Goal: Answer question/provide support: Share knowledge or assist other users

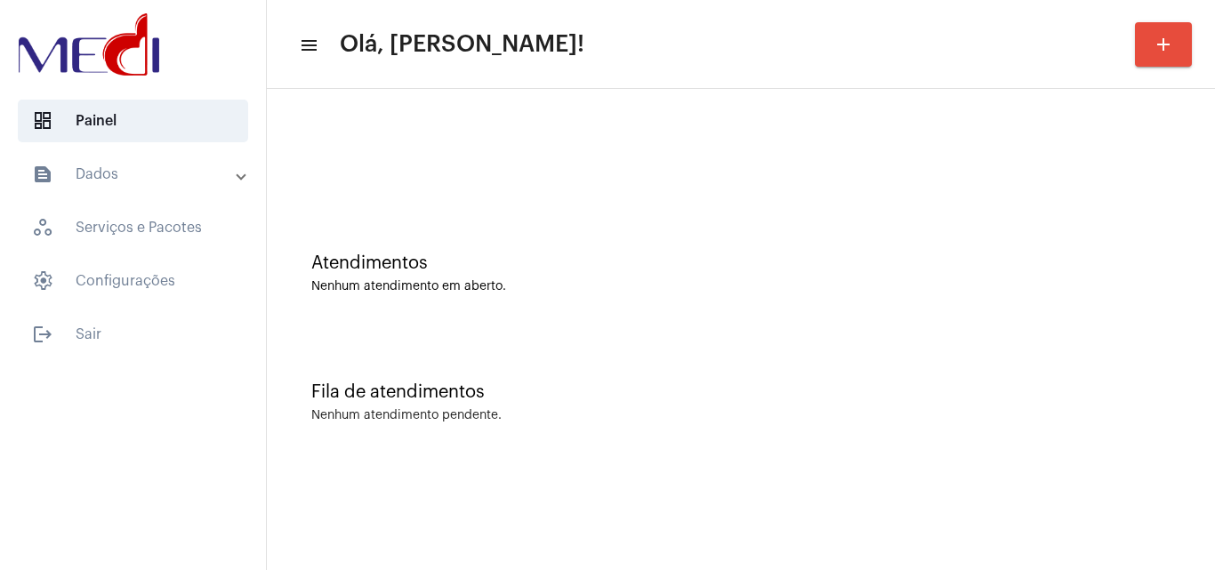
click at [562, 295] on div "Atendimentos Nenhum atendimento em aberto." at bounding box center [741, 264] width 930 height 129
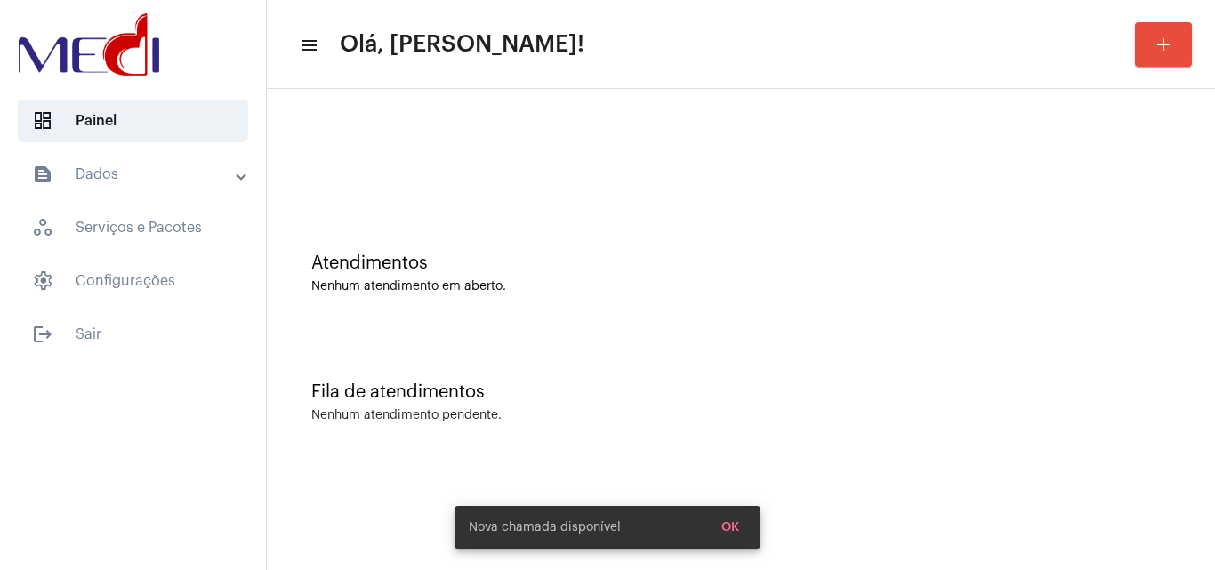
click at [660, 358] on div "Fila de atendimentos Nenhum atendimento pendente." at bounding box center [741, 393] width 930 height 129
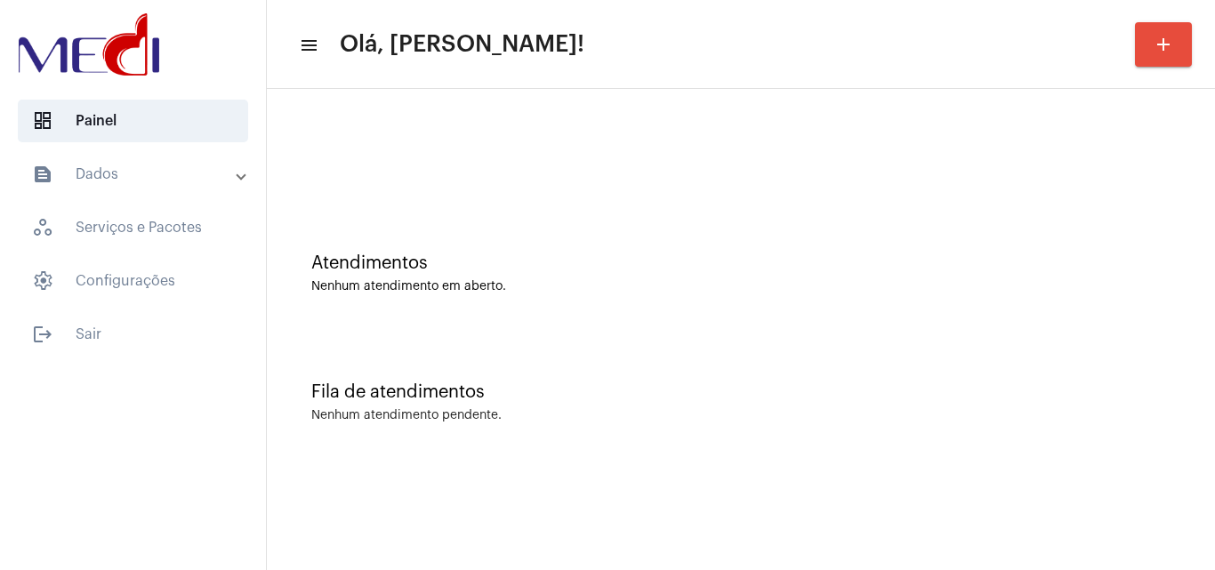
click at [481, 262] on div "Atendimentos" at bounding box center [740, 264] width 859 height 20
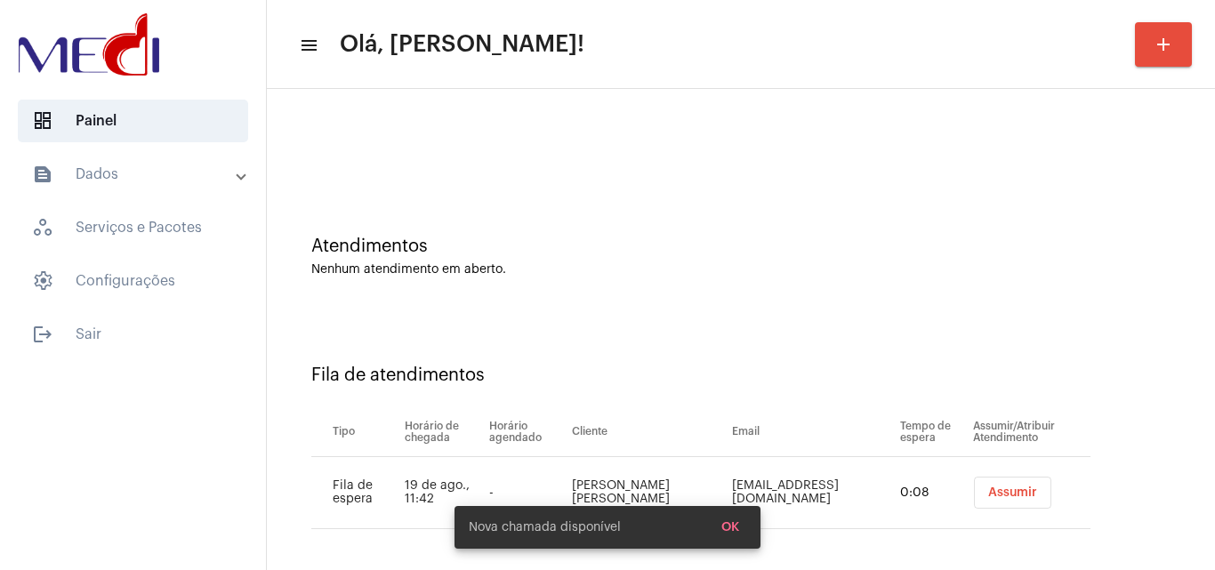
scroll to position [24, 0]
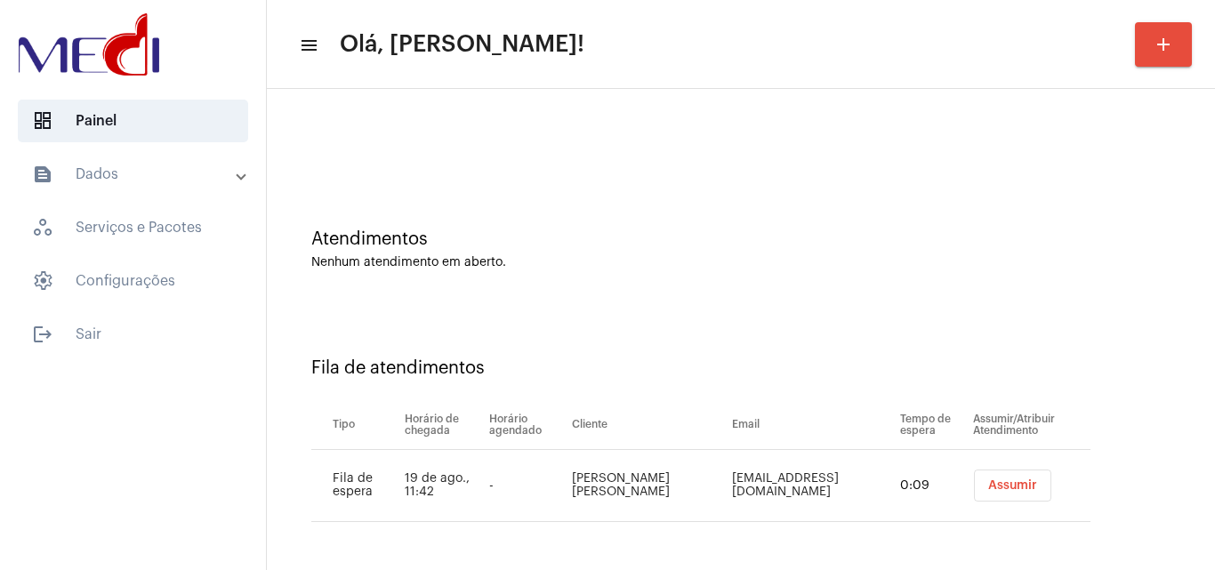
click at [988, 487] on span "Assumir" at bounding box center [1012, 485] width 49 height 12
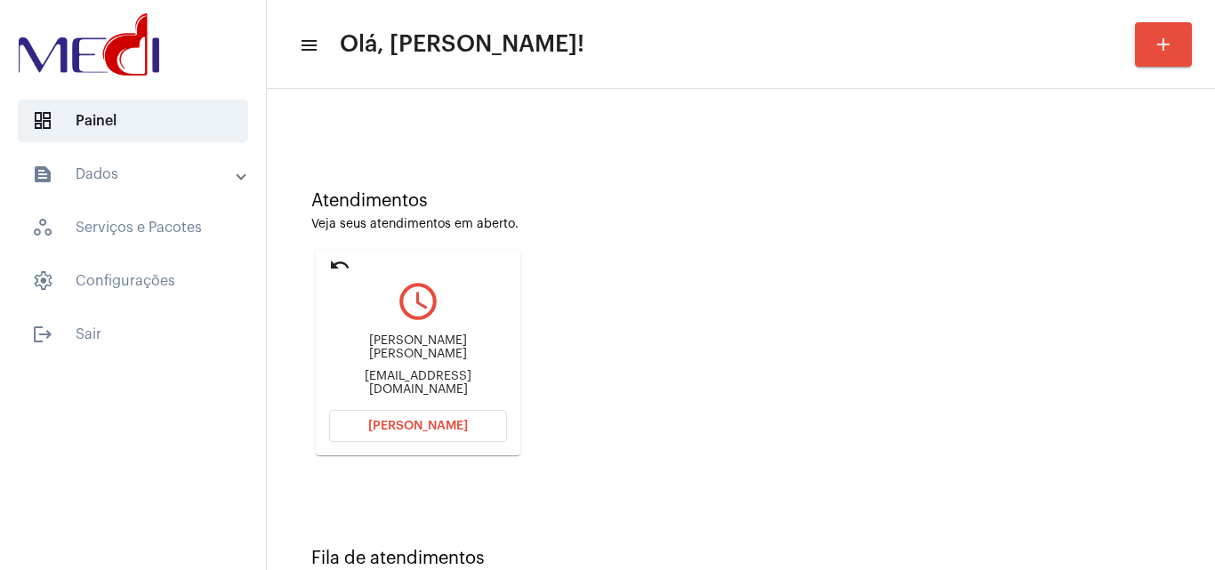
scroll to position [125, 0]
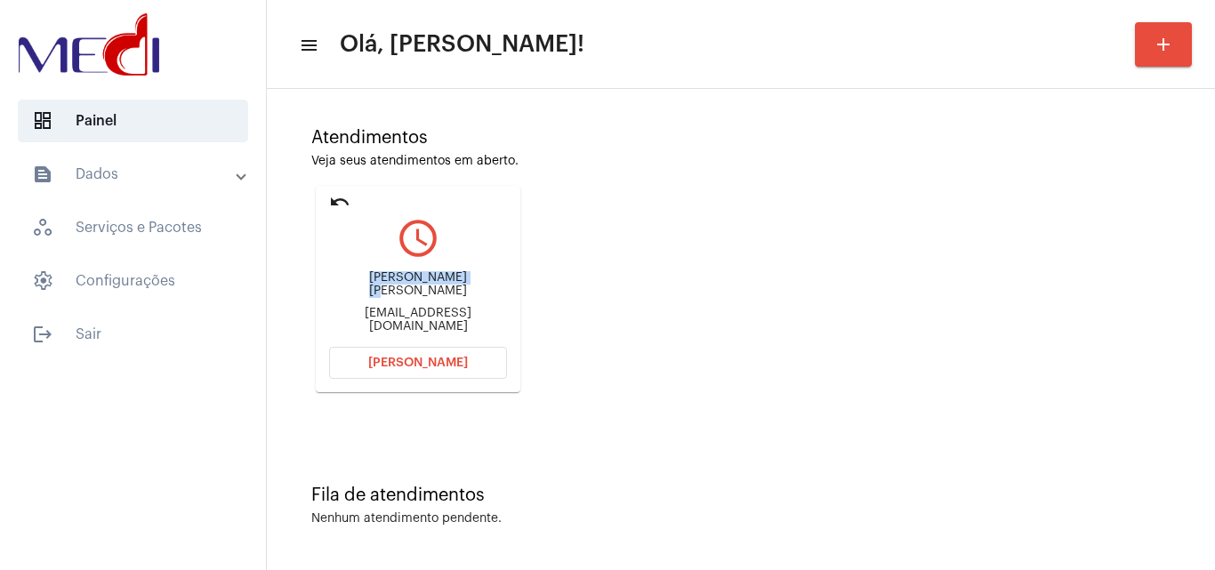
drag, startPoint x: 380, startPoint y: 284, endPoint x: 437, endPoint y: 284, distance: 56.9
click at [437, 284] on div "ivânia Maria Malaquias de Assis" at bounding box center [418, 284] width 178 height 27
copy div "ivânia Maria Mal"
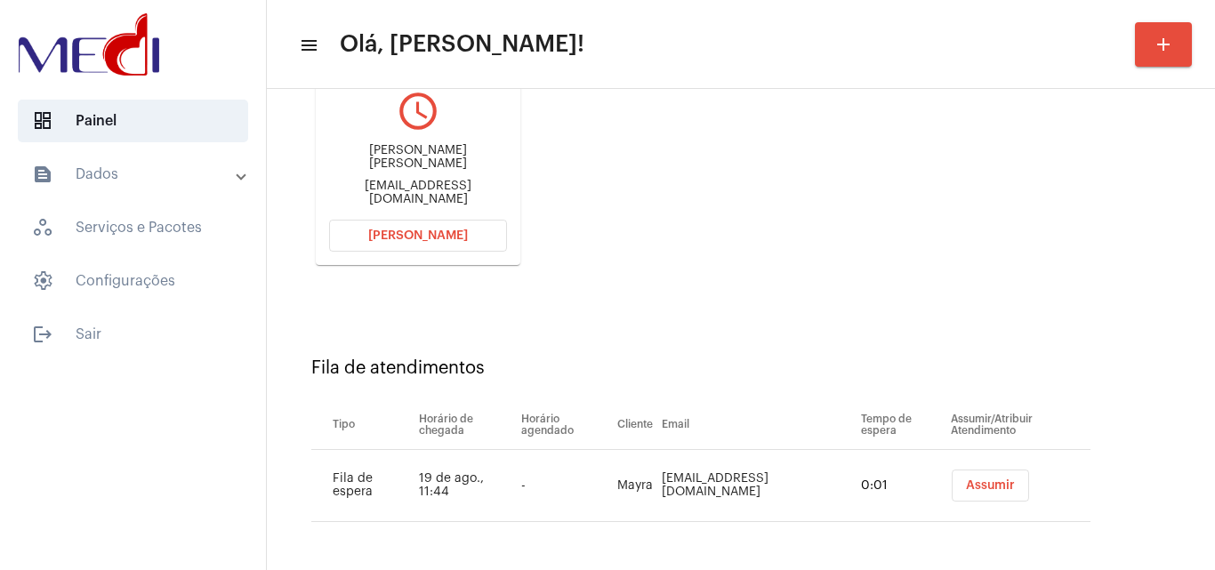
click at [966, 484] on span "Assumir" at bounding box center [990, 485] width 49 height 12
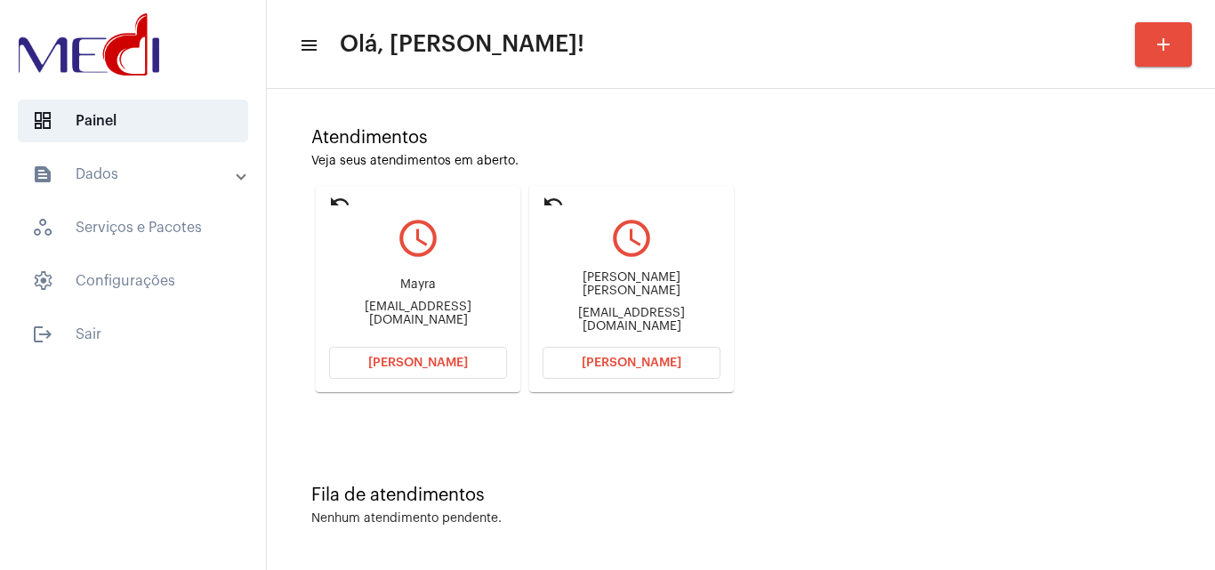
click at [896, 325] on div "Atendimentos Veja seus atendimentos em aberto. undo query_builder Mayra matilde…" at bounding box center [741, 254] width 930 height 358
click at [661, 368] on button "Abrir Chamada" at bounding box center [632, 363] width 178 height 32
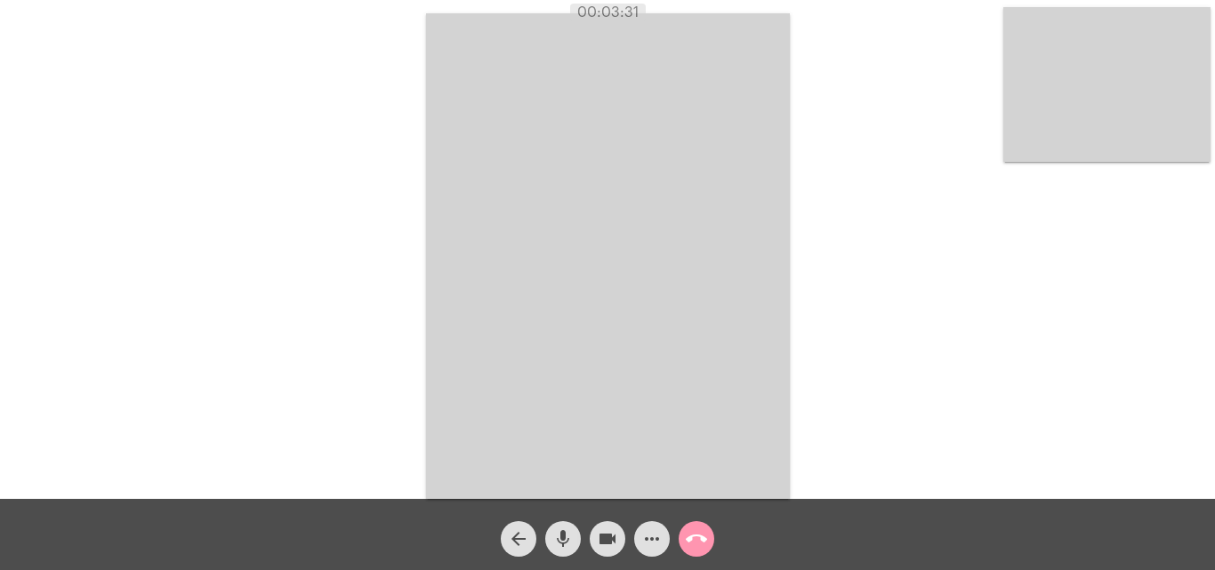
click at [704, 536] on mat-icon "call_end" at bounding box center [696, 538] width 21 height 21
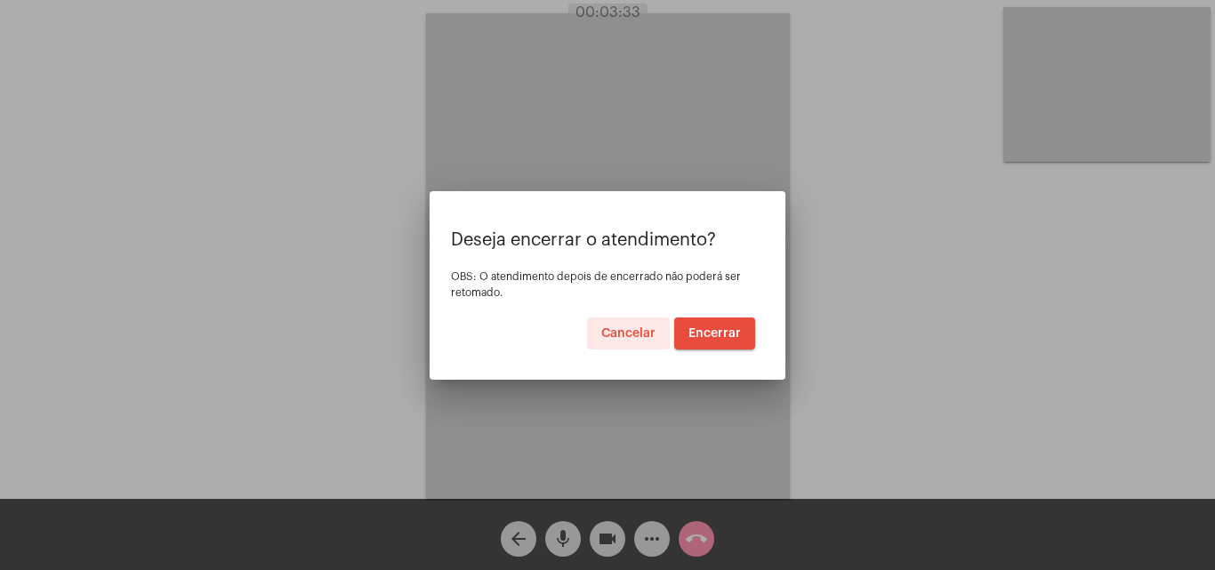
click at [710, 327] on span "Encerrar" at bounding box center [715, 333] width 52 height 12
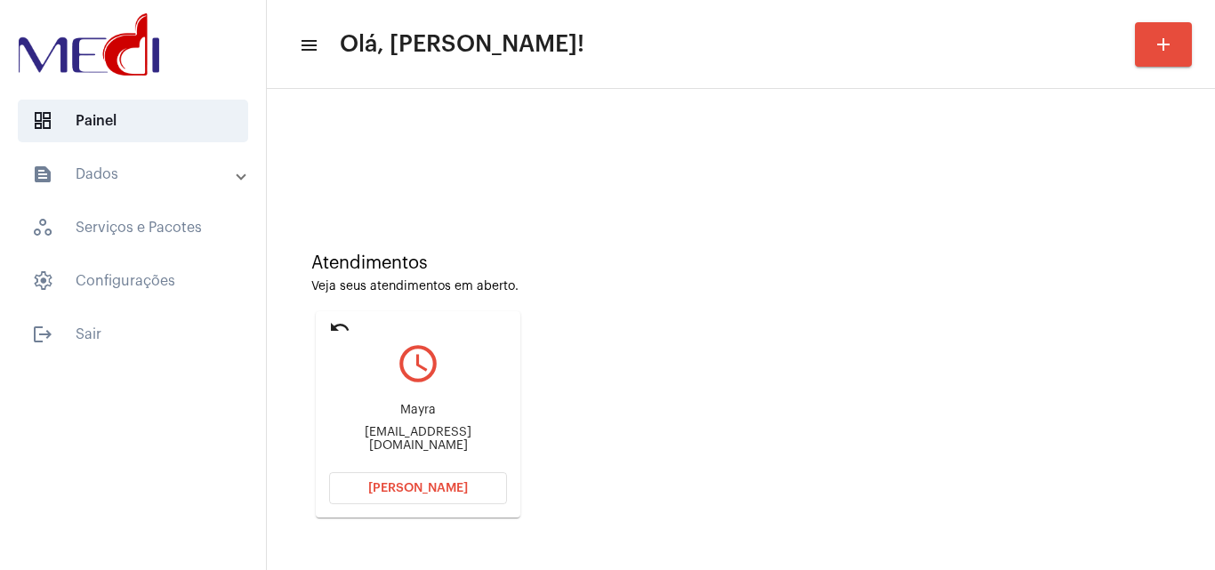
scroll to position [253, 0]
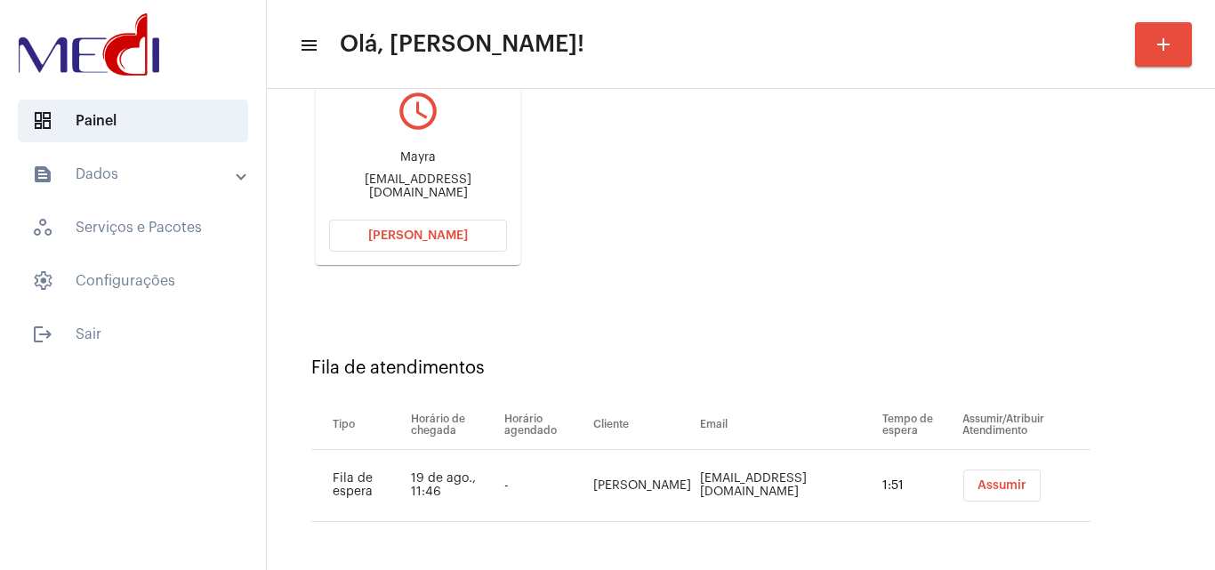
click at [979, 481] on span "Assumir" at bounding box center [1002, 485] width 49 height 12
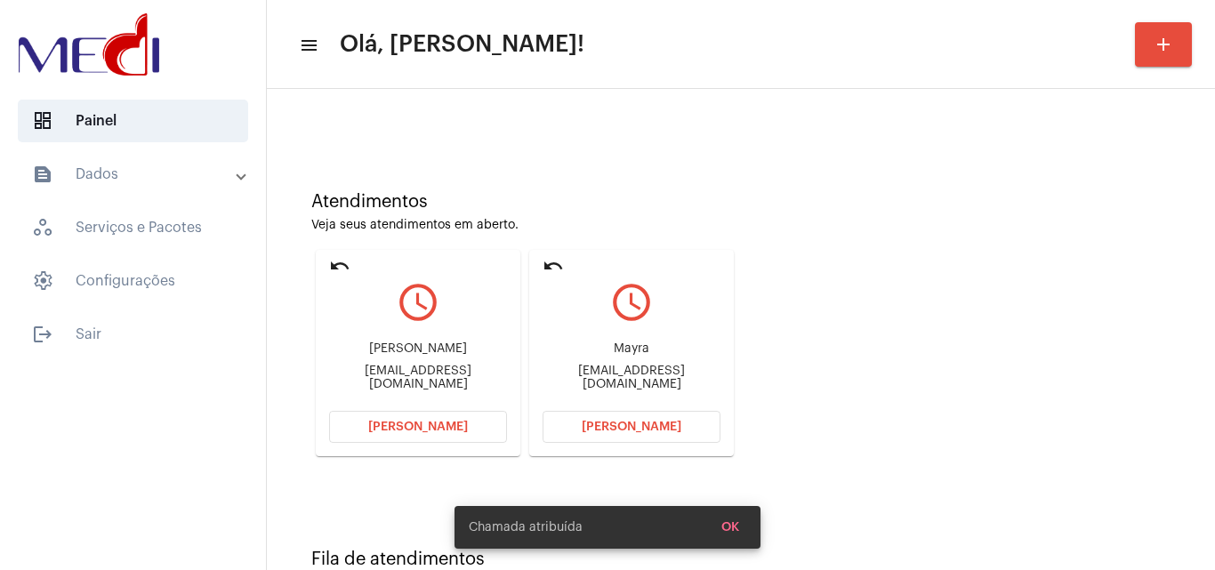
scroll to position [89, 0]
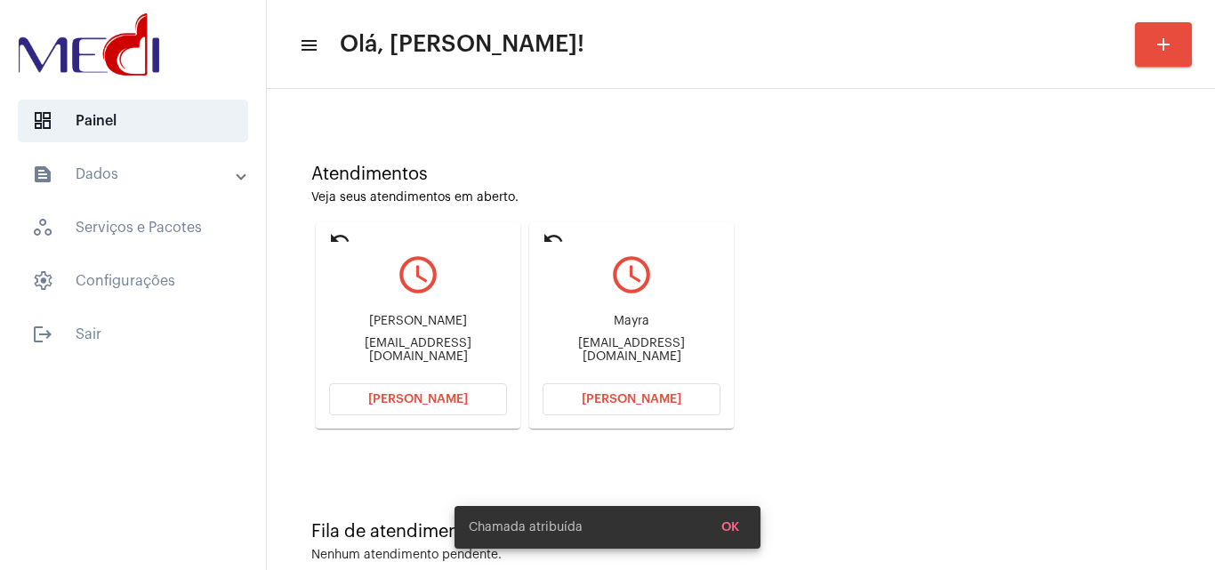
drag, startPoint x: 545, startPoint y: 346, endPoint x: 617, endPoint y: 353, distance: 72.4
click at [617, 353] on div "matildeevangelista08@gmail.com" at bounding box center [632, 350] width 178 height 27
copy div "matildeevan"
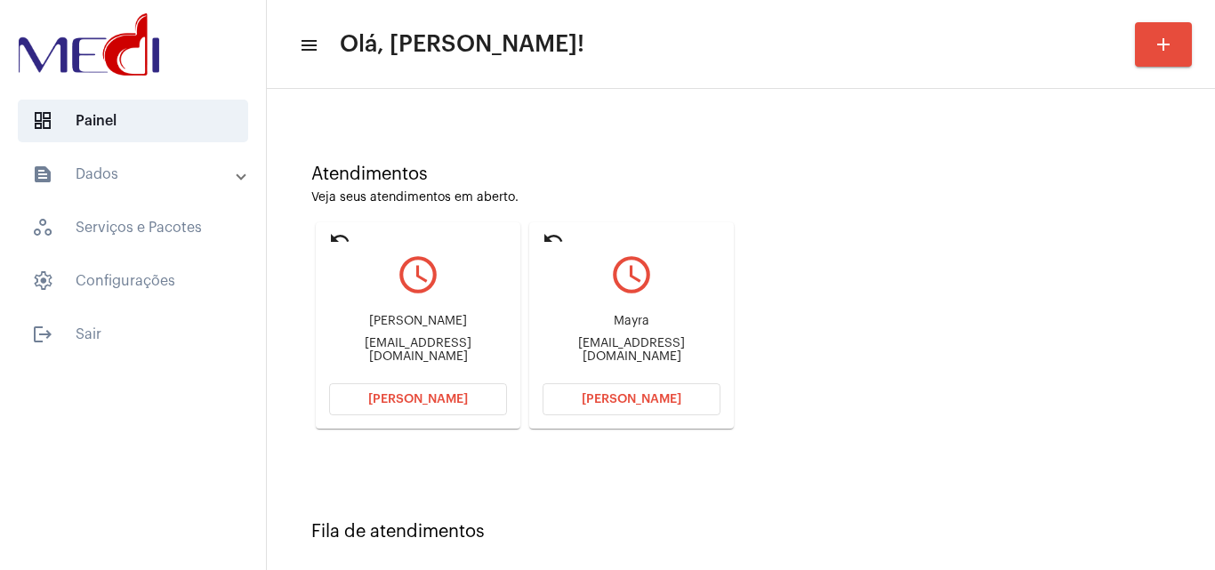
scroll to position [253, 0]
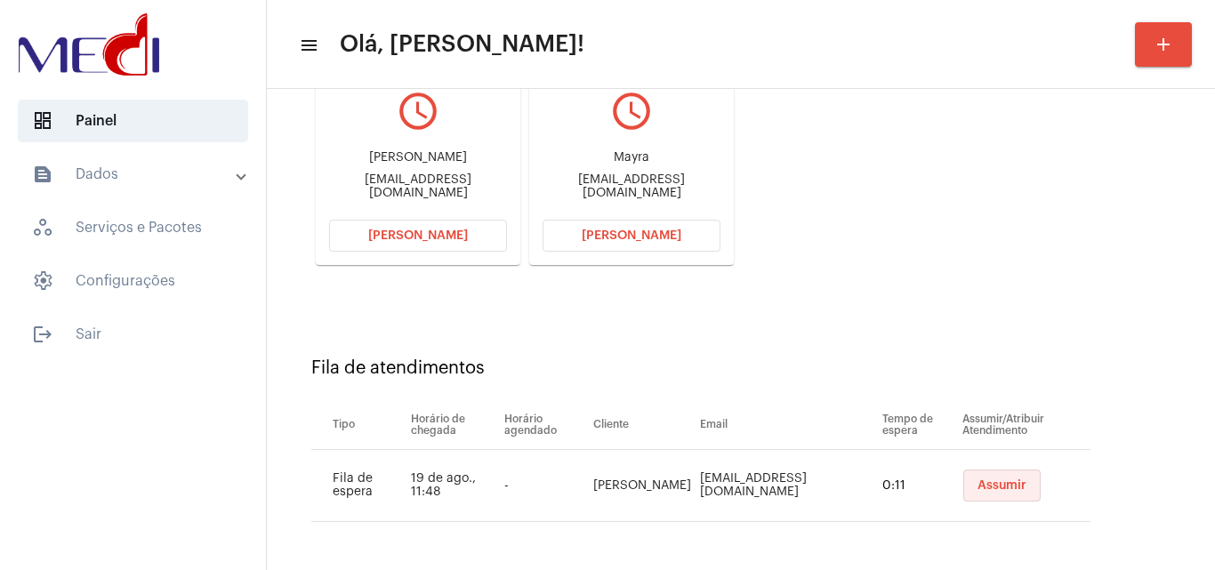
click at [976, 478] on button "Assumir" at bounding box center [1001, 486] width 77 height 32
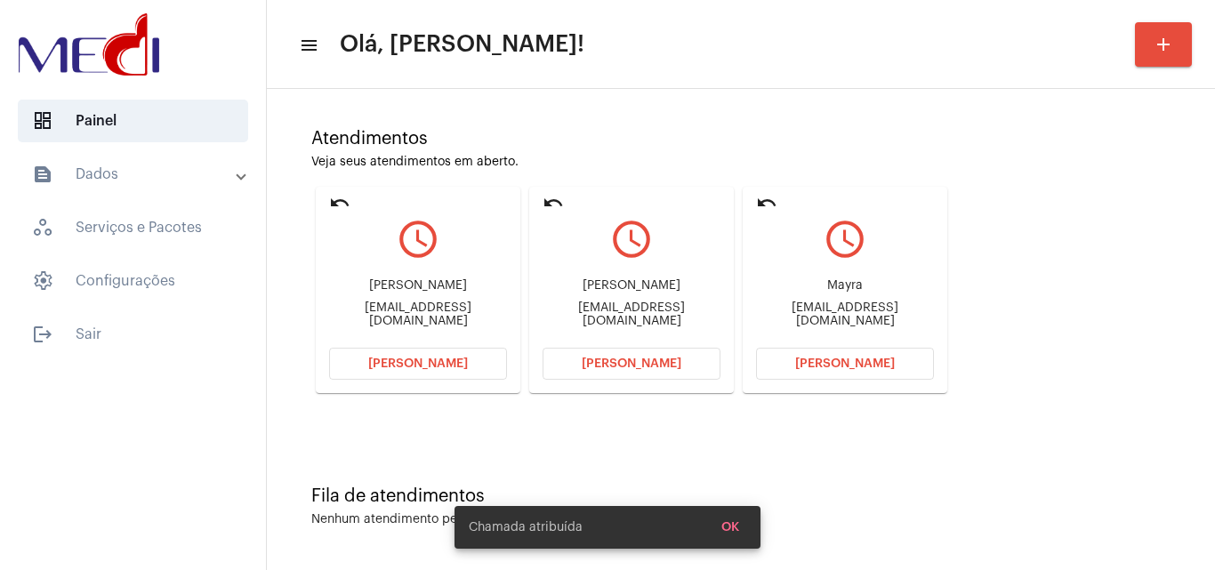
scroll to position [125, 0]
click at [824, 362] on span "Abrir Chamada" at bounding box center [845, 363] width 100 height 12
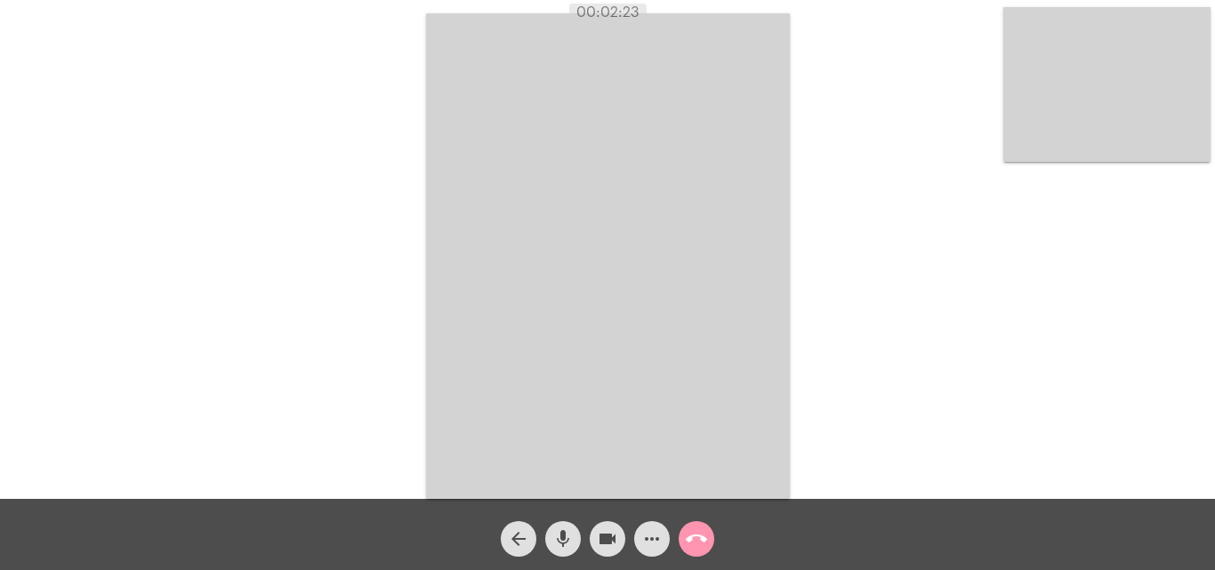
click at [694, 536] on mat-icon "call_end" at bounding box center [696, 538] width 21 height 21
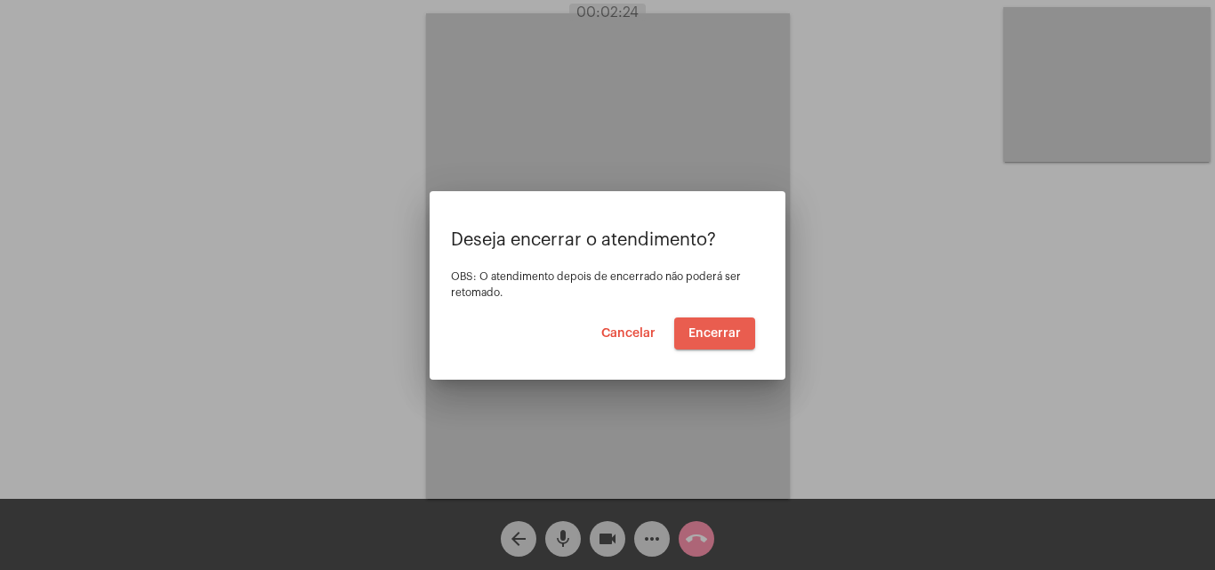
click at [722, 327] on span "Encerrar" at bounding box center [715, 333] width 52 height 12
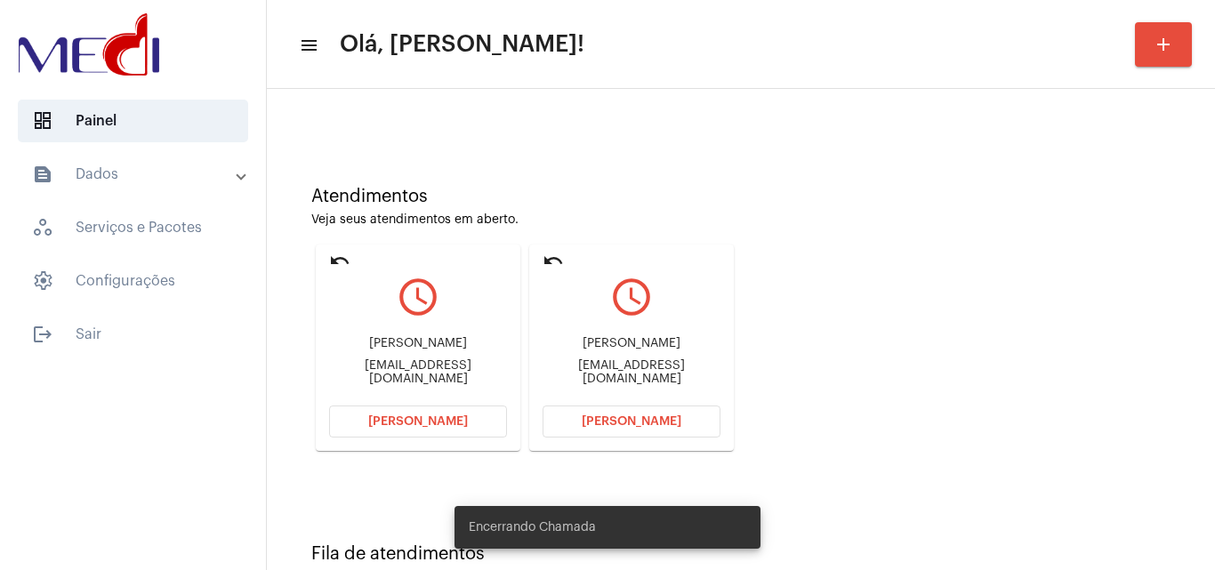
scroll to position [125, 0]
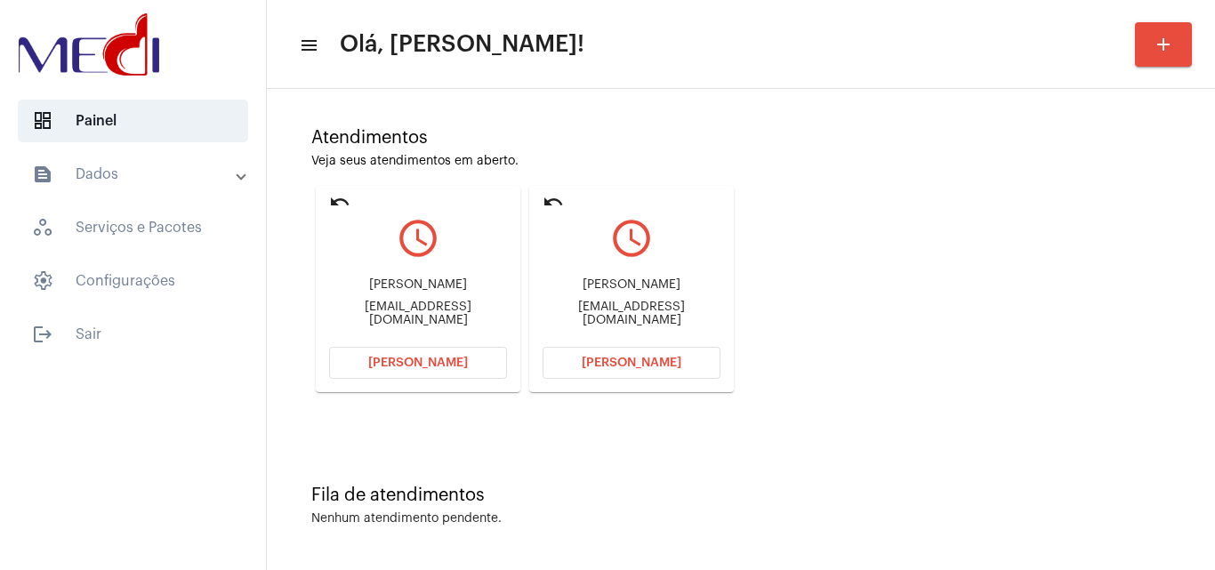
drag, startPoint x: 561, startPoint y: 288, endPoint x: 638, endPoint y: 289, distance: 76.5
click at [638, 289] on div "Diego Francisco da Silva diegofisio_silva@hotmail.com" at bounding box center [632, 302] width 178 height 80
copy div "Diego Francis"
click at [600, 354] on button "Abrir Chamada" at bounding box center [632, 363] width 178 height 32
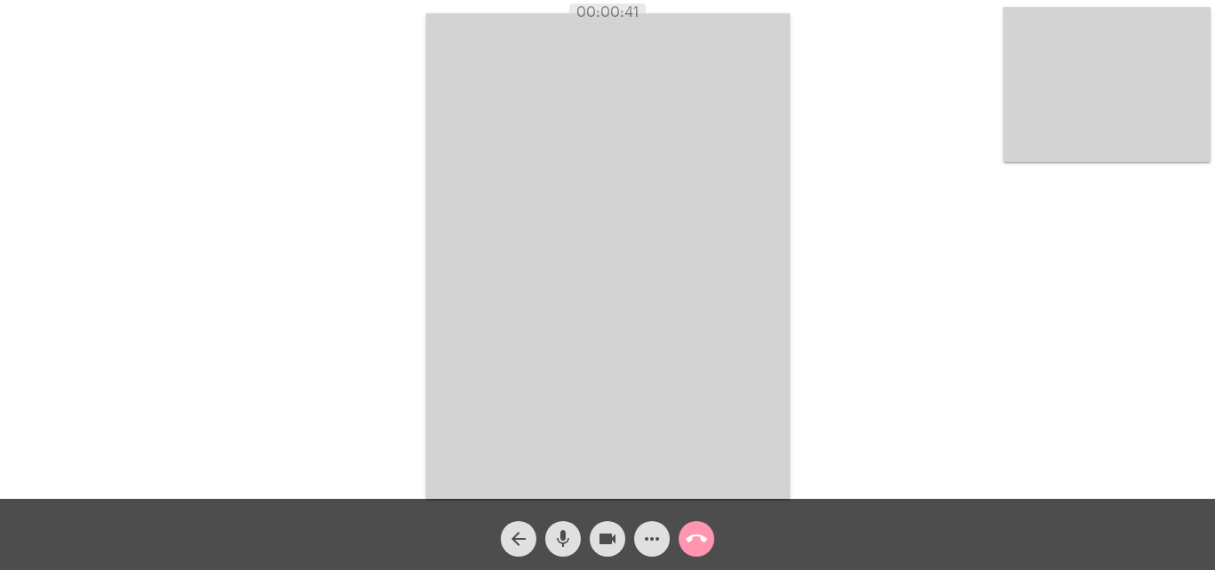
drag, startPoint x: 563, startPoint y: 536, endPoint x: 602, endPoint y: 528, distance: 40.0
click at [564, 536] on mat-icon "mic" at bounding box center [562, 538] width 21 height 21
click at [608, 538] on mat-icon "videocam" at bounding box center [607, 538] width 21 height 21
click at [568, 544] on mat-icon "mic_off" at bounding box center [562, 538] width 21 height 21
click at [607, 546] on mat-icon "videocam_off" at bounding box center [607, 538] width 21 height 21
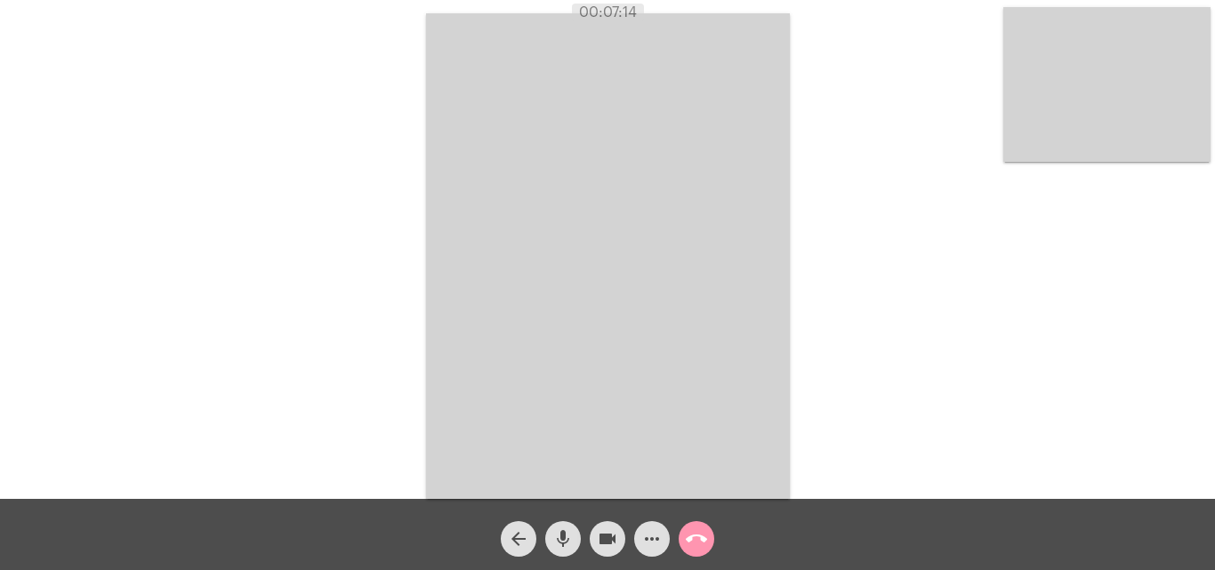
click at [697, 539] on mat-icon "call_end" at bounding box center [696, 538] width 21 height 21
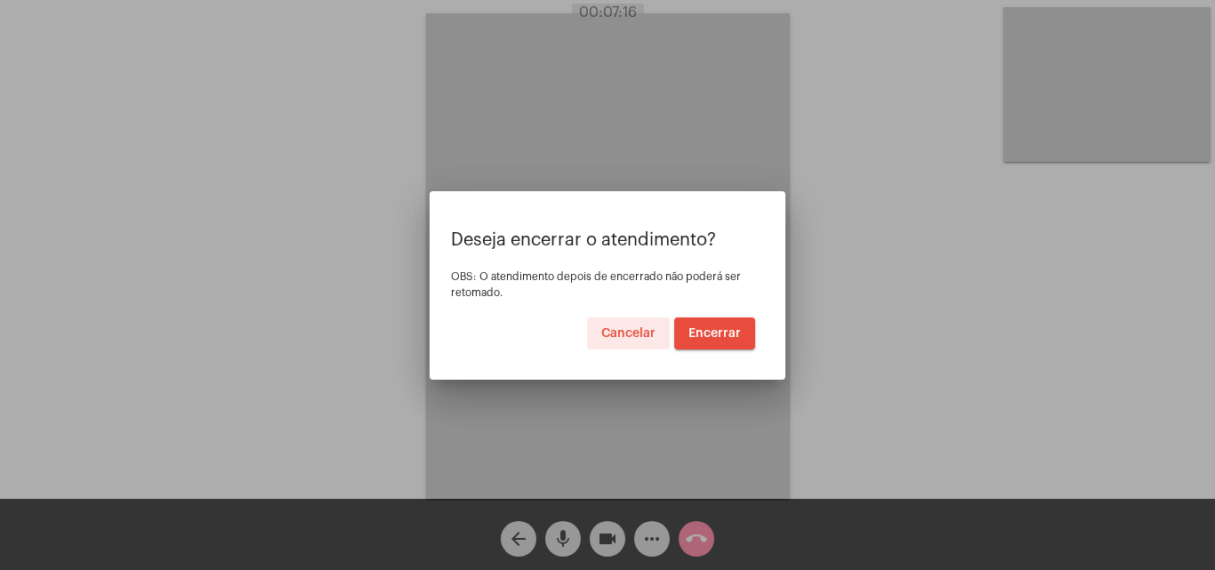
click at [714, 332] on span "Encerrar" at bounding box center [715, 333] width 52 height 12
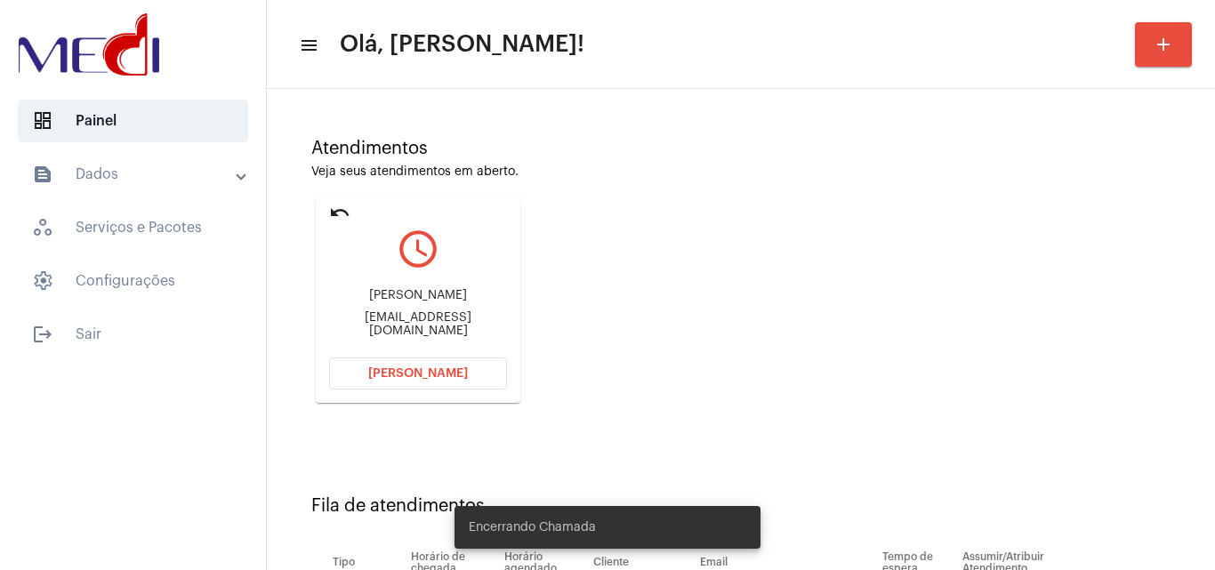
scroll to position [253, 0]
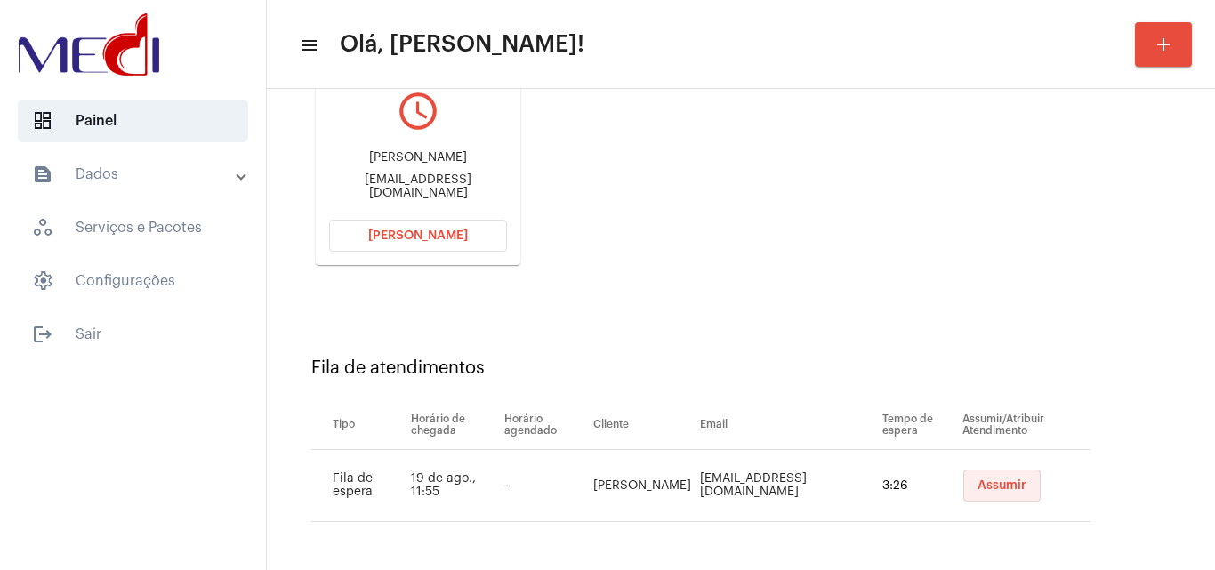
click at [1010, 483] on span "Assumir" at bounding box center [1002, 485] width 49 height 12
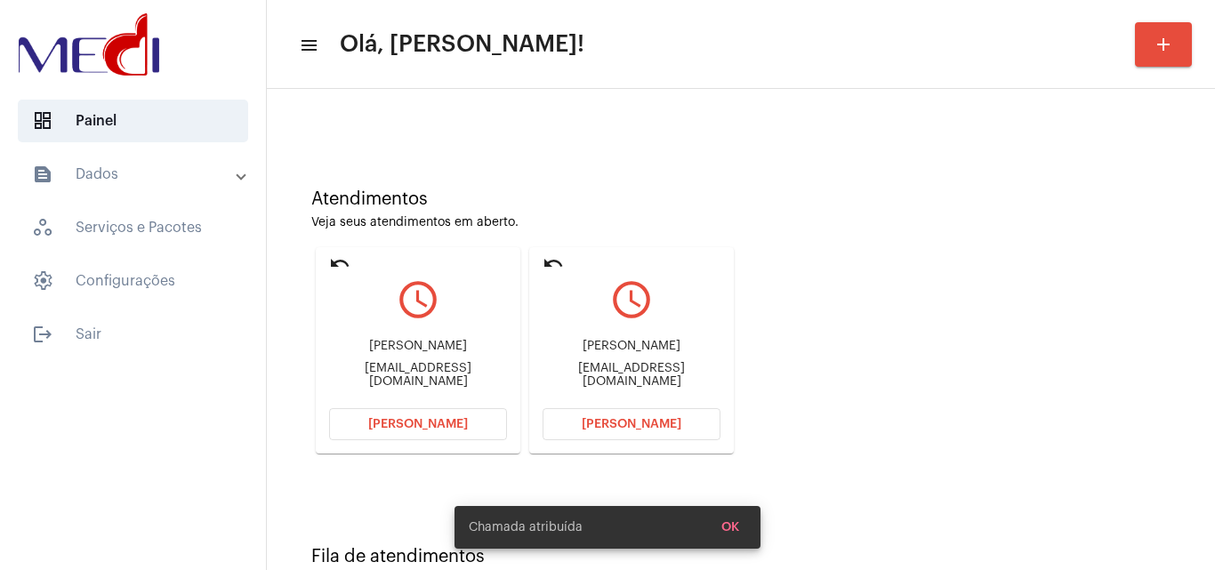
scroll to position [125, 0]
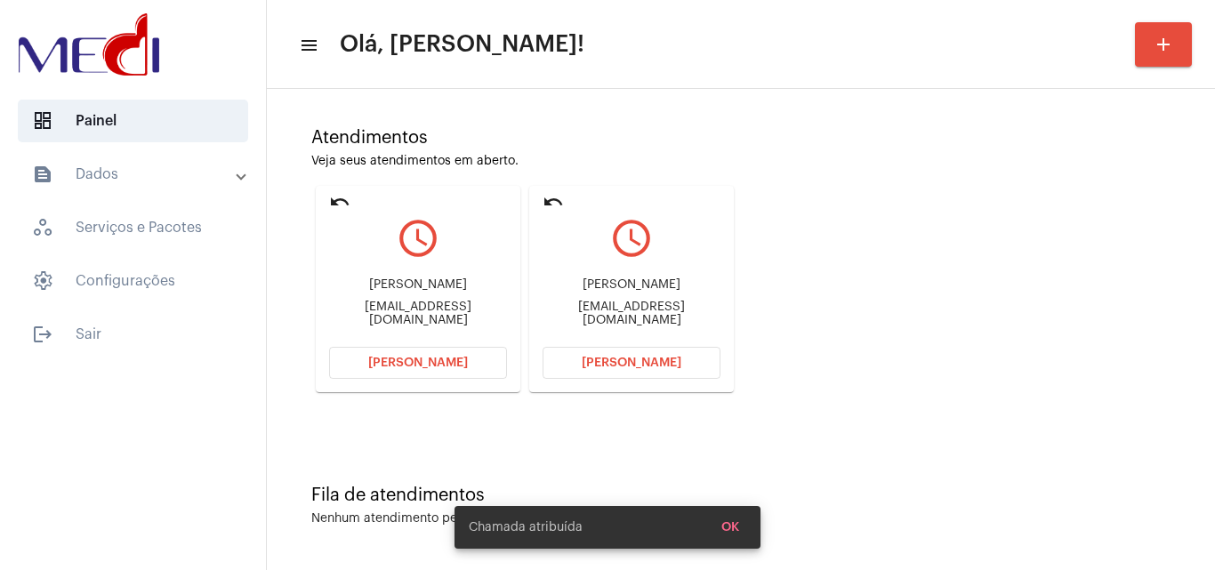
drag, startPoint x: 543, startPoint y: 282, endPoint x: 648, endPoint y: 286, distance: 105.0
click at [648, 286] on div "Vanessa Chiarelli de Souza nessachiarelli@gmail.com" at bounding box center [632, 302] width 178 height 80
copy div "Vanessa Chiarell"
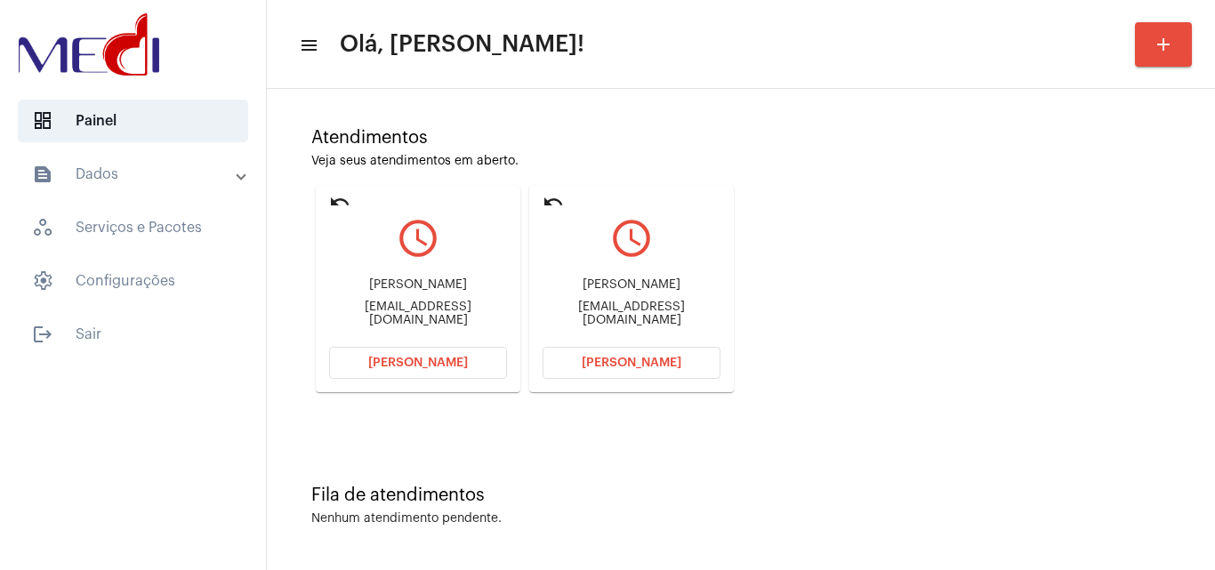
click at [633, 358] on span "Abrir Chamada" at bounding box center [632, 363] width 100 height 12
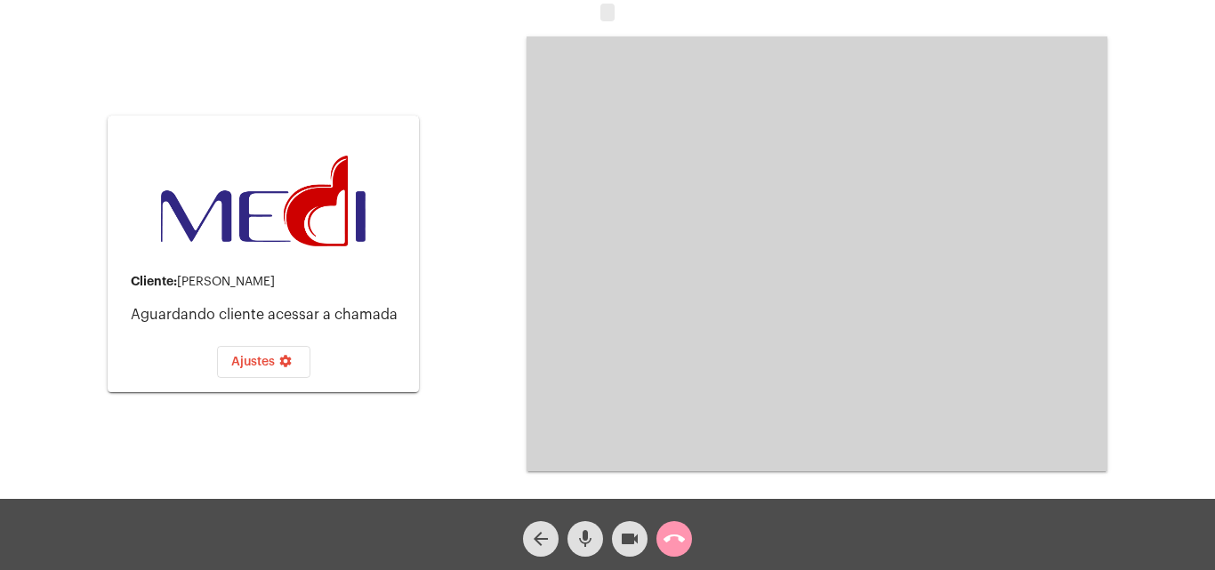
click at [684, 538] on mat-icon "call_end" at bounding box center [674, 538] width 21 height 21
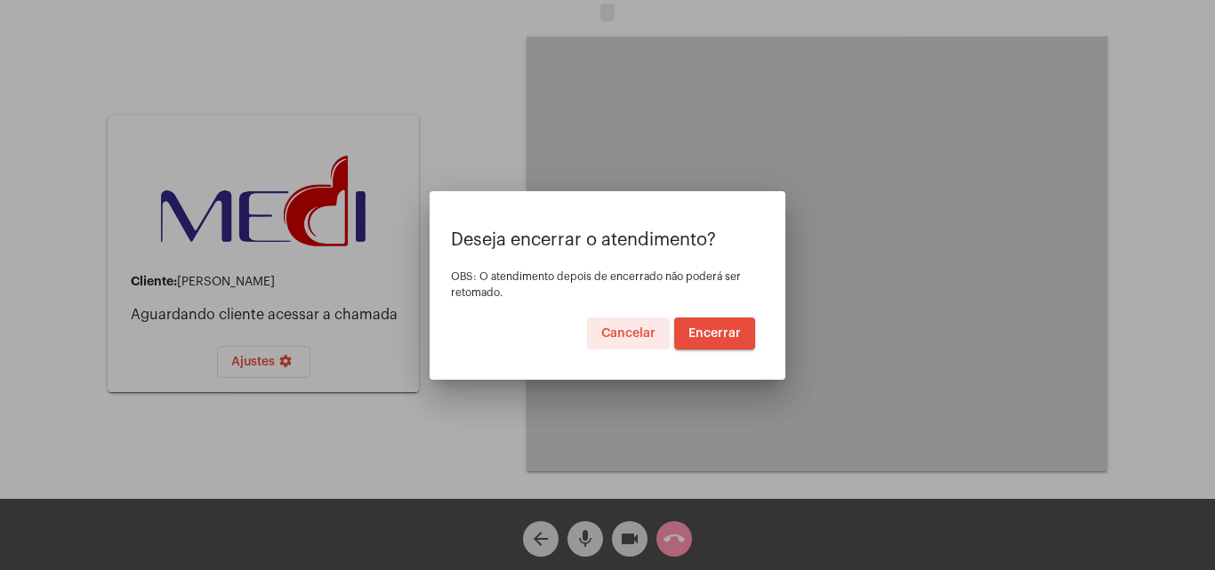
click at [713, 330] on span "Encerrar" at bounding box center [715, 333] width 52 height 12
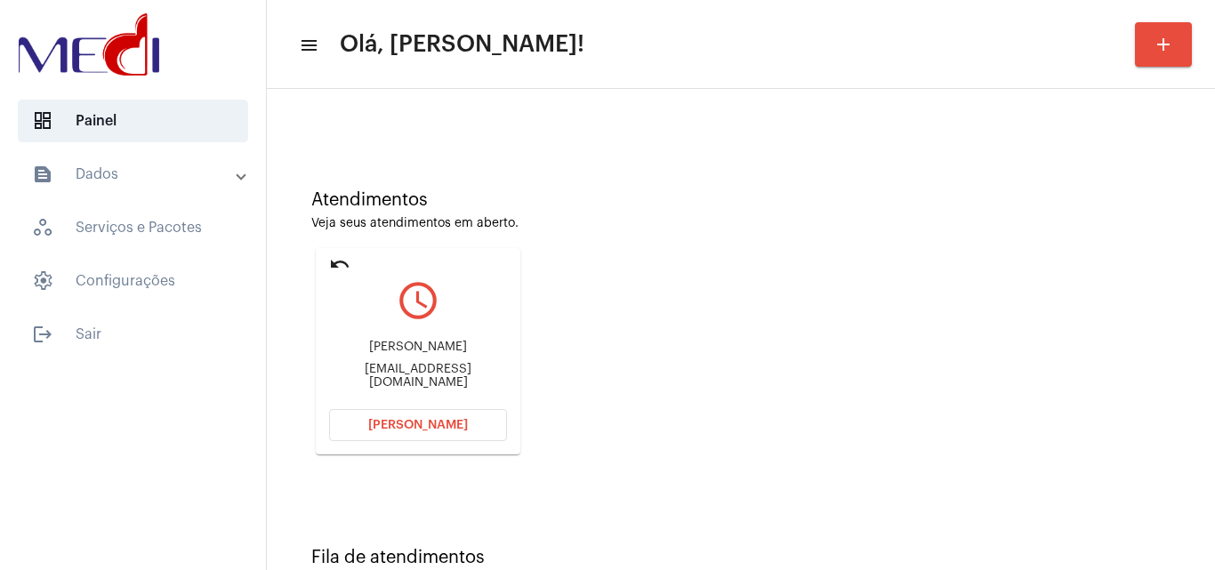
scroll to position [125, 0]
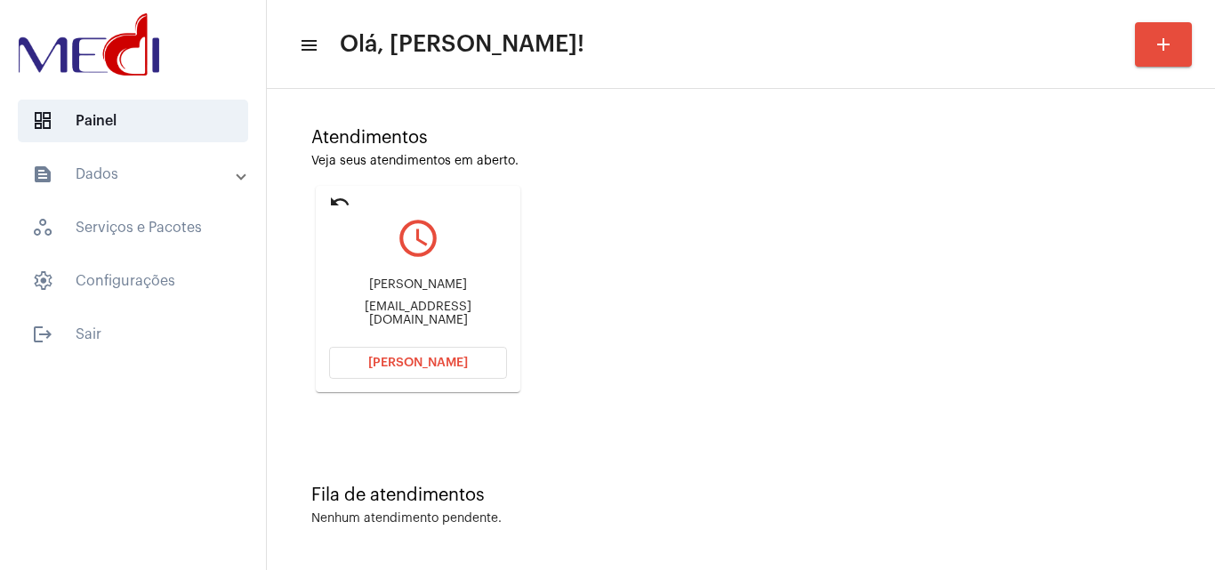
drag, startPoint x: 335, startPoint y: 311, endPoint x: 413, endPoint y: 313, distance: 77.4
click at [413, 313] on div "CAMILLAEVENLYN88@OUTLOOK.COM" at bounding box center [418, 314] width 178 height 27
copy div "CAMILLAEVEN"
click at [451, 359] on span "Abrir Chamada" at bounding box center [418, 363] width 100 height 12
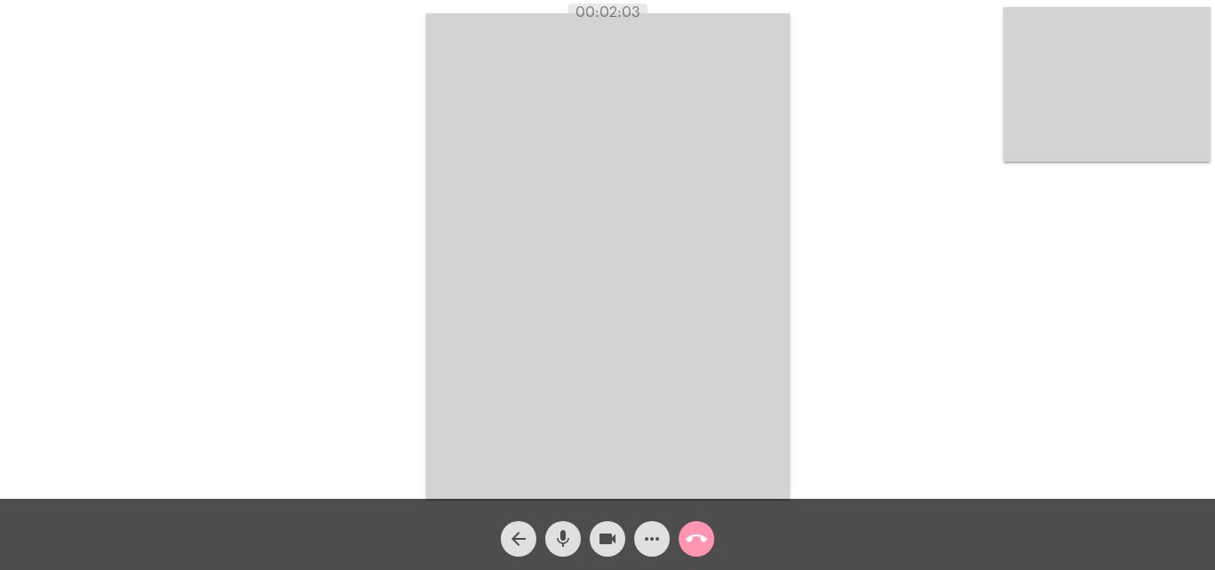
click at [697, 536] on mat-icon "call_end" at bounding box center [696, 538] width 21 height 21
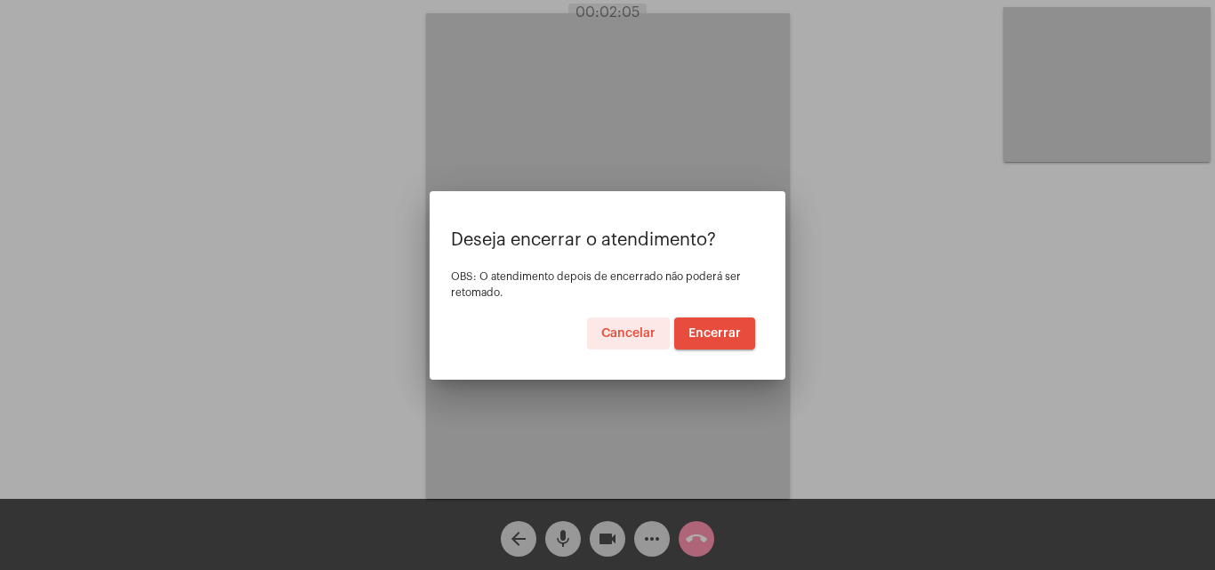
click at [721, 333] on span "Encerrar" at bounding box center [715, 333] width 52 height 12
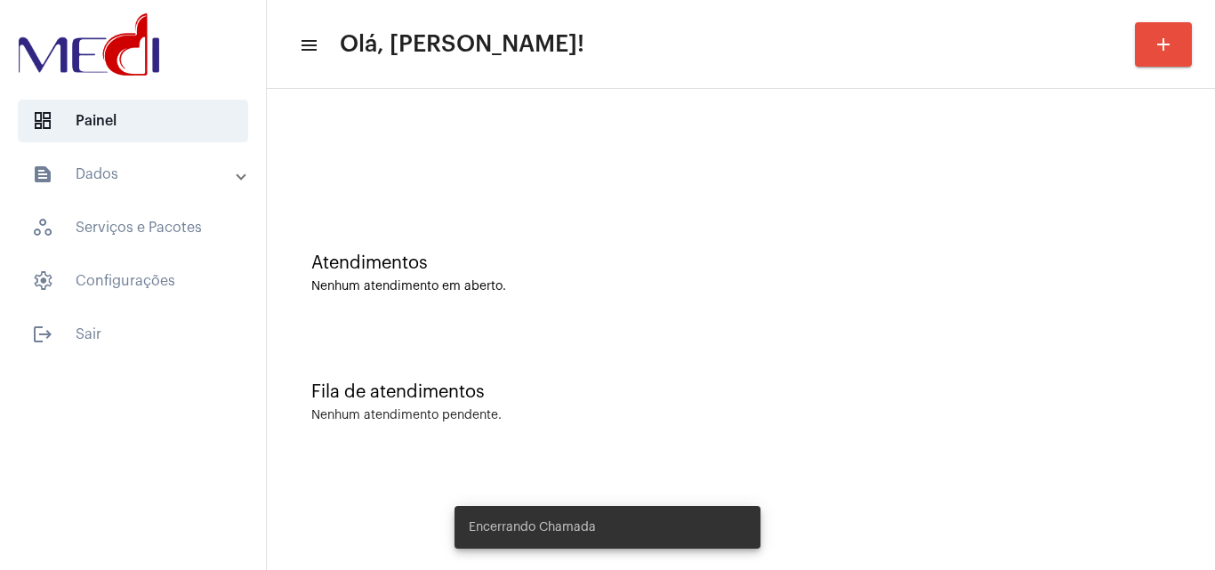
click at [747, 334] on div "Fila de atendimentos Nenhum atendimento pendente." at bounding box center [741, 393] width 930 height 129
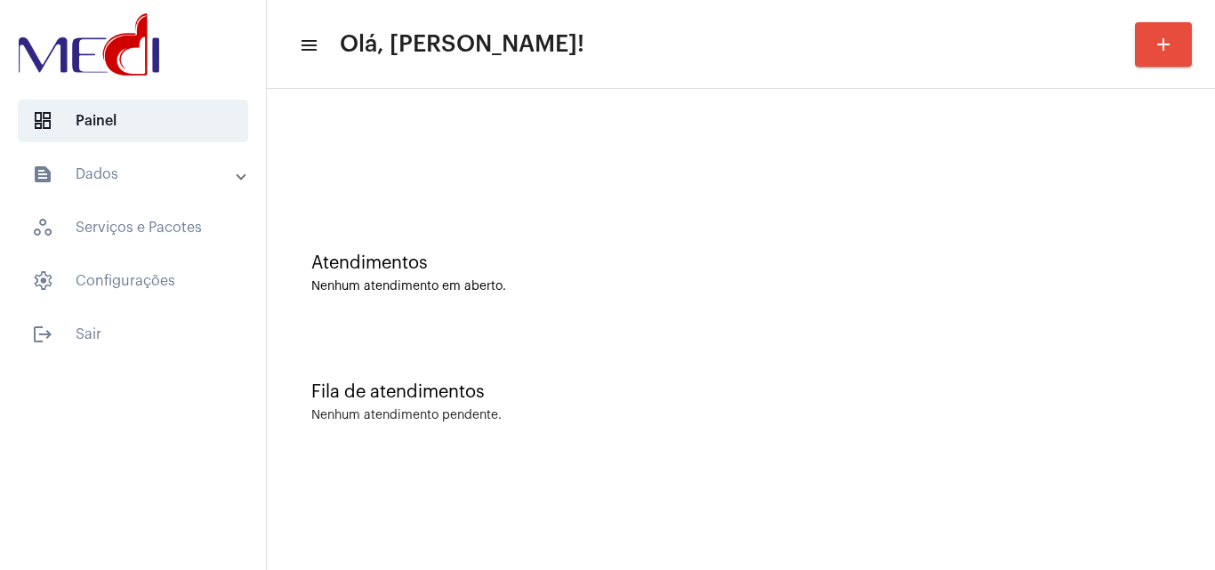
click at [649, 375] on div "Fila de atendimentos Nenhum atendimento pendente." at bounding box center [741, 393] width 930 height 129
click at [454, 305] on div "Atendimentos Nenhum atendimento em aberto." at bounding box center [741, 264] width 930 height 129
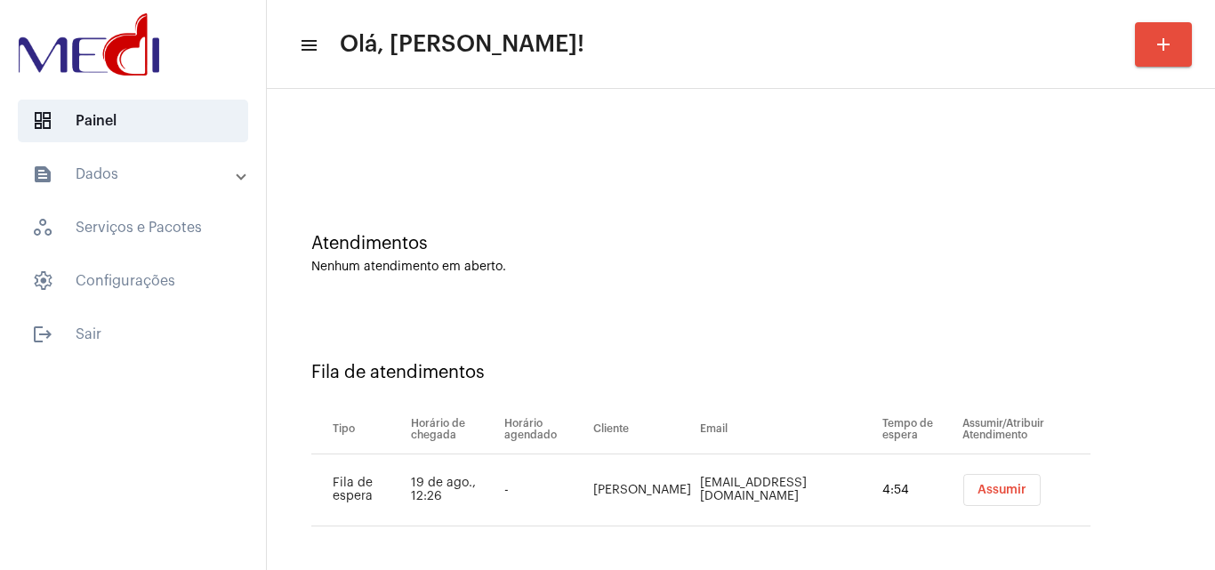
scroll to position [24, 0]
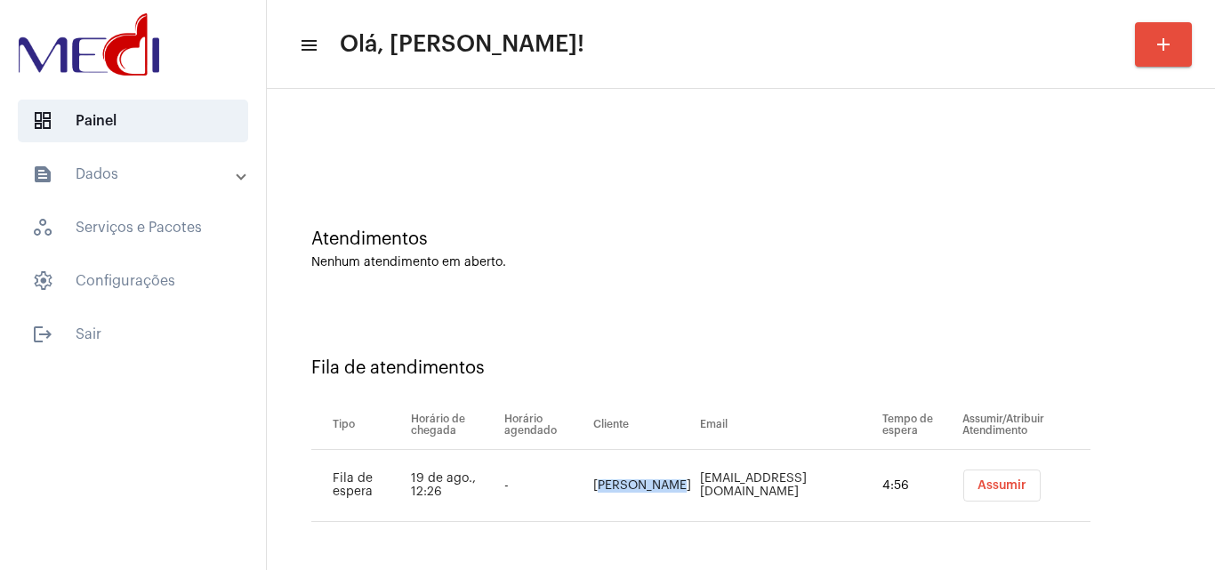
drag, startPoint x: 606, startPoint y: 476, endPoint x: 641, endPoint y: 500, distance: 42.9
click at [641, 500] on td "Irana Mizael" at bounding box center [642, 486] width 107 height 72
copy td "Irana Mizae"
click at [979, 478] on button "Assumir" at bounding box center [1001, 486] width 77 height 32
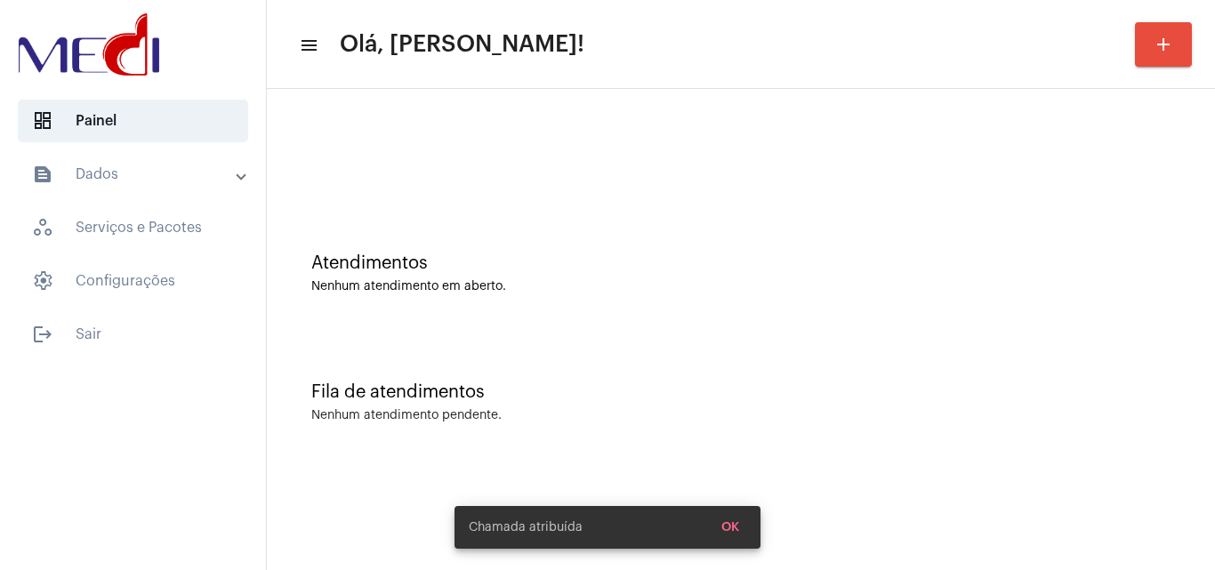
scroll to position [0, 0]
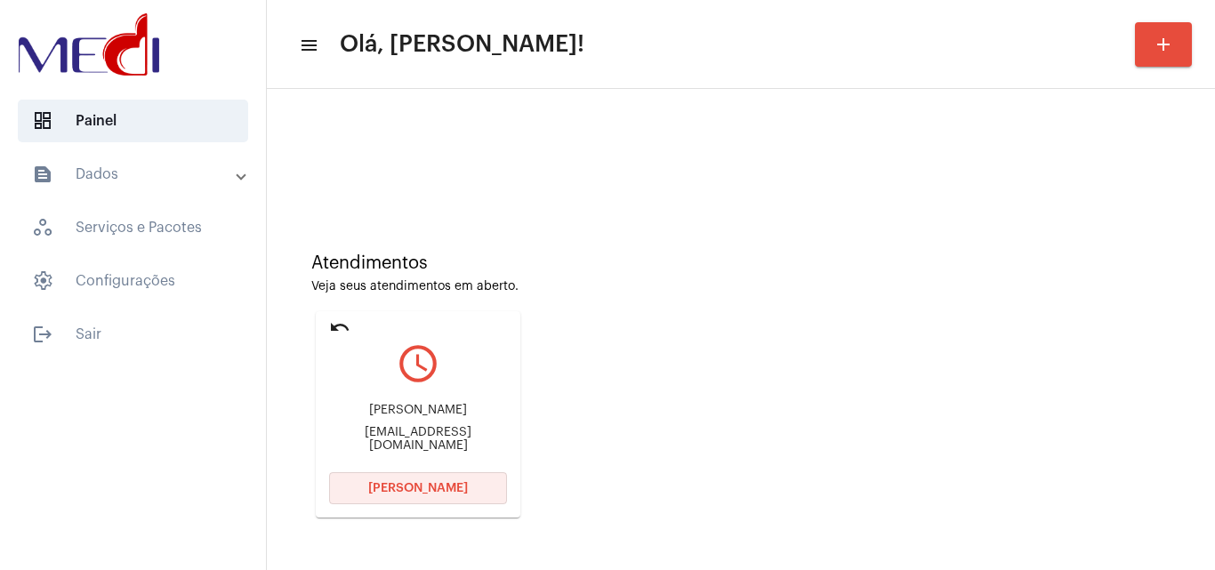
click at [413, 487] on span "Abrir Chamada" at bounding box center [418, 488] width 100 height 12
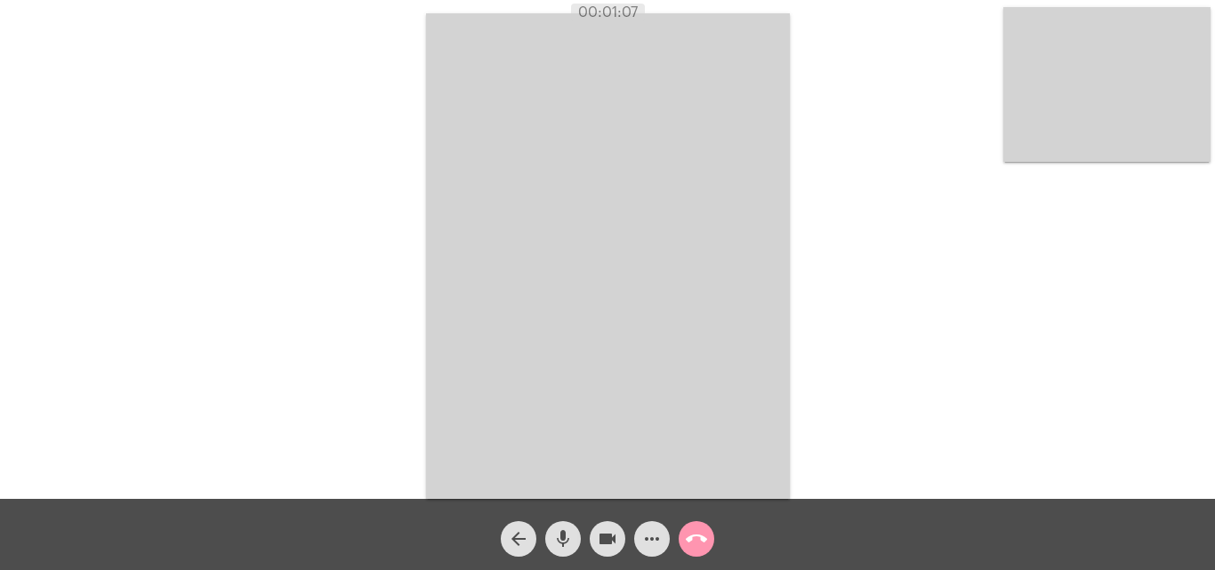
click at [700, 536] on mat-icon "call_end" at bounding box center [696, 538] width 21 height 21
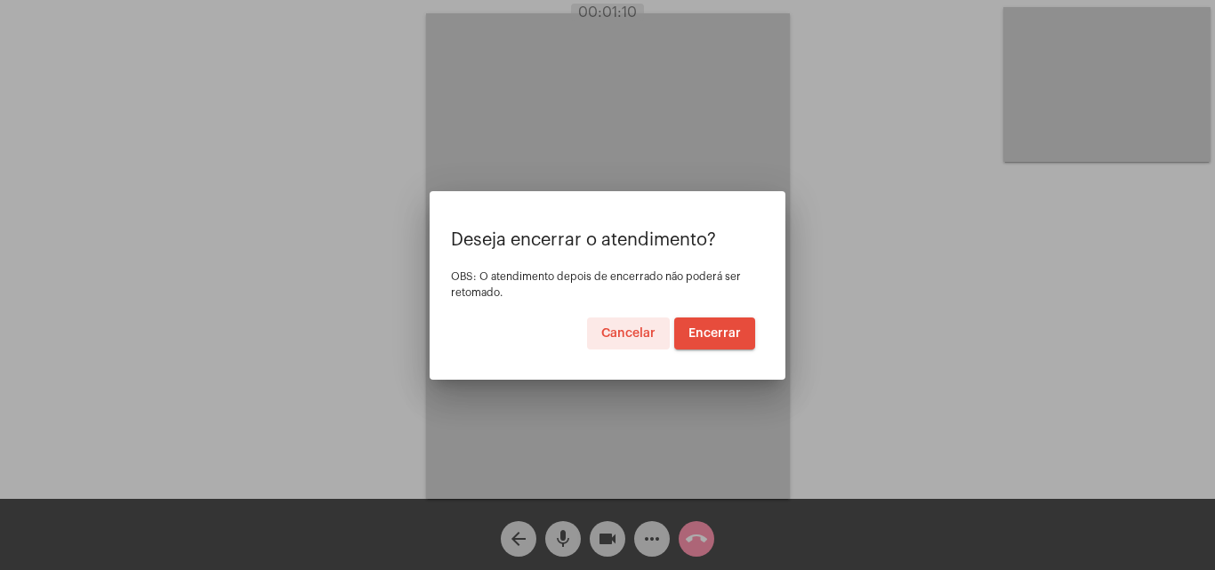
click at [709, 328] on span "Encerrar" at bounding box center [715, 333] width 52 height 12
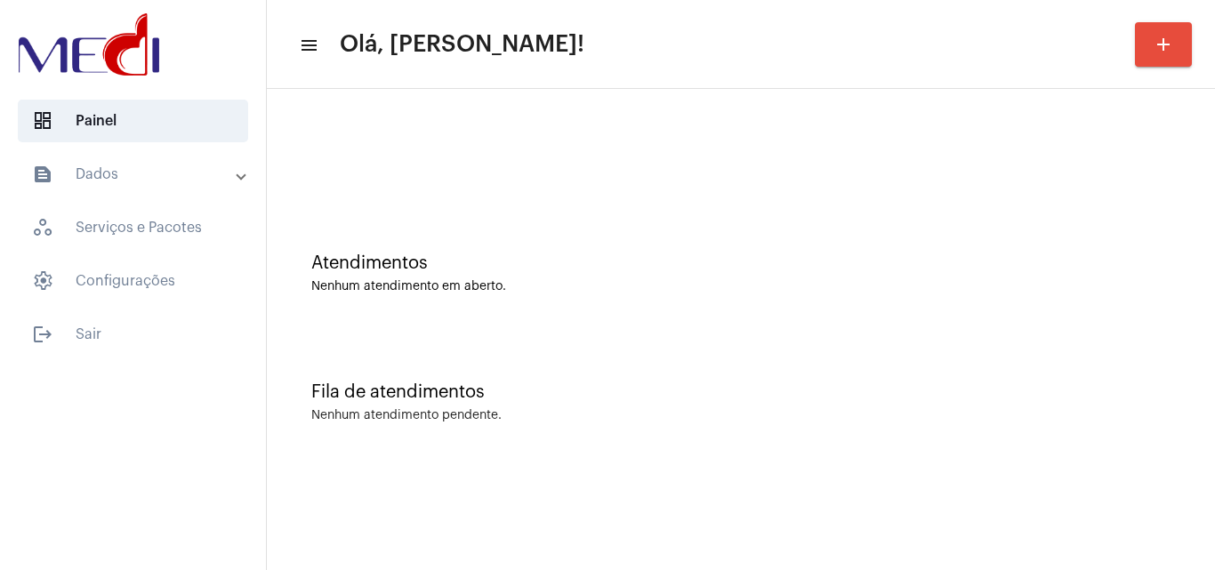
click at [759, 411] on div "Nenhum atendimento pendente." at bounding box center [740, 415] width 859 height 13
click at [555, 164] on div at bounding box center [740, 157] width 859 height 13
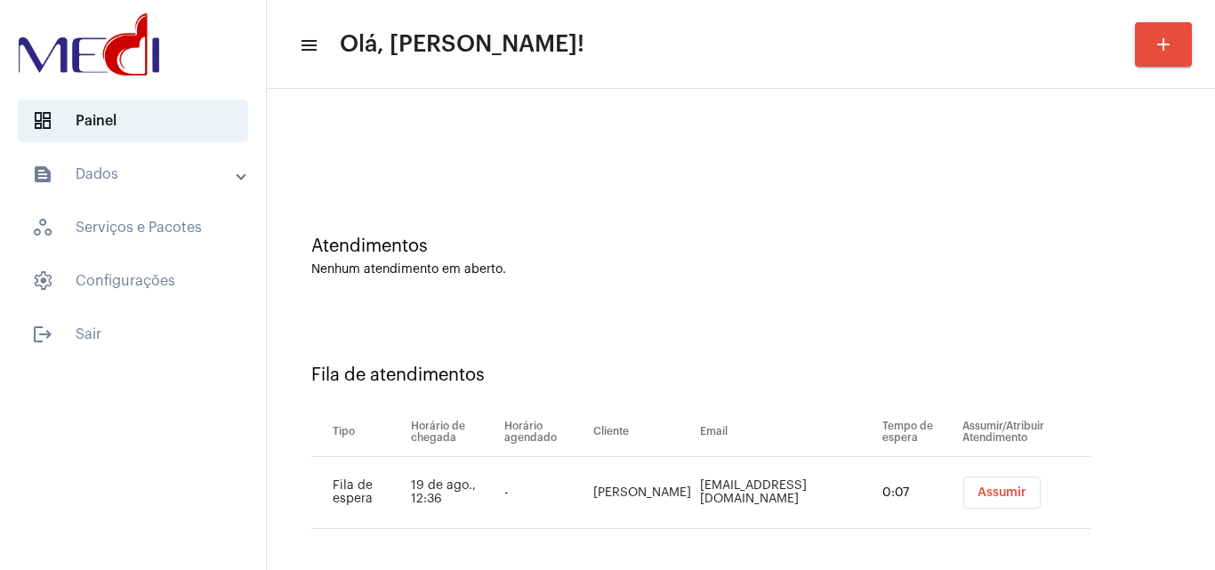
scroll to position [24, 0]
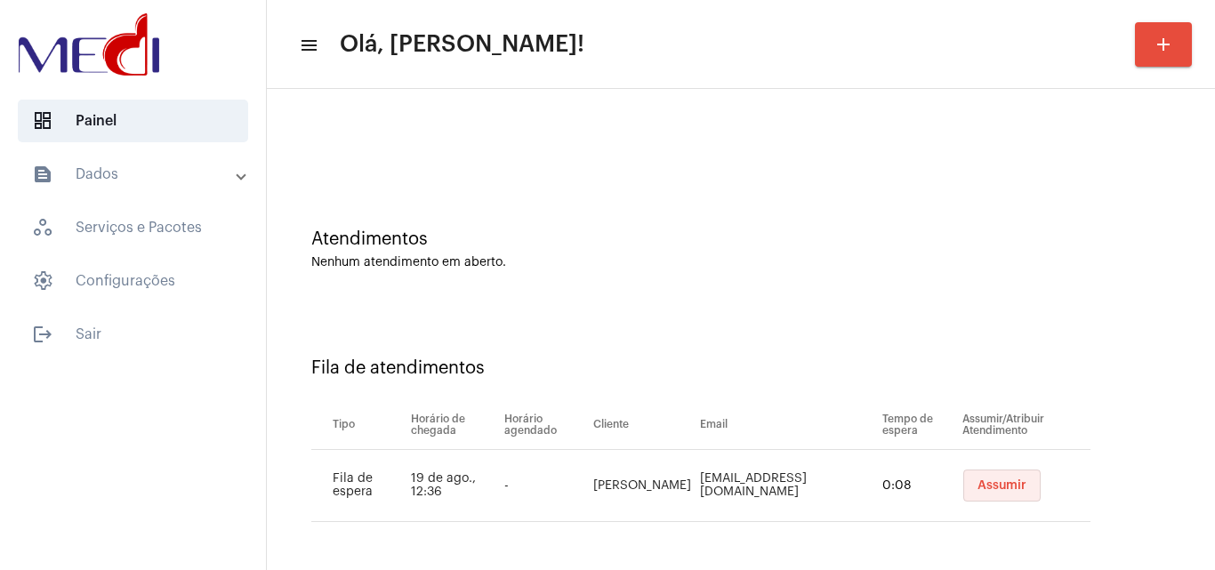
click at [987, 481] on span "Assumir" at bounding box center [1002, 485] width 49 height 12
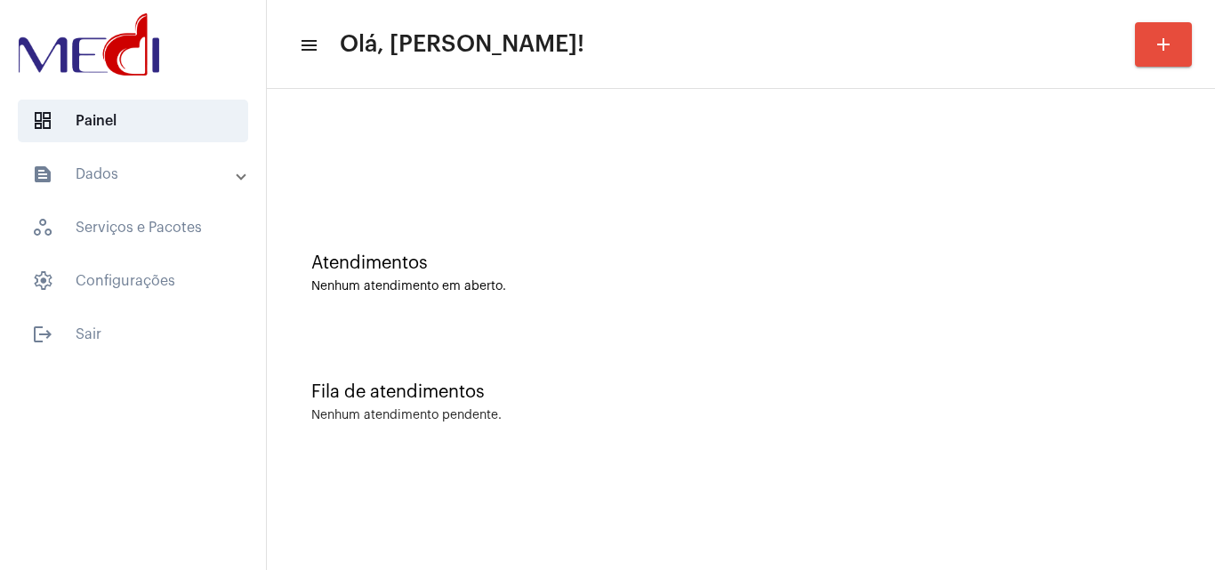
scroll to position [0, 0]
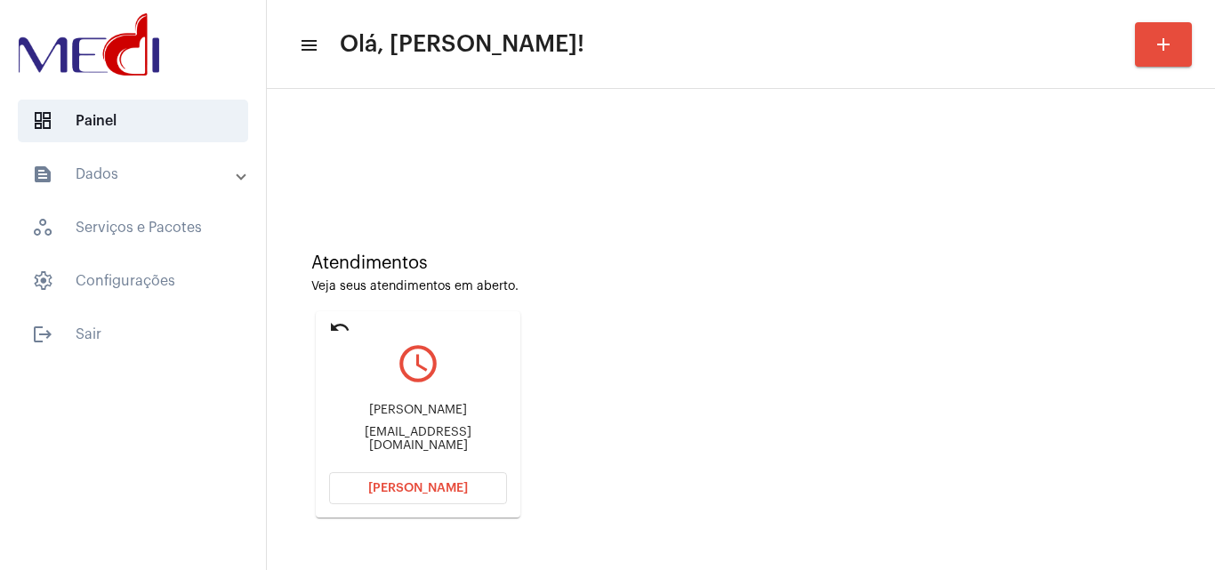
drag, startPoint x: 329, startPoint y: 413, endPoint x: 416, endPoint y: 406, distance: 87.5
click at [416, 406] on div "María Zilda Rodrigues da Silva mariazildarodrigues1234@gmail.com" at bounding box center [418, 428] width 178 height 80
copy div "María Zilda Ro"
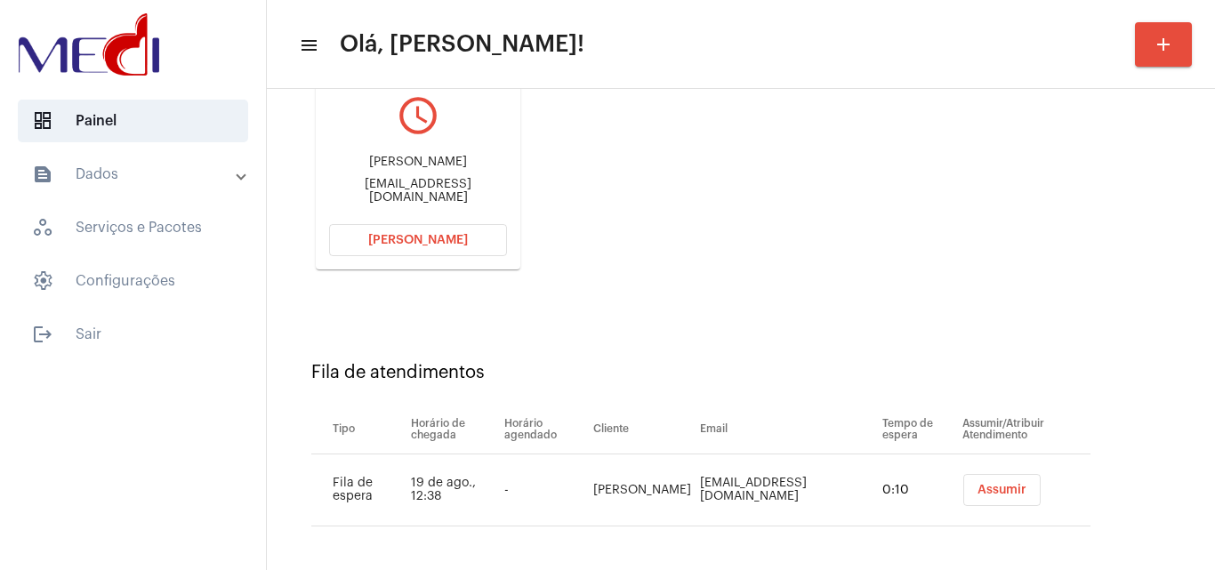
scroll to position [253, 0]
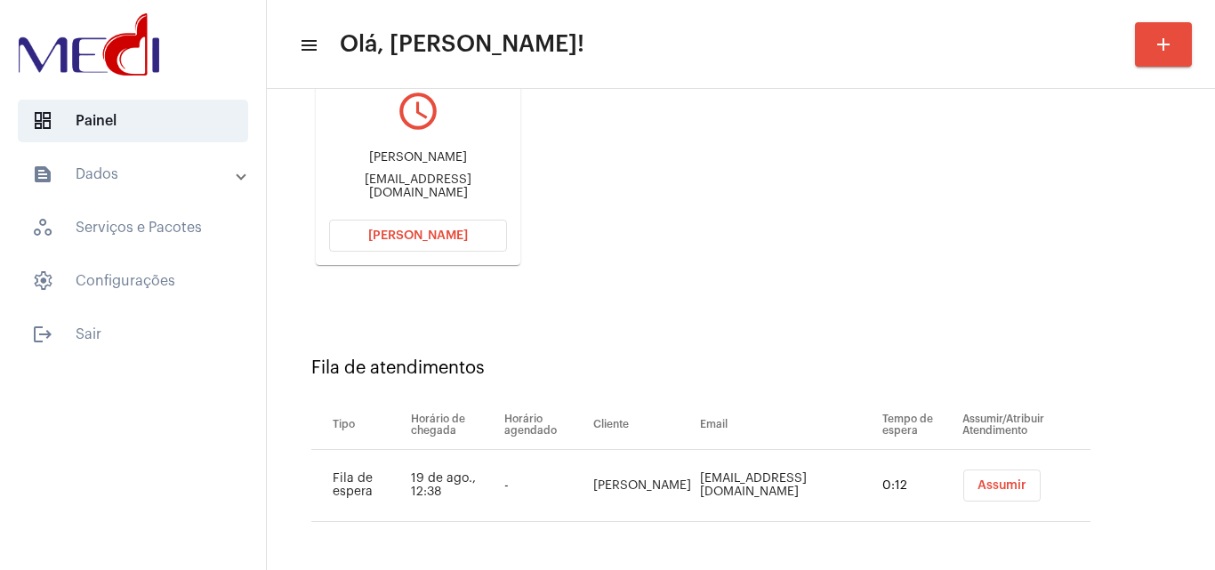
drag, startPoint x: 1002, startPoint y: 481, endPoint x: 991, endPoint y: 465, distance: 19.2
click at [1002, 479] on span "Assumir" at bounding box center [1002, 485] width 49 height 12
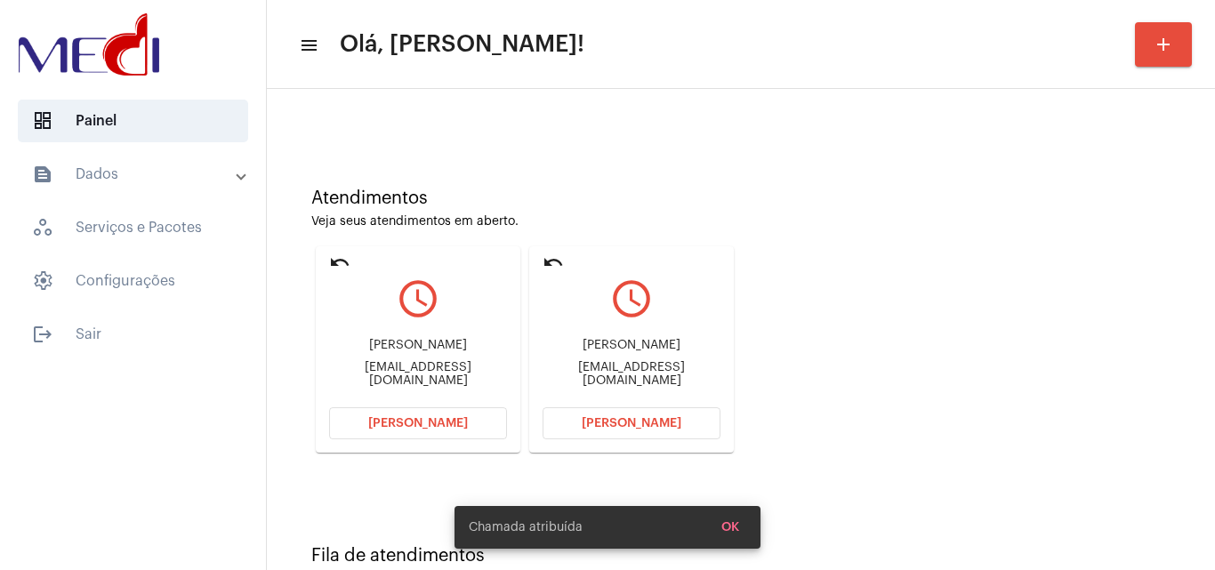
scroll to position [125, 0]
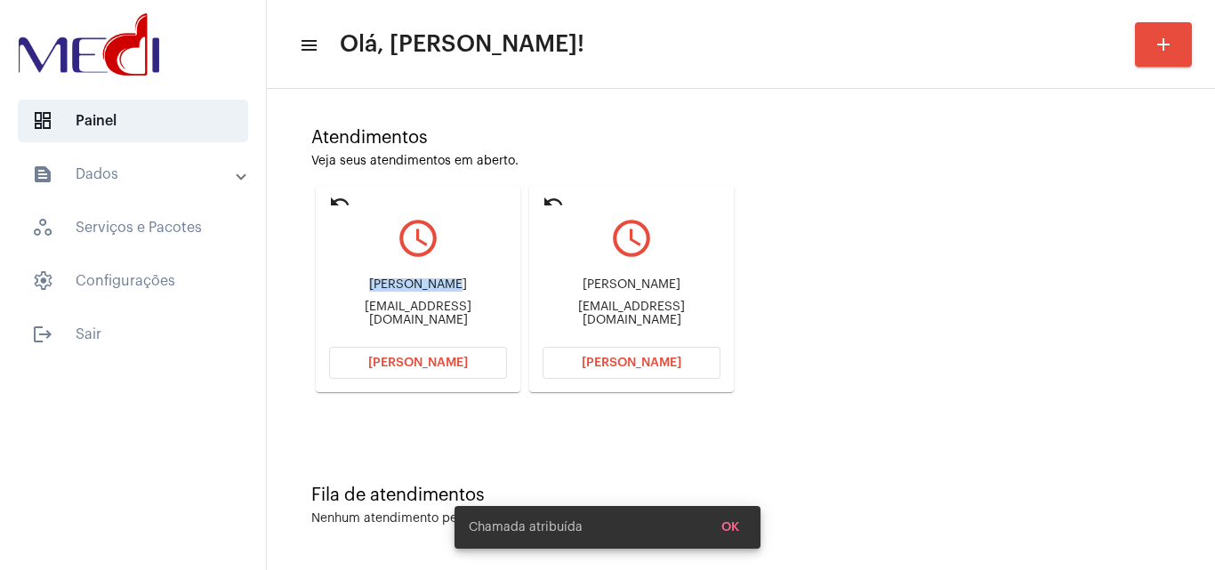
drag, startPoint x: 349, startPoint y: 281, endPoint x: 423, endPoint y: 270, distance: 74.6
click at [425, 273] on div "Edna taynara ferreira de Aguiar toppdistribuidora@hotmail.com" at bounding box center [418, 302] width 178 height 80
copy div "Edna taynara"
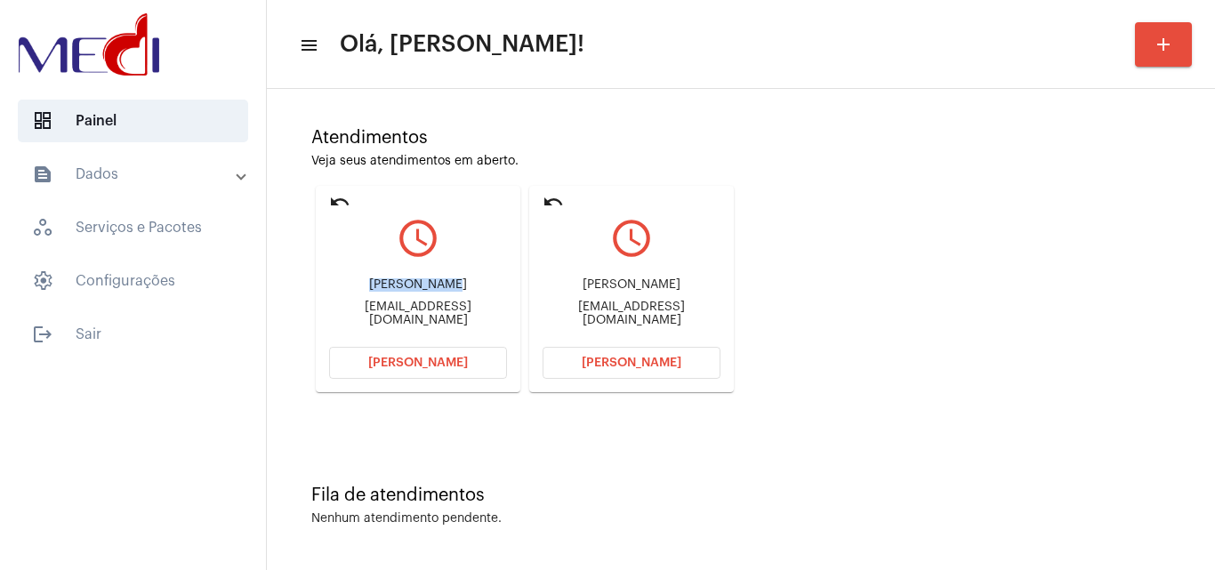
drag, startPoint x: 544, startPoint y: 289, endPoint x: 639, endPoint y: 286, distance: 94.3
click at [639, 286] on div "María Zilda Rodrigues da Silva" at bounding box center [632, 284] width 178 height 13
copy div "María Zilda Rodr"
click at [593, 358] on span "Abrir Chamada" at bounding box center [632, 363] width 100 height 12
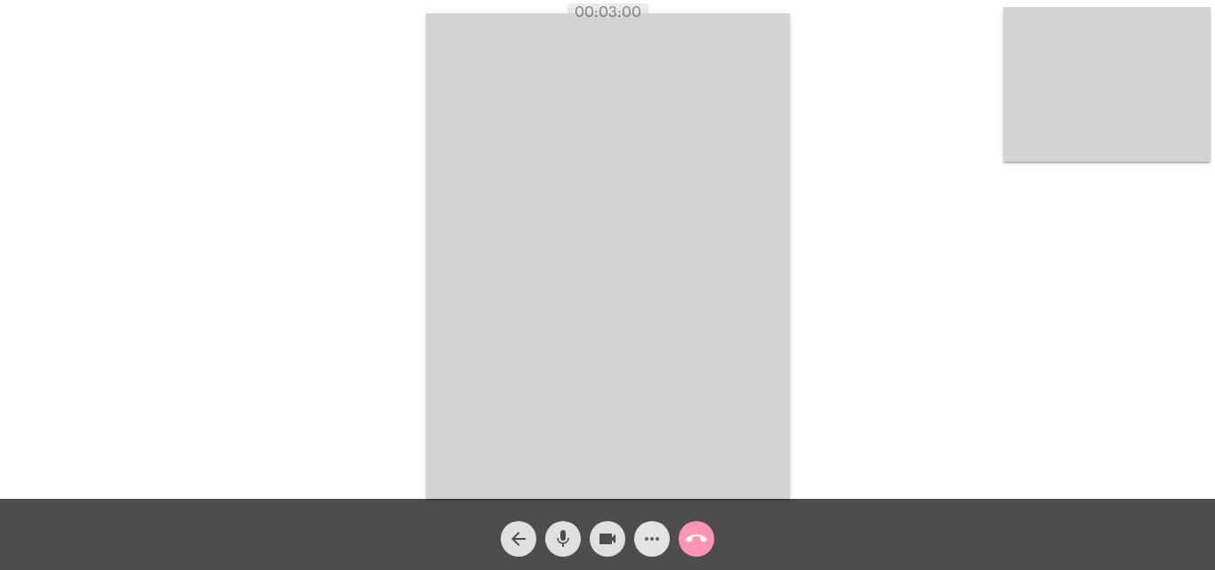
click at [656, 547] on mat-icon "more_horiz" at bounding box center [651, 538] width 21 height 21
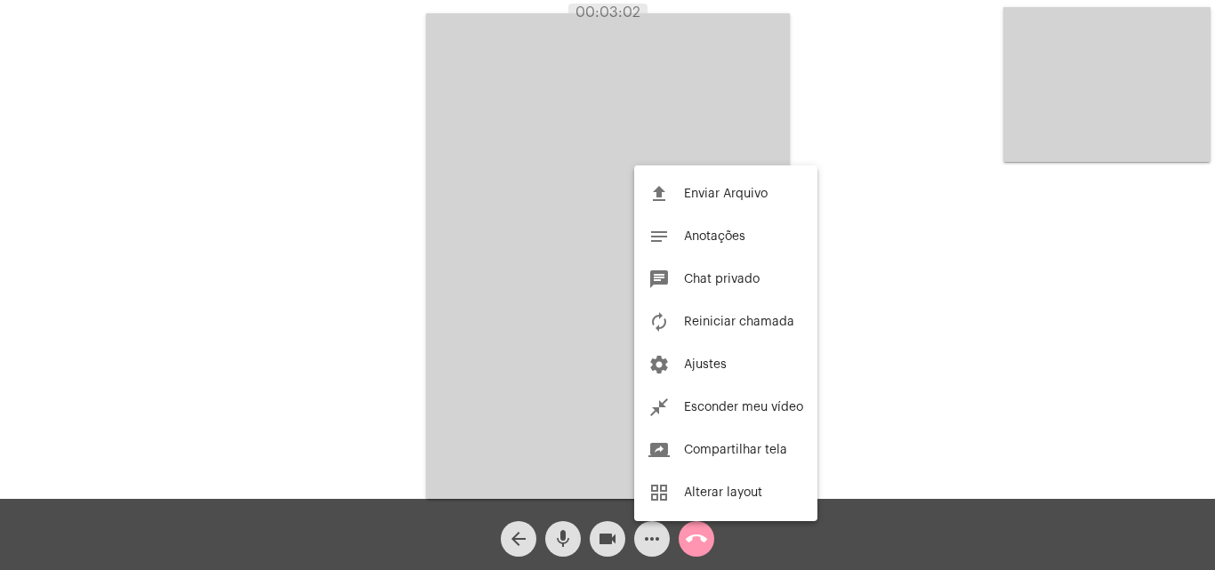
click at [729, 326] on span "Reiniciar chamada" at bounding box center [739, 322] width 110 height 12
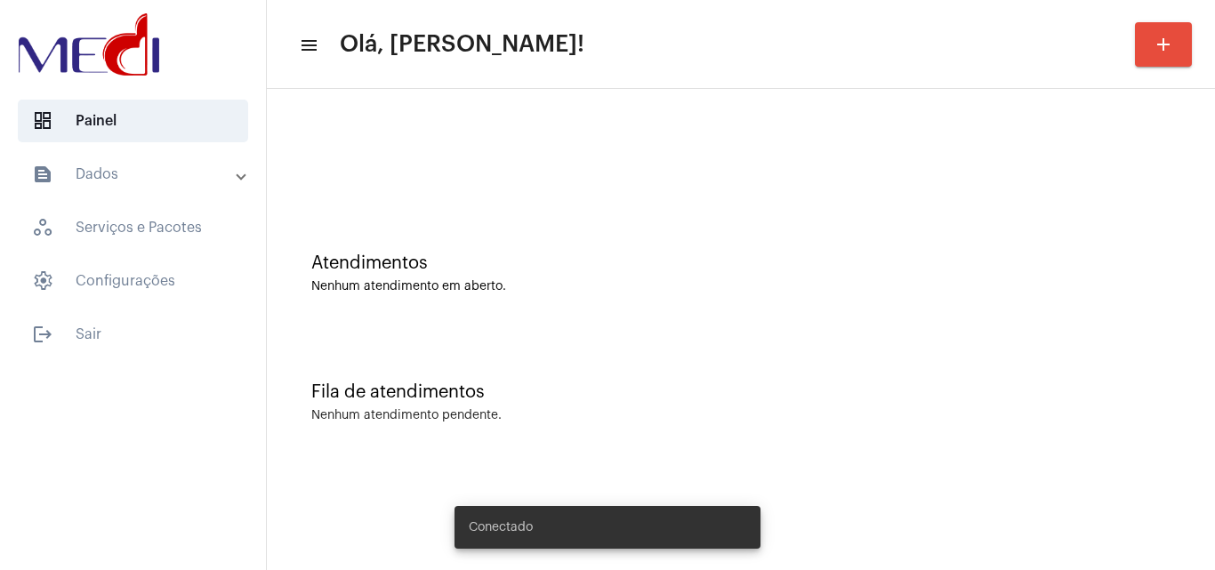
click at [596, 315] on div "Atendimentos Nenhum atendimento em aberto." at bounding box center [741, 264] width 930 height 129
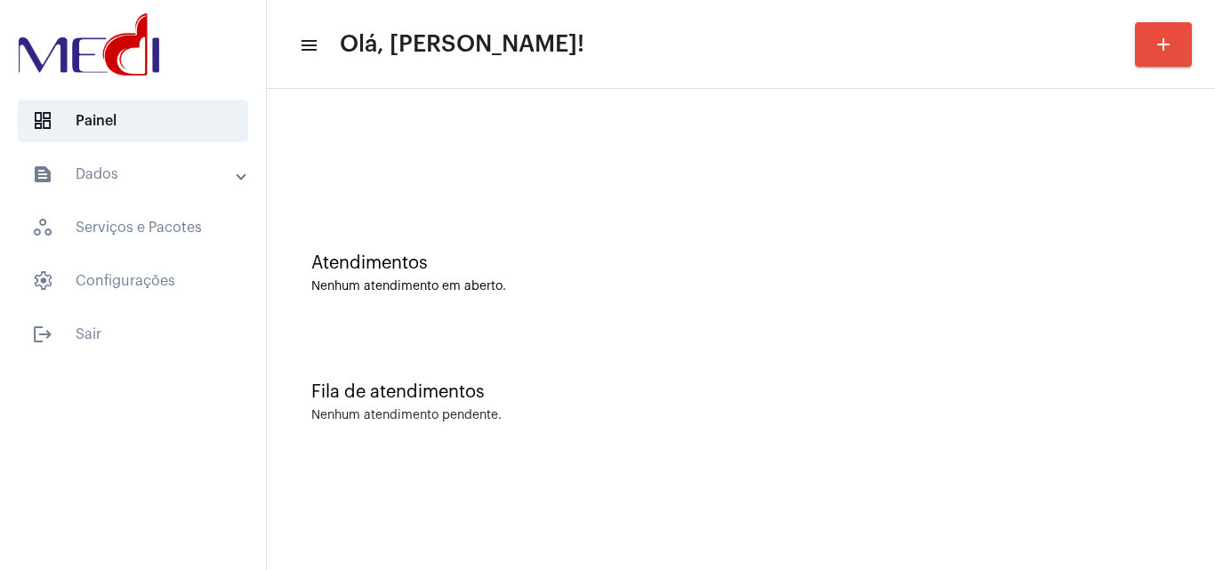
click at [691, 292] on div "Nenhum atendimento em aberto." at bounding box center [740, 286] width 859 height 13
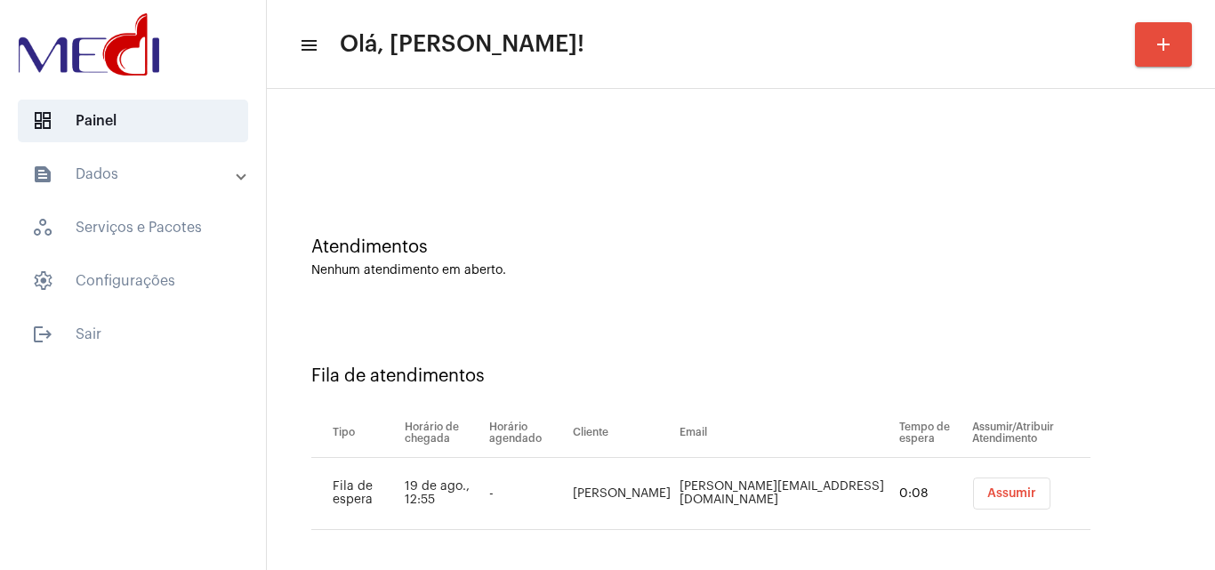
scroll to position [24, 0]
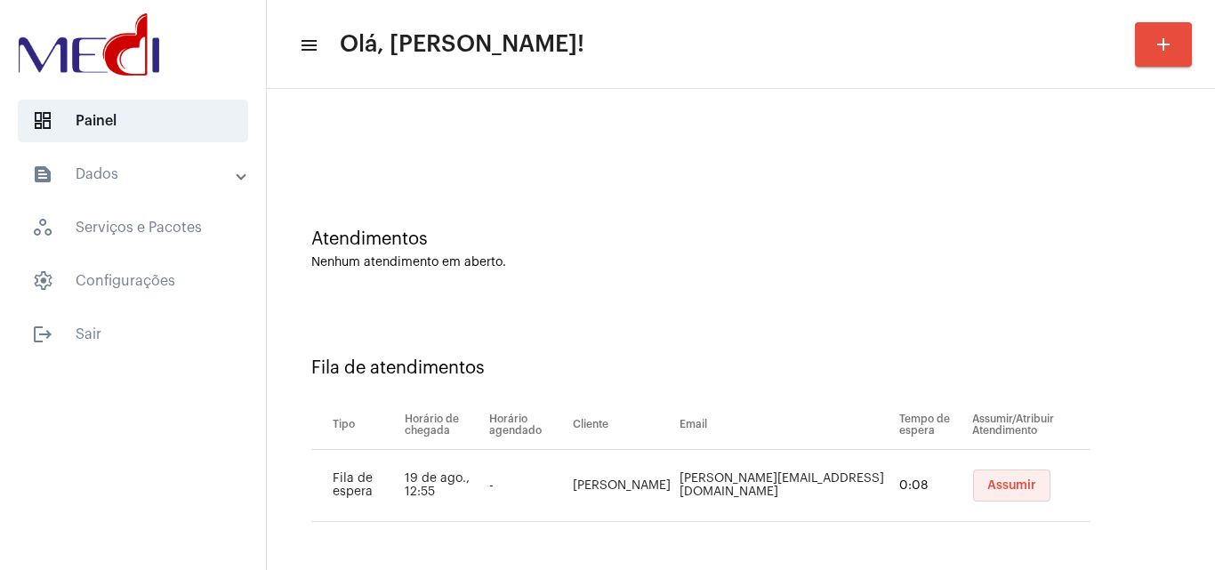
click at [1003, 488] on span "Assumir" at bounding box center [1011, 485] width 49 height 12
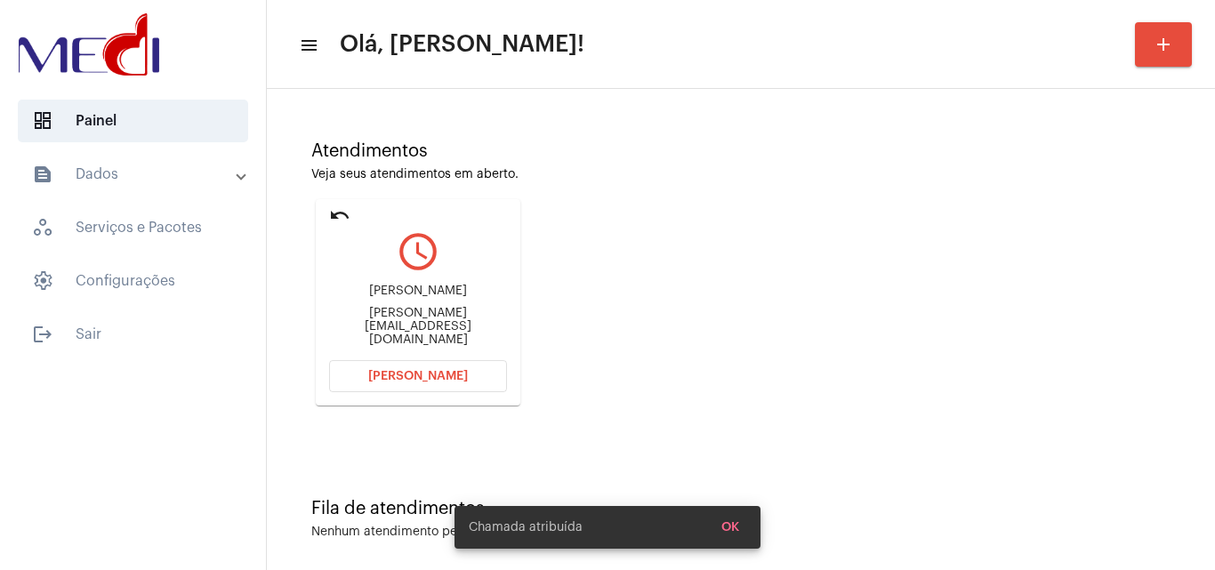
scroll to position [125, 0]
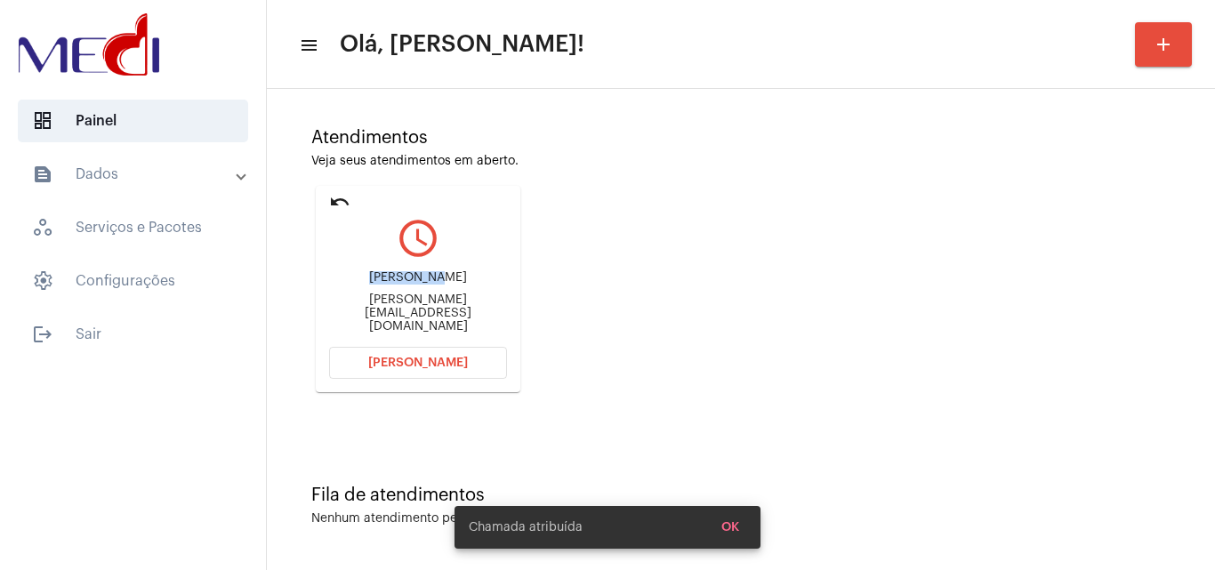
drag, startPoint x: 334, startPoint y: 282, endPoint x: 400, endPoint y: 288, distance: 67.0
click at [400, 285] on div "Vivianne Cristina de Oliveira Silva Menezes" at bounding box center [418, 277] width 178 height 13
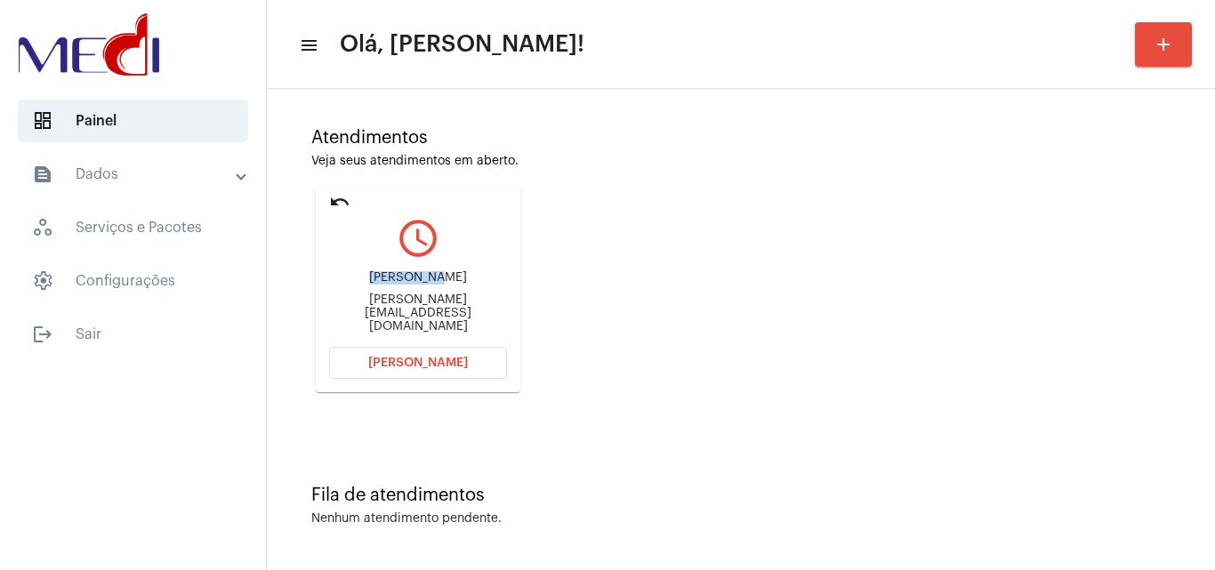
copy div "Vivianne C"
click at [333, 202] on mat-icon "undo" at bounding box center [339, 201] width 21 height 21
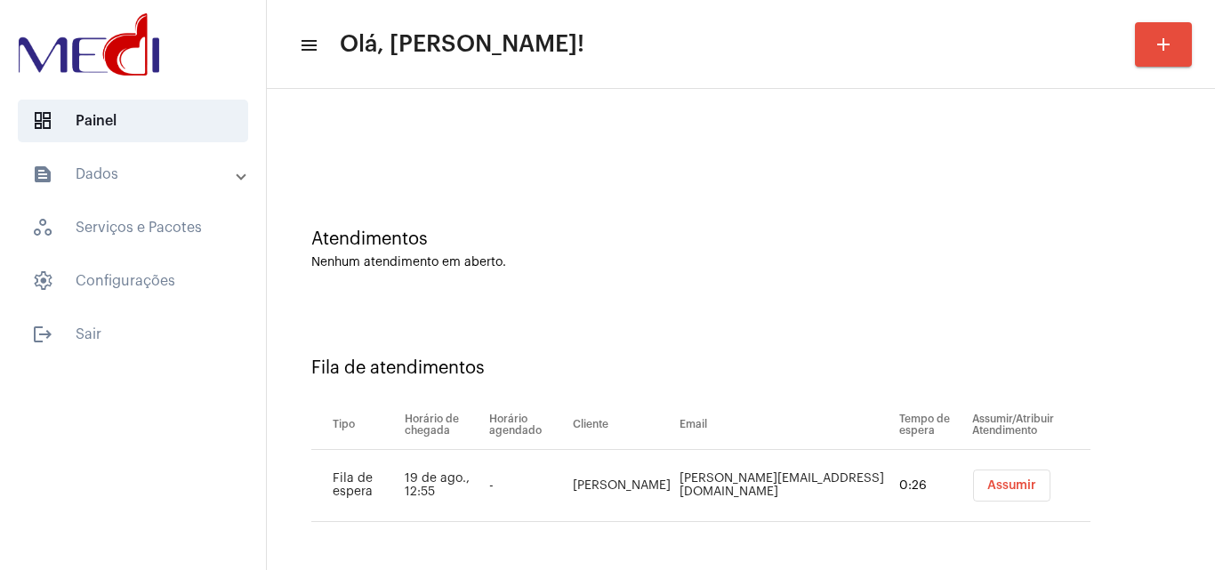
scroll to position [0, 0]
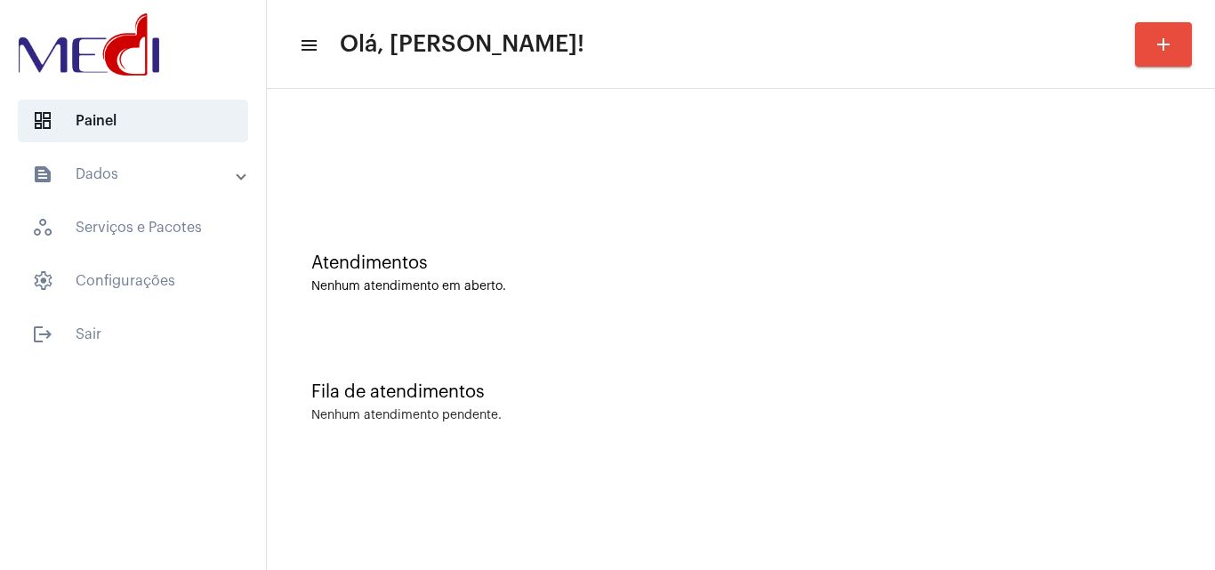
click at [595, 288] on div "Nenhum atendimento em aberto." at bounding box center [740, 286] width 859 height 13
click at [551, 187] on div at bounding box center [741, 149] width 930 height 102
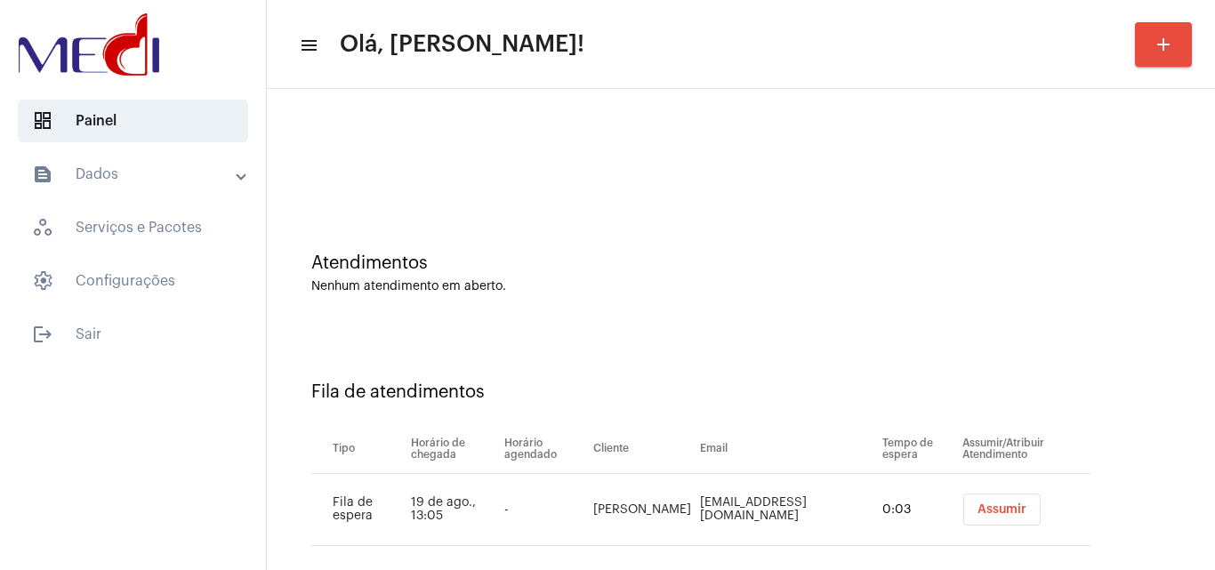
click at [1000, 516] on button "Assumir" at bounding box center [1001, 510] width 77 height 32
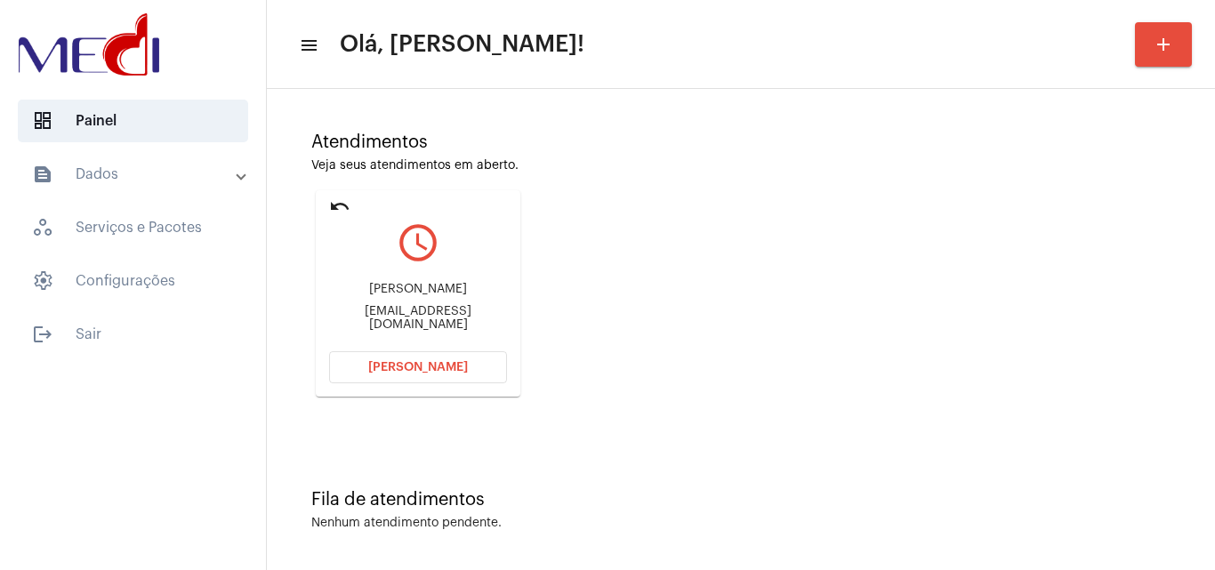
scroll to position [125, 0]
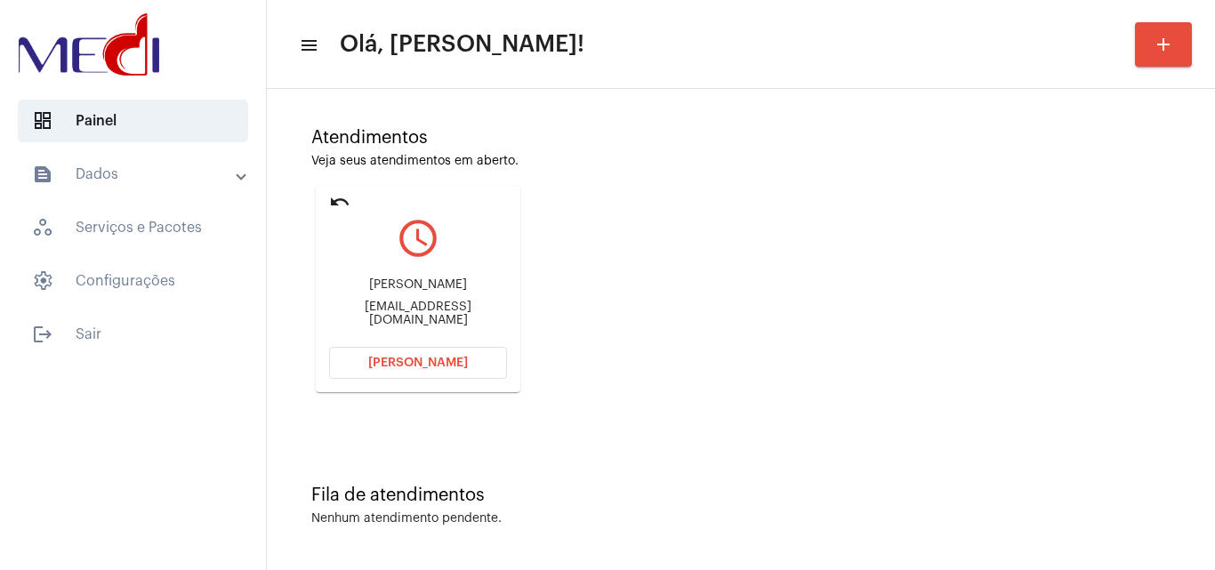
drag, startPoint x: 342, startPoint y: 278, endPoint x: 437, endPoint y: 284, distance: 95.3
click at [437, 284] on div "Gabriella Aparecida Lima Trama" at bounding box center [418, 284] width 178 height 13
copy div "Gabriella Apare"
click at [371, 371] on button "Abrir Chamada" at bounding box center [418, 363] width 178 height 32
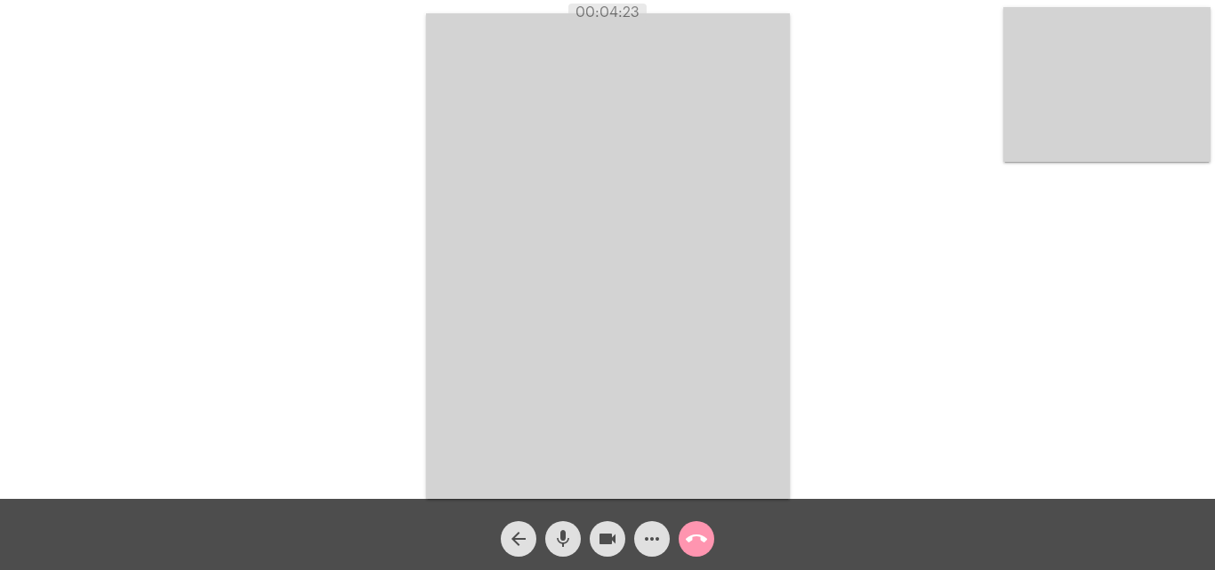
click at [697, 540] on mat-icon "call_end" at bounding box center [696, 538] width 21 height 21
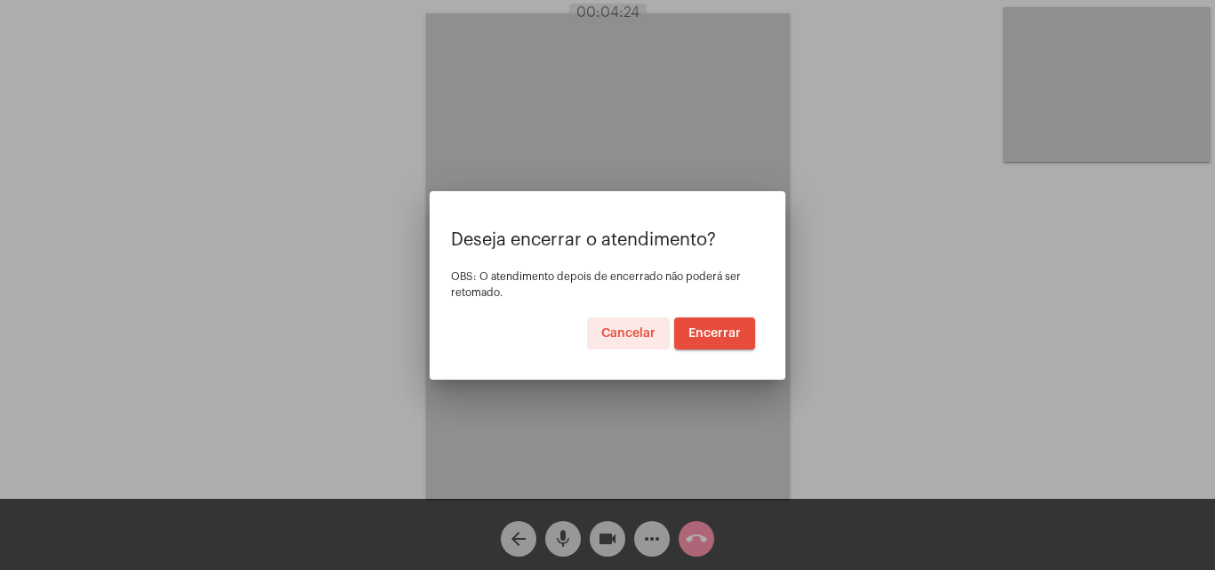
click at [703, 324] on button "Encerrar" at bounding box center [714, 334] width 81 height 32
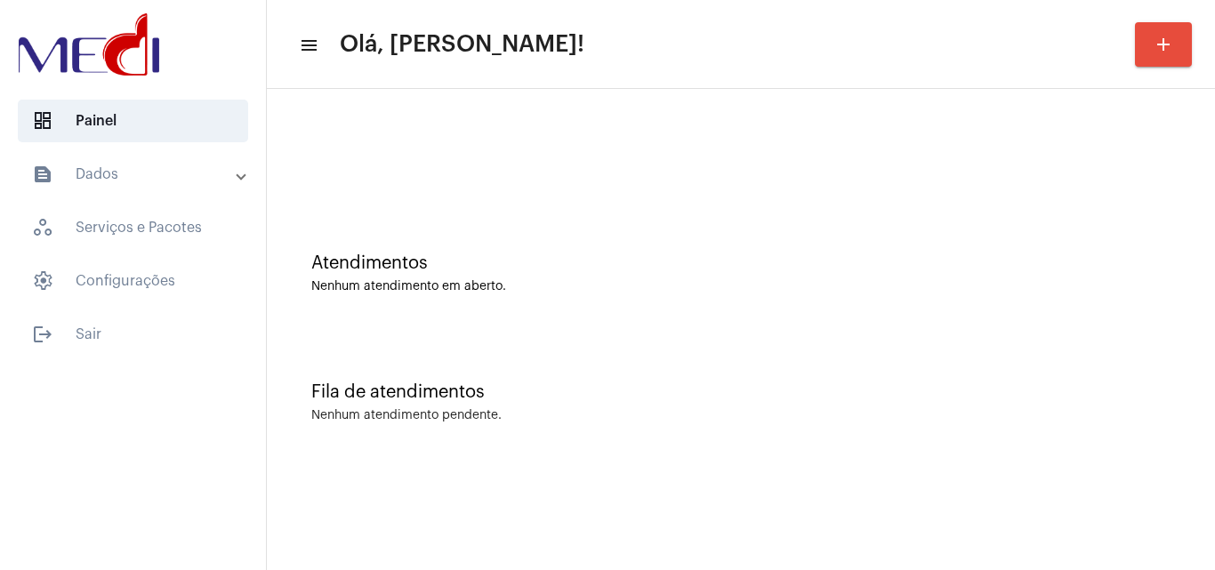
click at [581, 373] on div "Fila de atendimentos Nenhum atendimento pendente." at bounding box center [741, 393] width 930 height 129
click at [680, 308] on div "Atendimentos Nenhum atendimento em aberto." at bounding box center [741, 264] width 930 height 129
click at [503, 253] on div "Atendimentos Nenhum atendimento em aberto." at bounding box center [741, 264] width 930 height 129
click at [705, 385] on div "Fila de atendimentos" at bounding box center [740, 393] width 859 height 20
click at [632, 315] on div "Atendimentos Nenhum atendimento em aberto." at bounding box center [741, 264] width 930 height 129
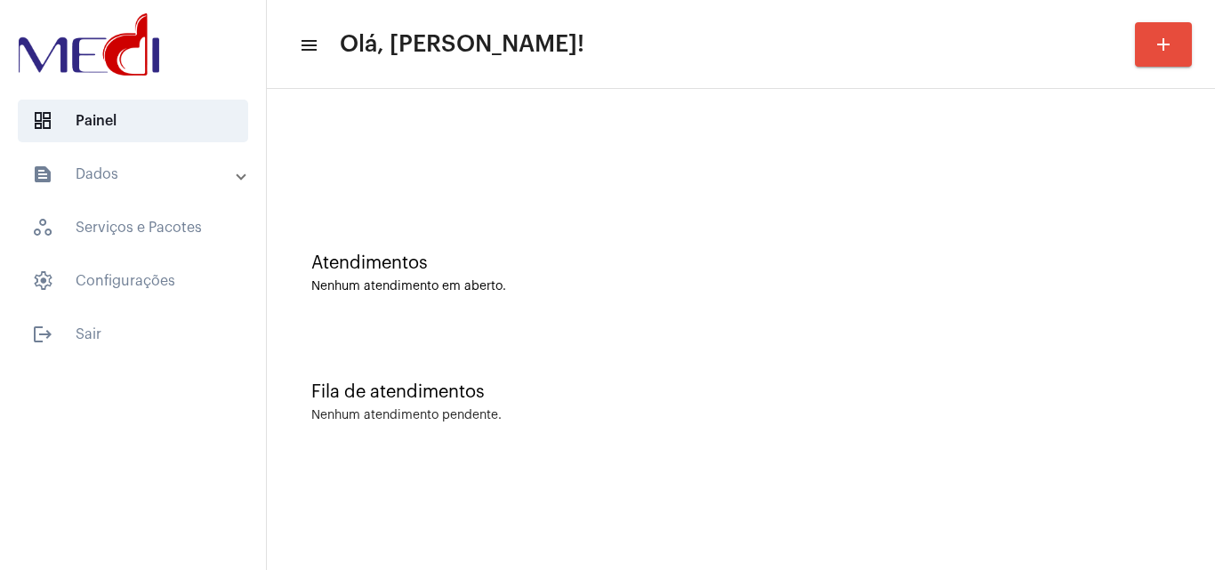
click at [662, 313] on div "Atendimentos Nenhum atendimento em aberto." at bounding box center [741, 264] width 930 height 129
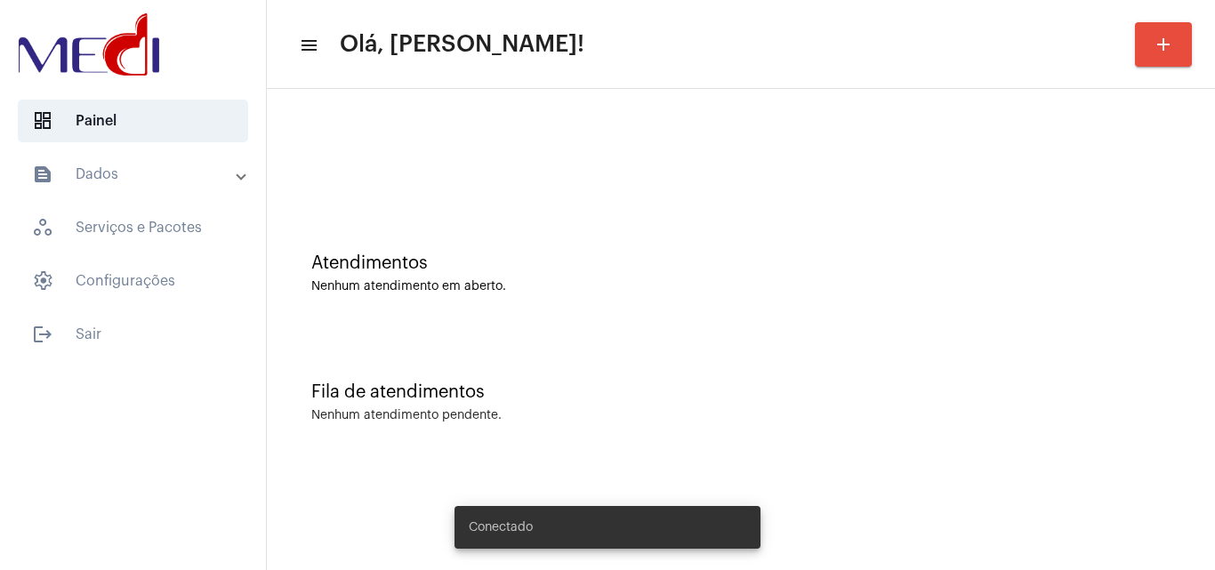
click at [914, 402] on div "Fila de atendimentos Nenhum atendimento pendente." at bounding box center [741, 393] width 930 height 129
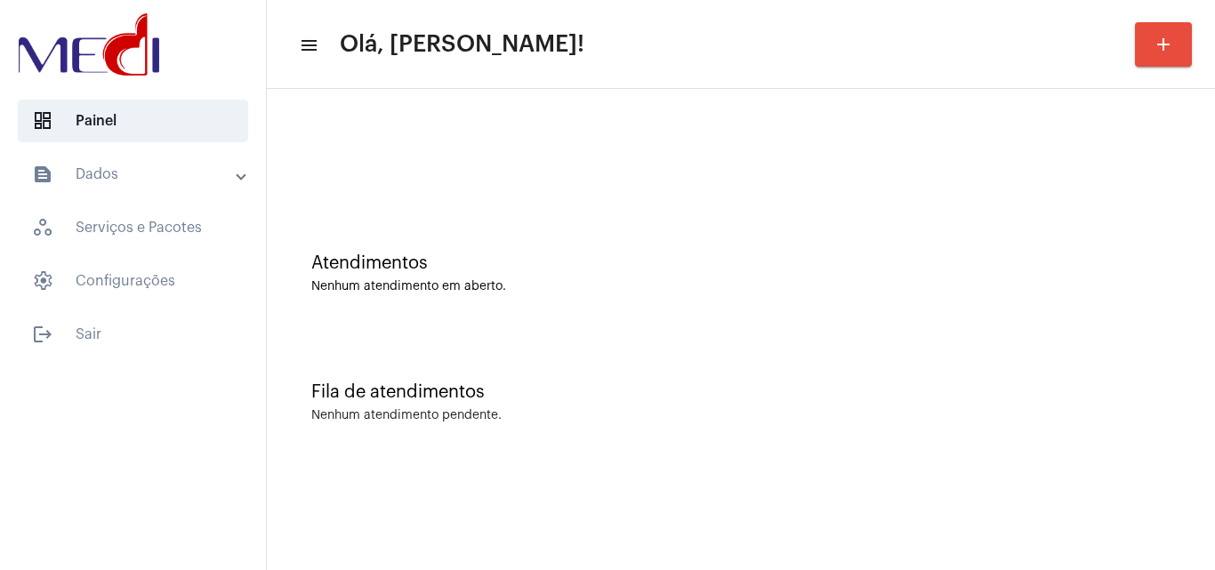
click at [699, 348] on div "Fila de atendimentos Nenhum atendimento pendente." at bounding box center [741, 393] width 930 height 129
click at [532, 392] on div "Fila de atendimentos" at bounding box center [740, 393] width 859 height 20
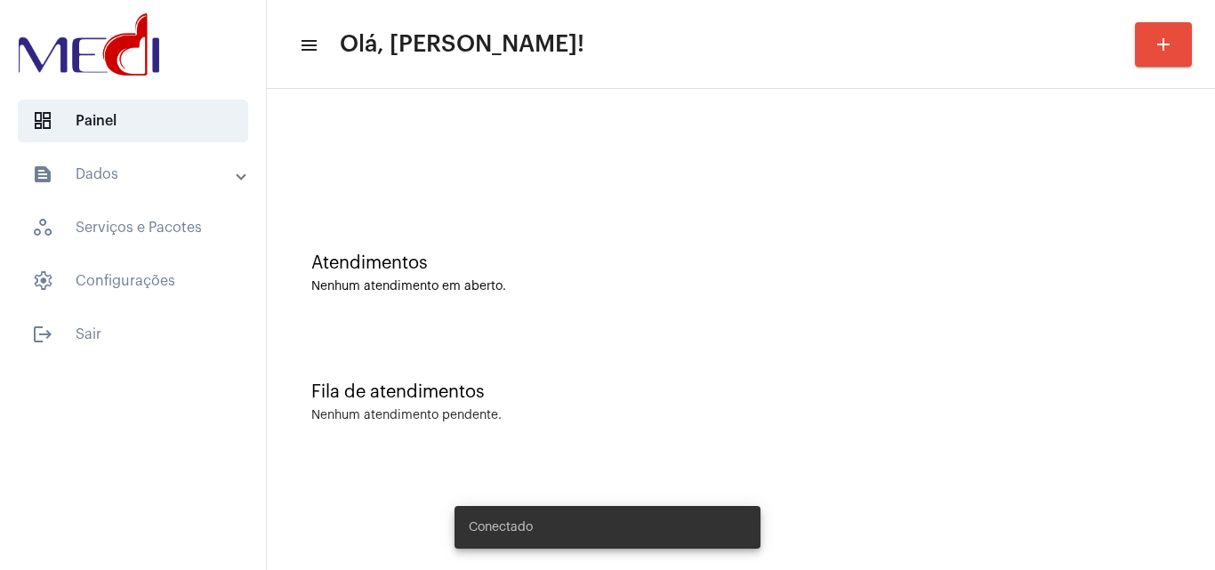
click at [1155, 46] on mat-icon "add" at bounding box center [1163, 44] width 21 height 21
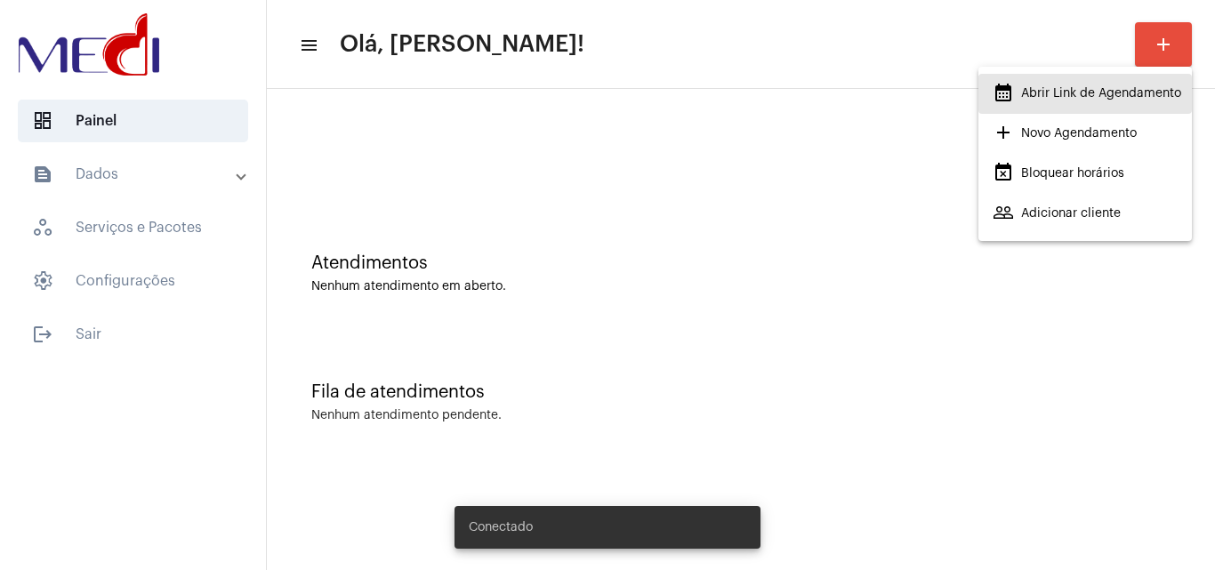
click at [1042, 96] on span "calendar_month_outlined Abrir Link de Agendamento" at bounding box center [1087, 93] width 189 height 32
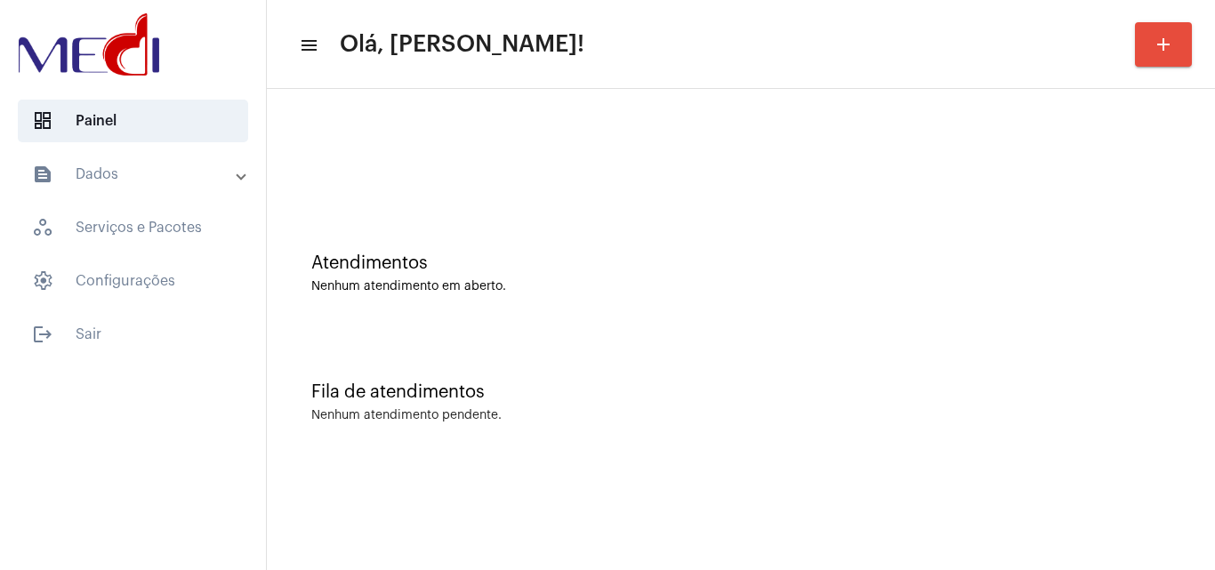
click at [456, 234] on div "Atendimentos Nenhum atendimento em aberto." at bounding box center [741, 264] width 930 height 129
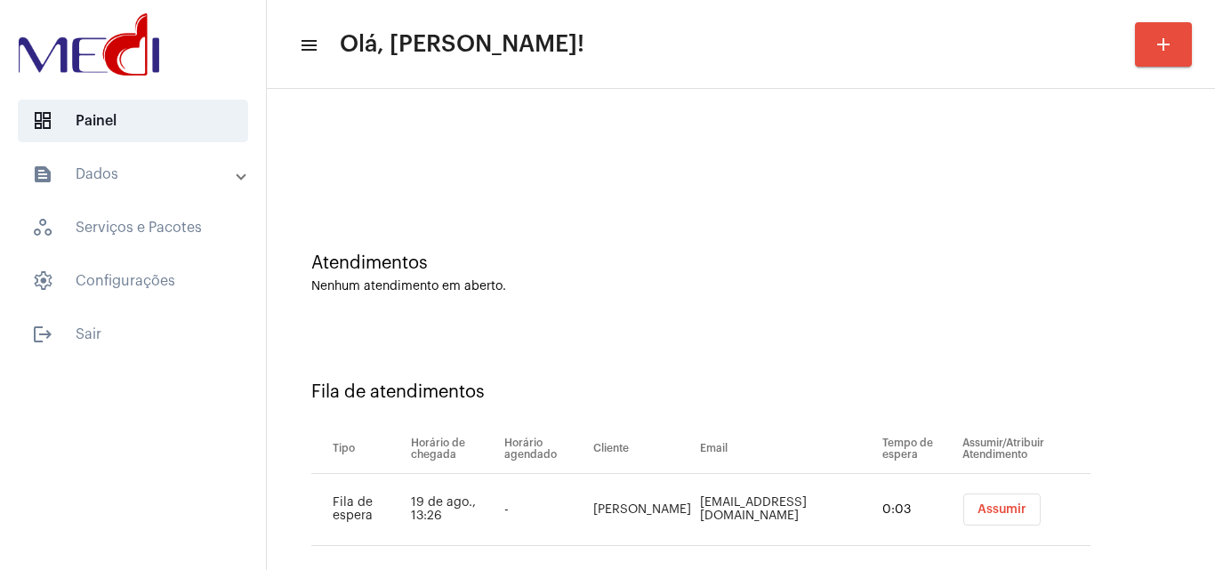
click at [979, 509] on span "Assumir" at bounding box center [1002, 509] width 49 height 12
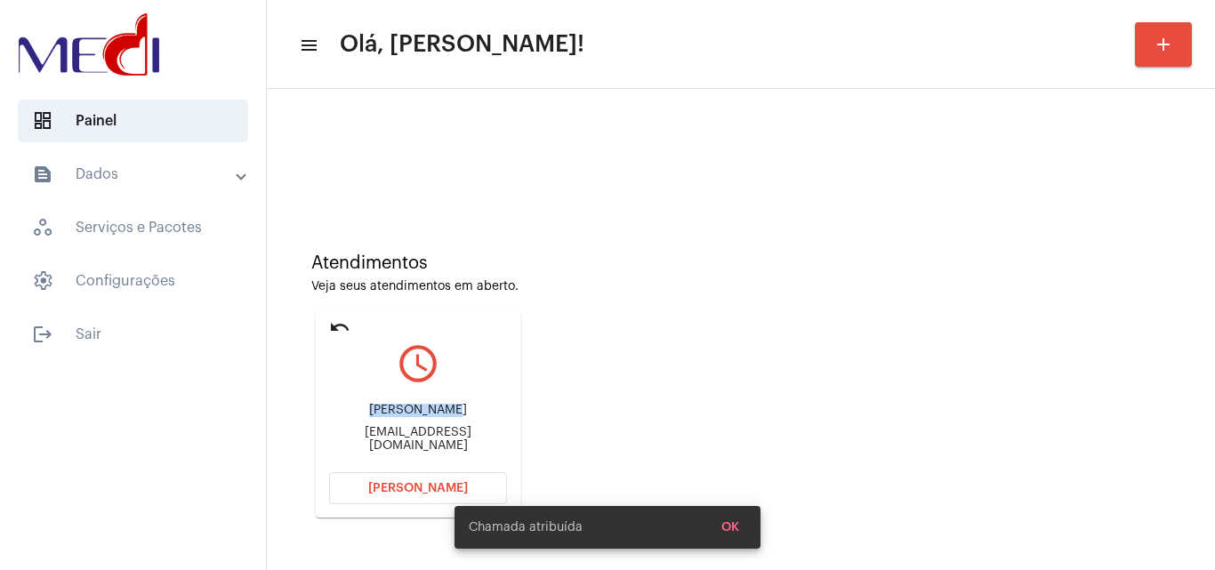
drag, startPoint x: 433, startPoint y: 411, endPoint x: 447, endPoint y: 411, distance: 14.2
click at [447, 411] on div "Lucélia Alves" at bounding box center [418, 410] width 178 height 13
copy div "Lucélia Alve"
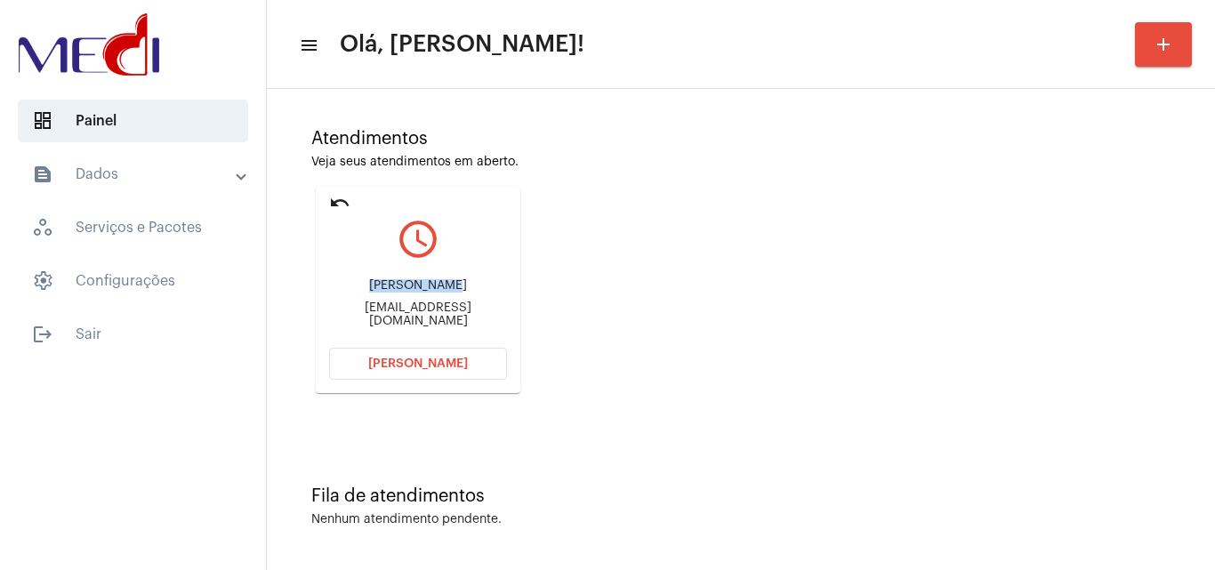
scroll to position [125, 0]
click at [407, 366] on span "Abrir Chamada" at bounding box center [418, 363] width 100 height 12
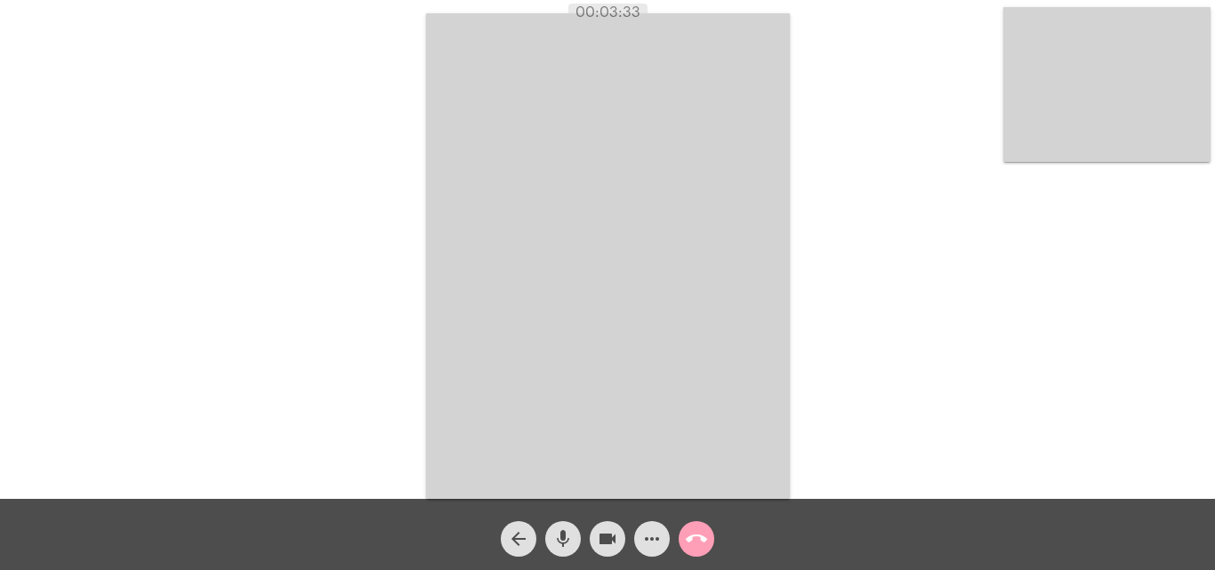
click at [695, 535] on mat-icon "call_end" at bounding box center [696, 538] width 21 height 21
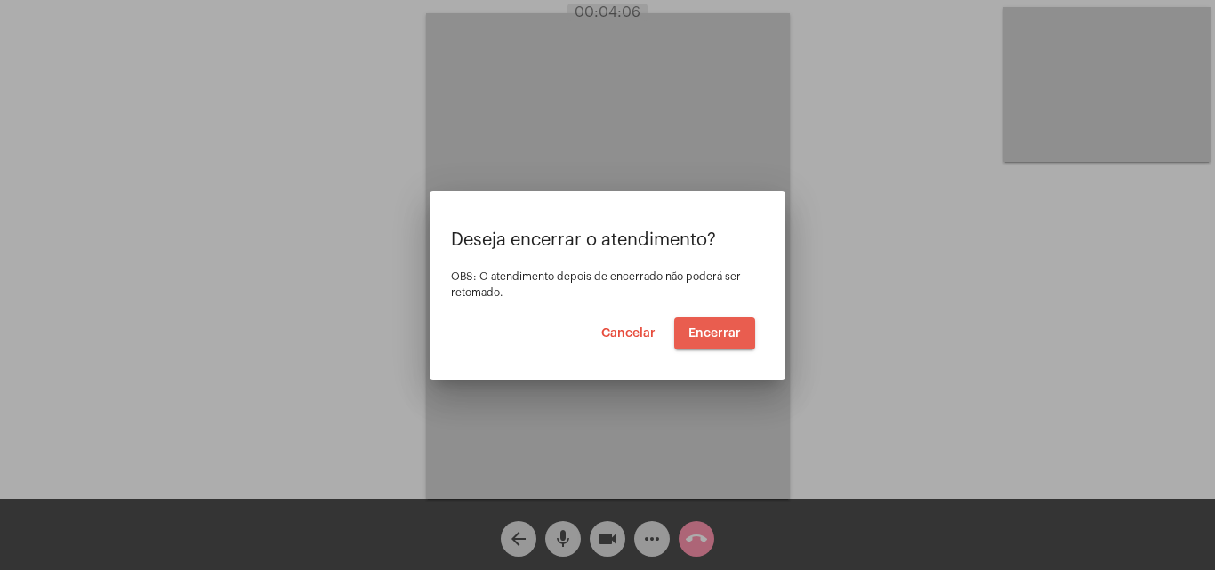
click at [713, 327] on span "Encerrar" at bounding box center [715, 333] width 52 height 12
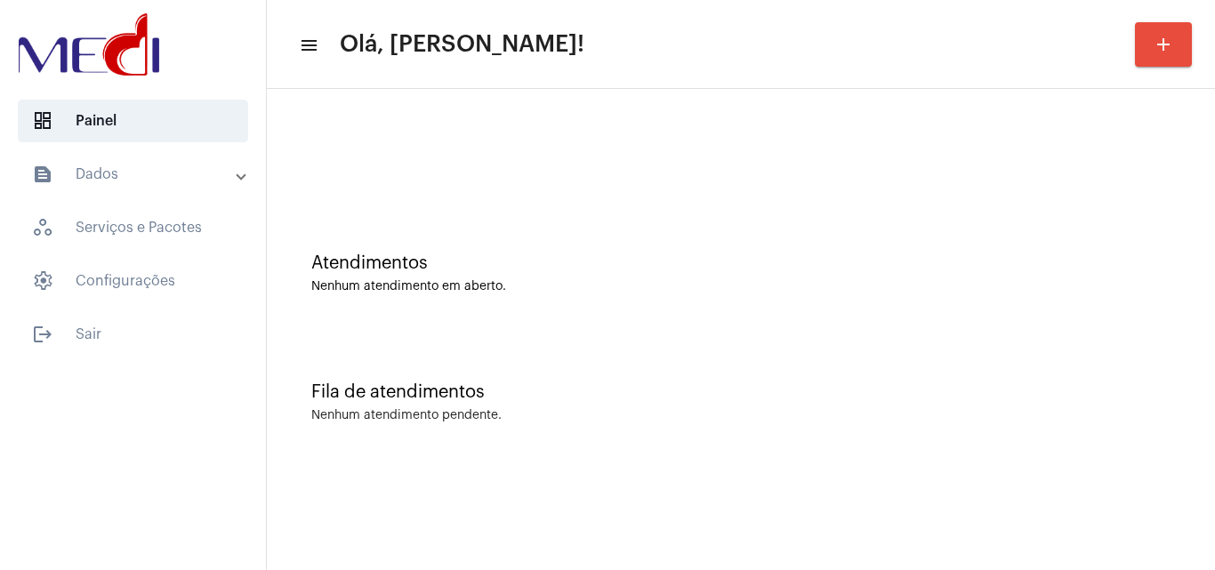
click at [632, 187] on div at bounding box center [741, 149] width 930 height 102
click at [753, 309] on div "Atendimentos Nenhum atendimento em aberto." at bounding box center [741, 264] width 930 height 129
click at [605, 289] on div "Nenhum atendimento em aberto." at bounding box center [740, 286] width 859 height 13
click at [600, 293] on div "Nenhum atendimento em aberto." at bounding box center [740, 286] width 859 height 13
click at [729, 252] on div "Atendimentos Nenhum atendimento em aberto." at bounding box center [741, 264] width 930 height 129
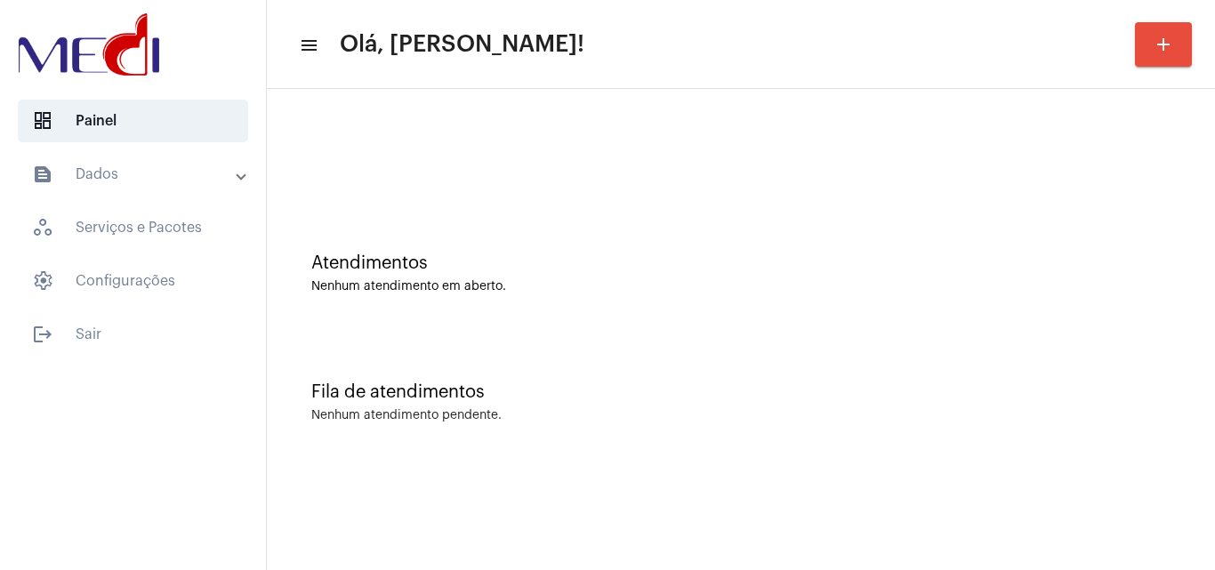
click at [718, 297] on div "Atendimentos Nenhum atendimento em aberto." at bounding box center [741, 264] width 930 height 129
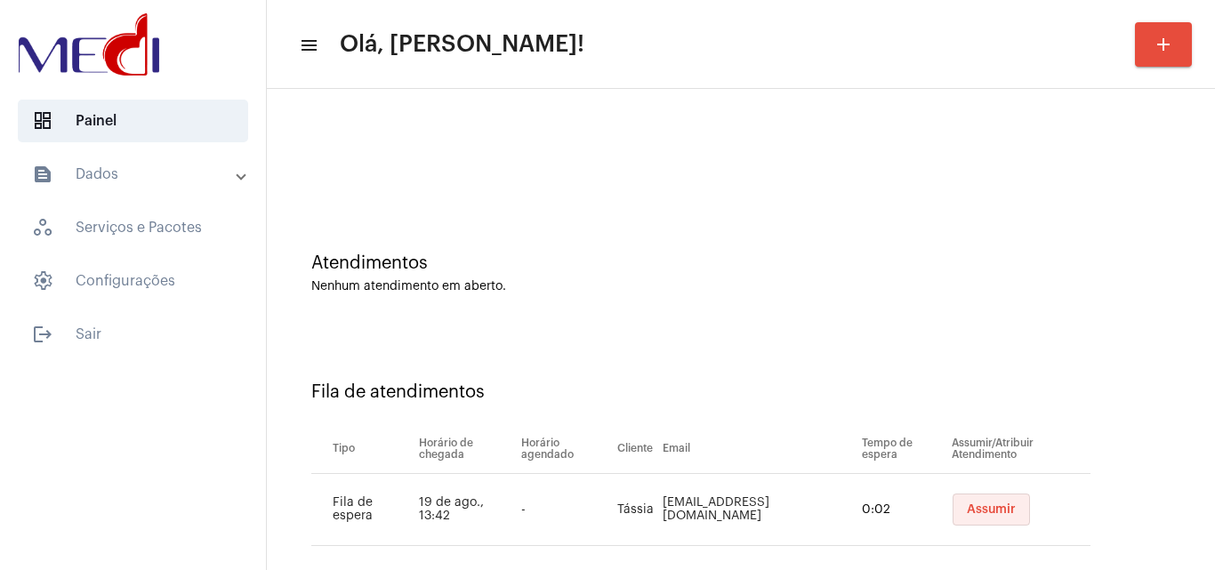
click at [979, 515] on span "Assumir" at bounding box center [991, 509] width 49 height 12
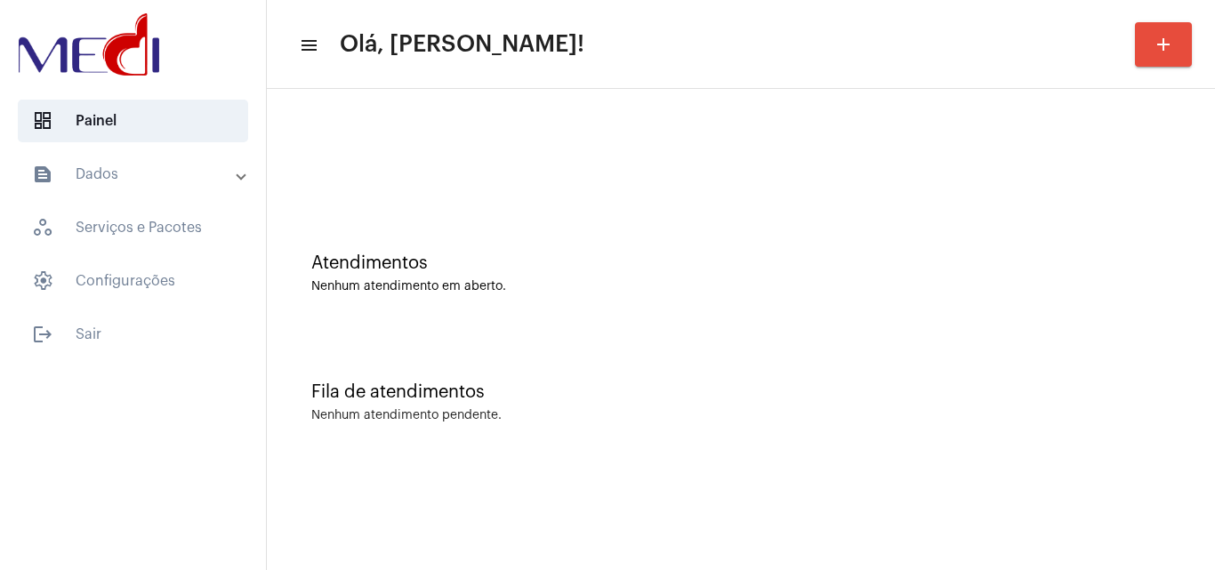
click at [560, 335] on div "Fila de atendimentos Nenhum atendimento pendente." at bounding box center [741, 393] width 930 height 129
click at [647, 337] on div "Fila de atendimentos Nenhum atendimento pendente." at bounding box center [741, 393] width 930 height 129
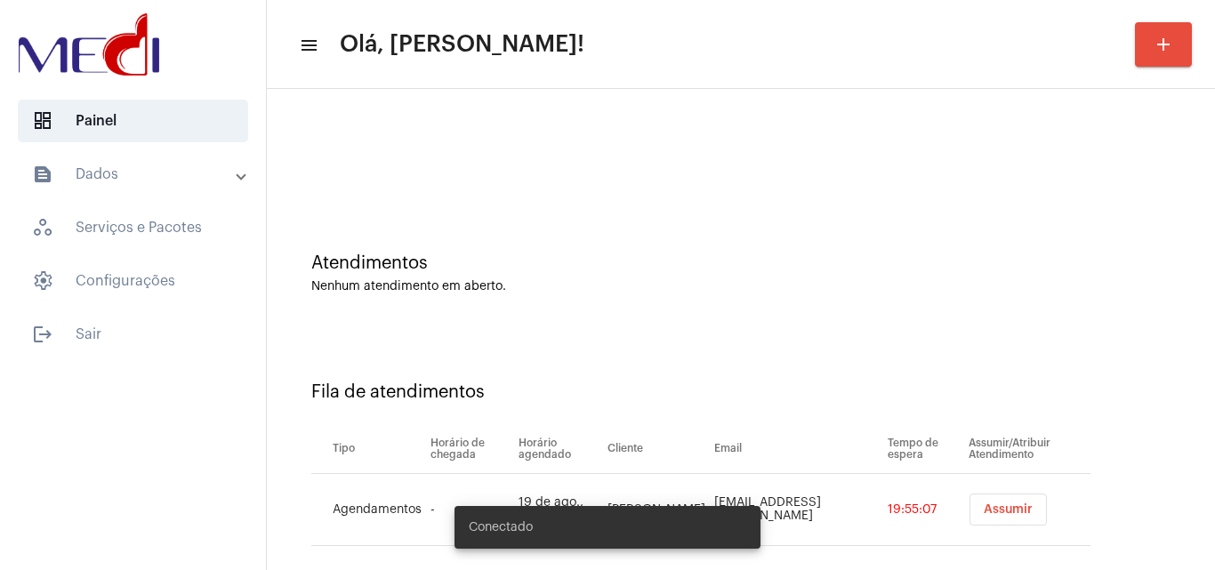
click at [995, 513] on span "Assumir" at bounding box center [1008, 509] width 49 height 12
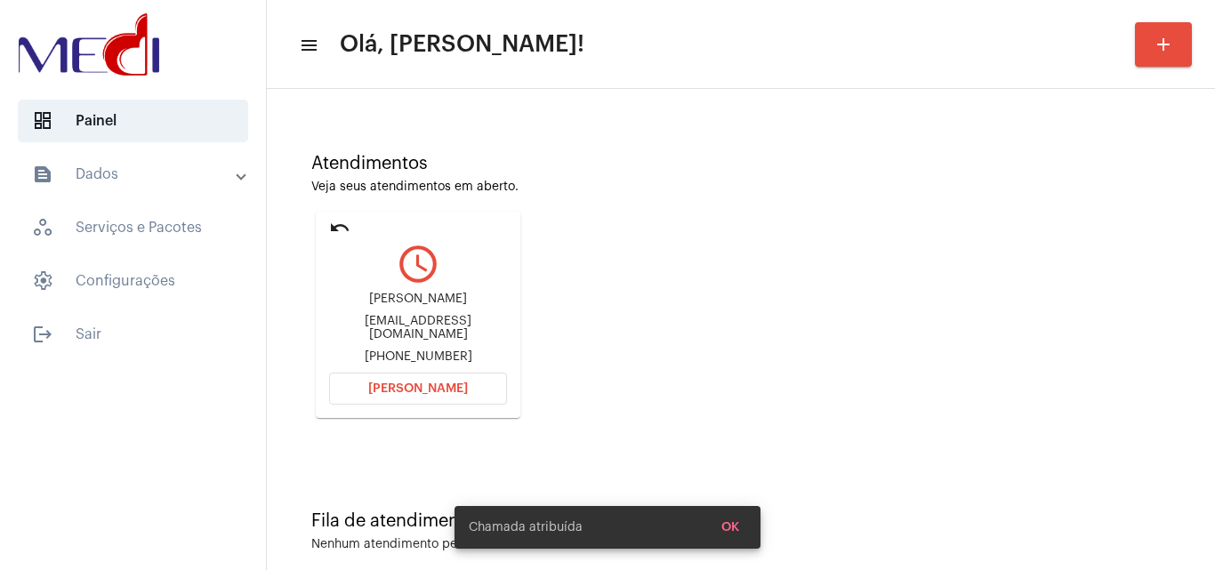
scroll to position [125, 0]
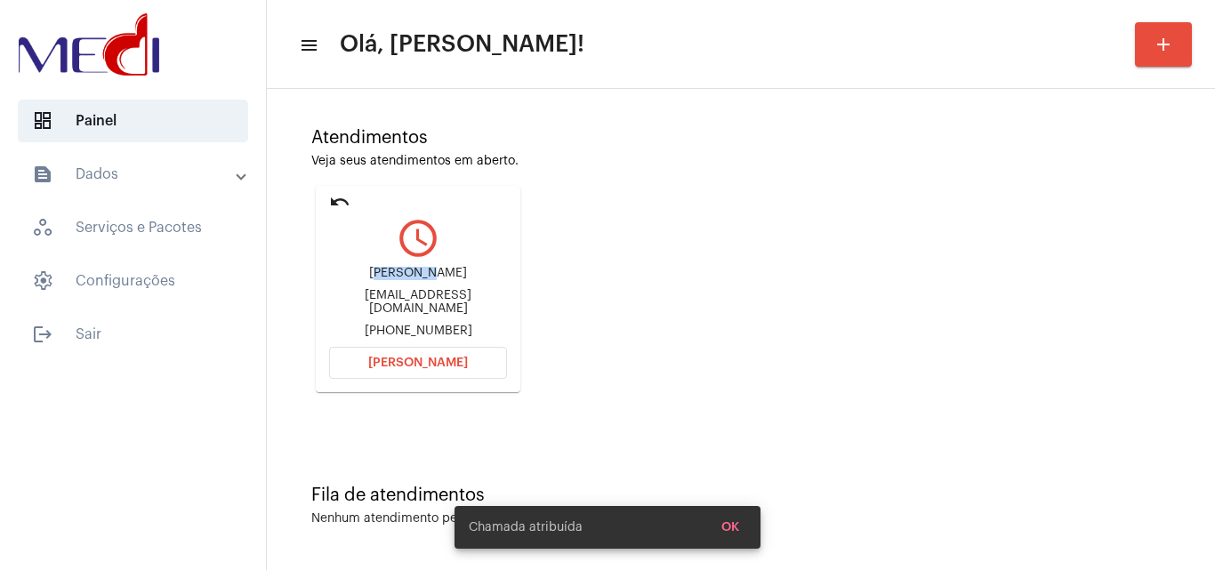
drag, startPoint x: 407, startPoint y: 281, endPoint x: 421, endPoint y: 289, distance: 15.6
click at [435, 278] on div "[PERSON_NAME]" at bounding box center [418, 273] width 178 height 13
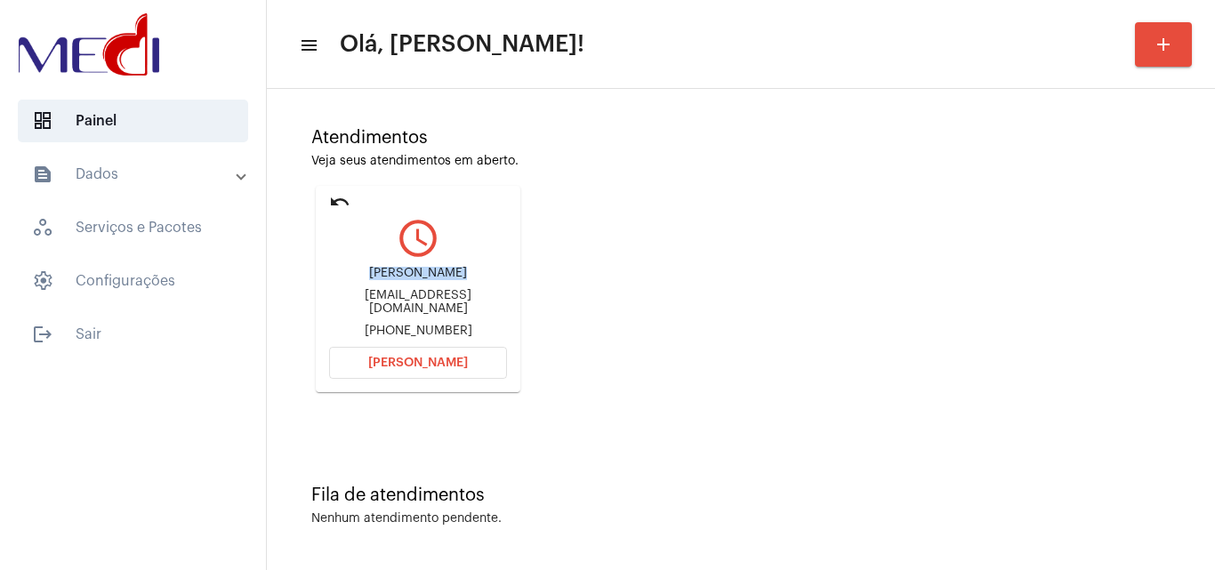
drag, startPoint x: 375, startPoint y: 278, endPoint x: 456, endPoint y: 278, distance: 81.0
click at [456, 278] on div "Maria Janylle" at bounding box center [418, 273] width 178 height 13
copy div "Maria Janylle"
click at [422, 360] on span "Abrir Chamada" at bounding box center [418, 363] width 100 height 12
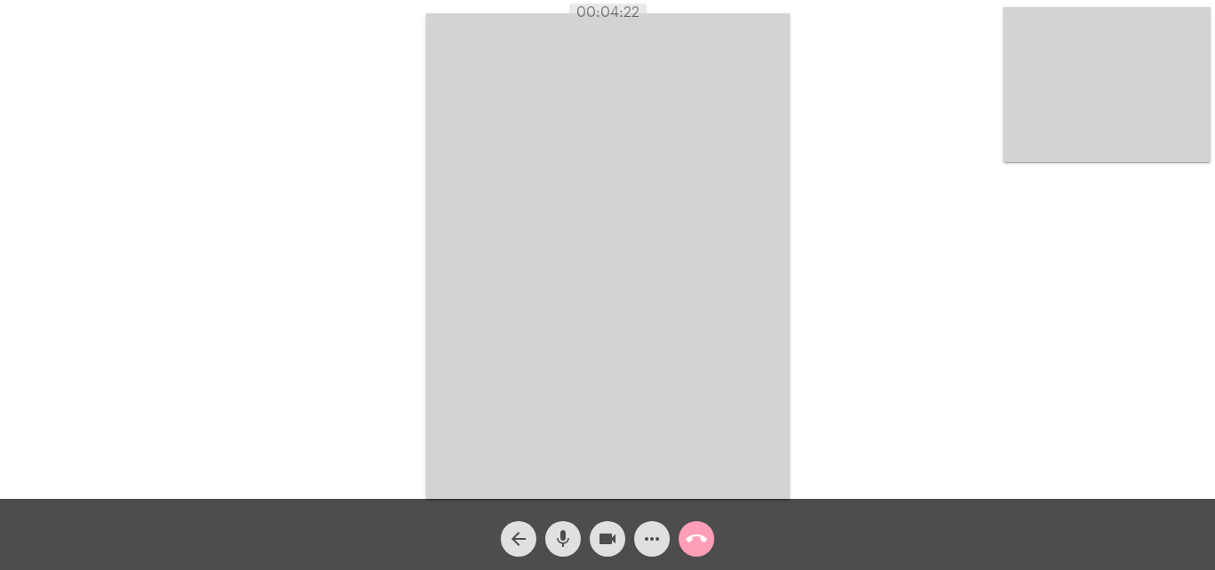
click at [693, 542] on mat-icon "call_end" at bounding box center [696, 538] width 21 height 21
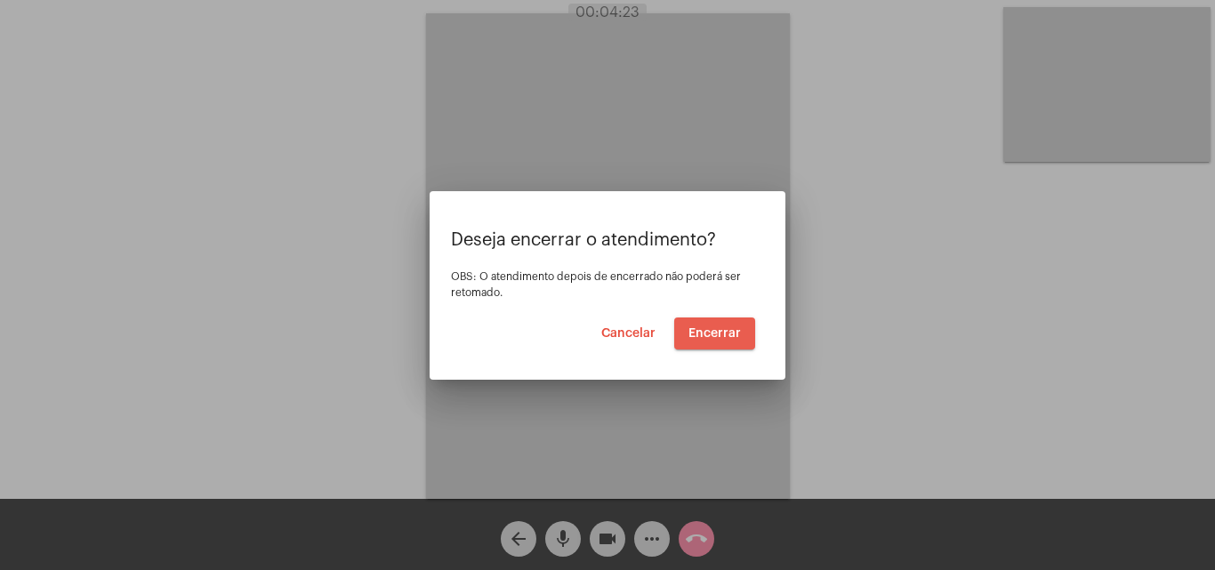
click at [729, 328] on span "Encerrar" at bounding box center [715, 333] width 52 height 12
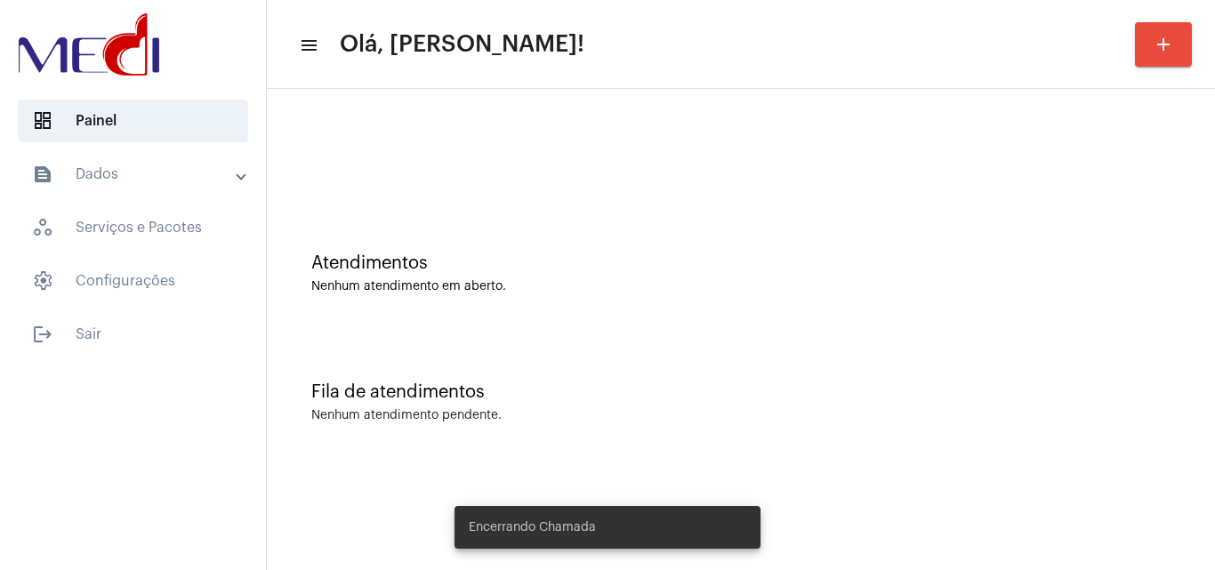
click at [721, 449] on div "Fila de atendimentos Nenhum atendimento pendente." at bounding box center [741, 393] width 930 height 129
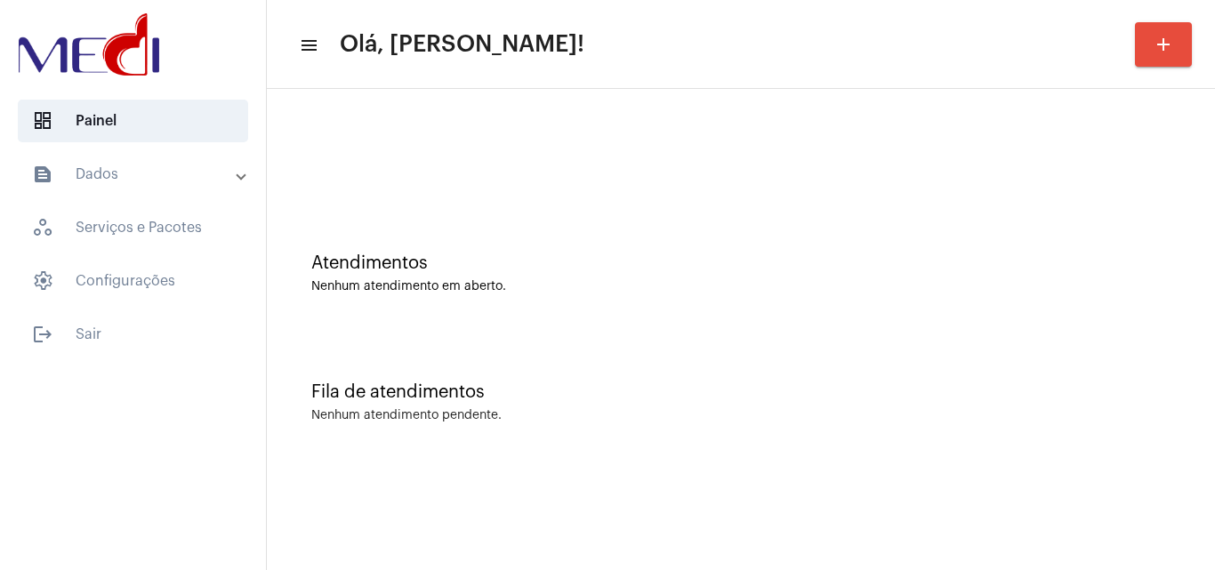
click at [534, 312] on div "Atendimentos Nenhum atendimento em aberto." at bounding box center [741, 264] width 930 height 129
click at [425, 105] on div at bounding box center [741, 149] width 930 height 102
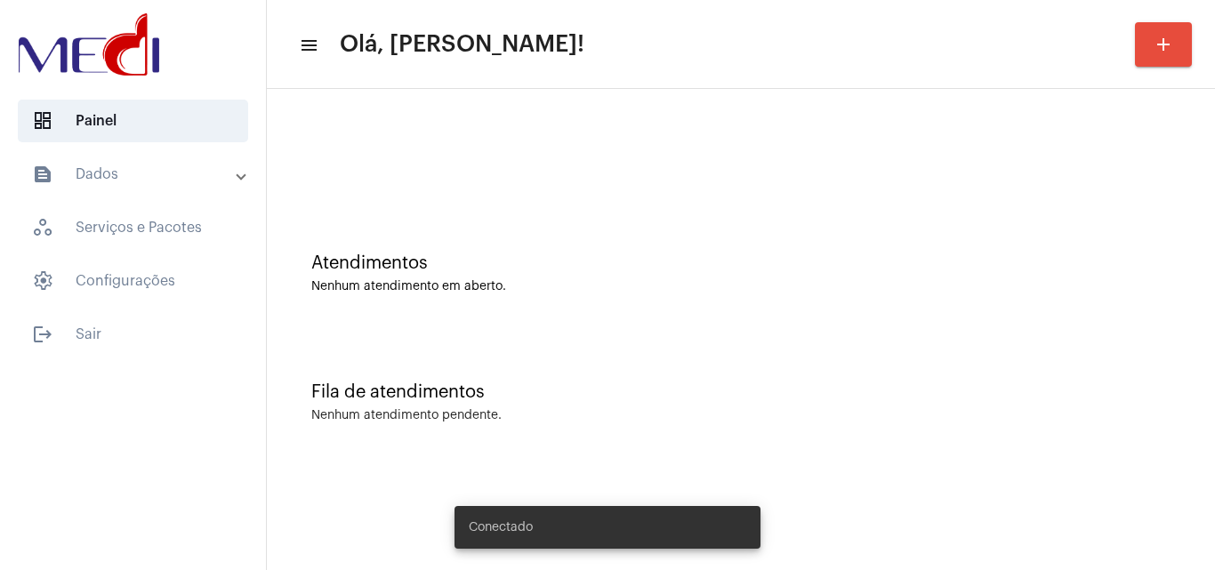
click at [888, 449] on div "Fila de atendimentos Nenhum atendimento pendente." at bounding box center [741, 393] width 930 height 129
click at [603, 383] on div "Fila de atendimentos" at bounding box center [740, 393] width 859 height 20
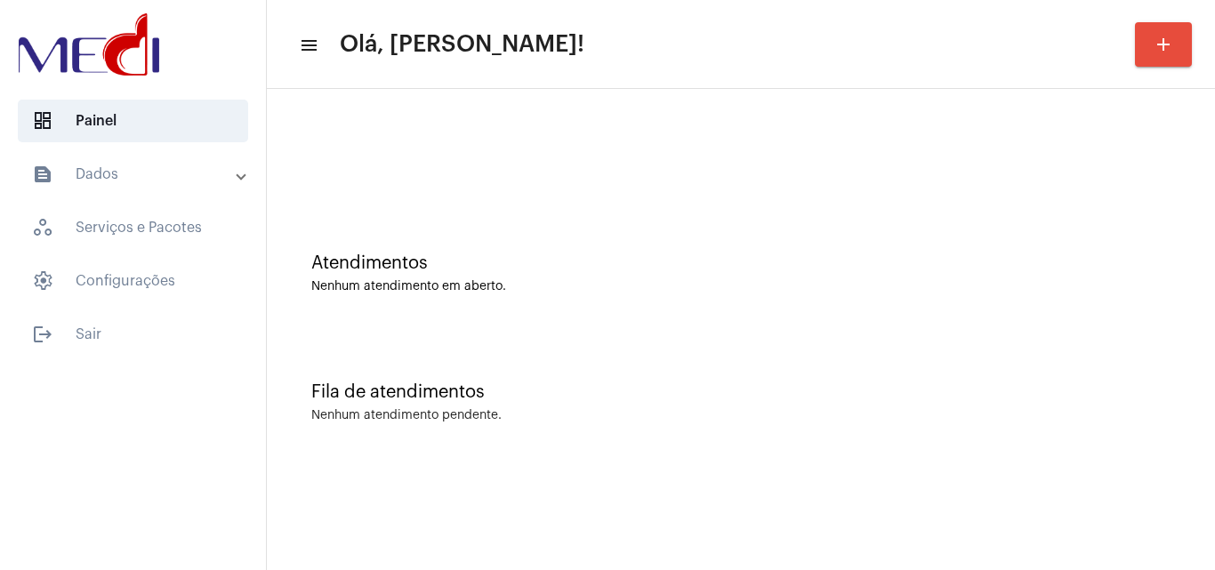
click at [629, 445] on div "Fila de atendimentos Nenhum atendimento pendente." at bounding box center [741, 393] width 930 height 129
click at [532, 278] on div "Atendimentos Nenhum atendimento em aberto." at bounding box center [740, 274] width 859 height 40
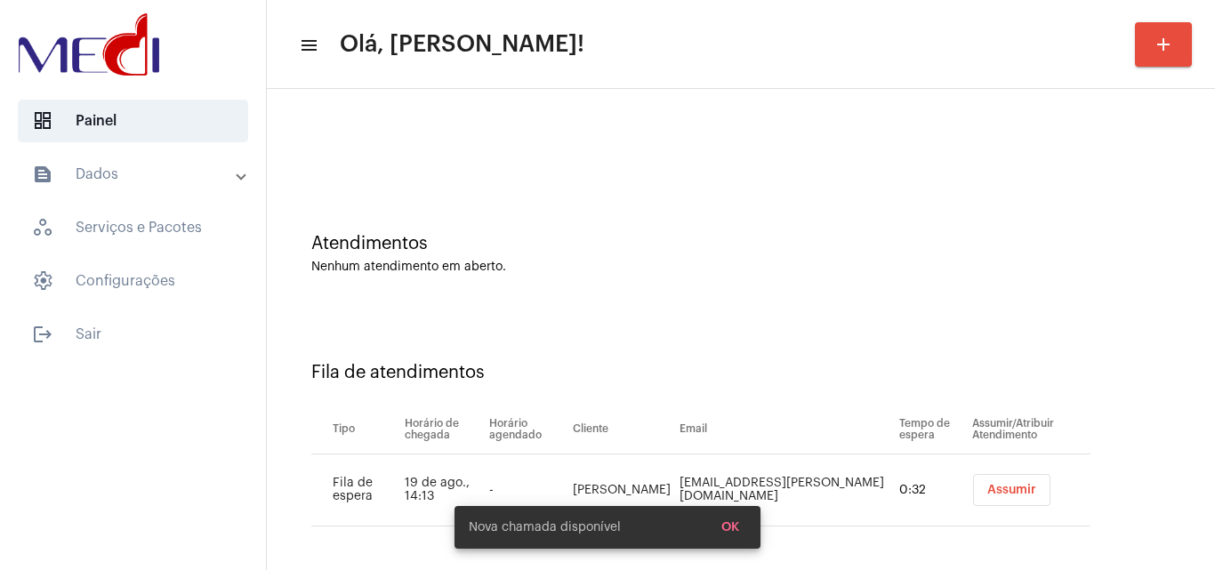
scroll to position [24, 0]
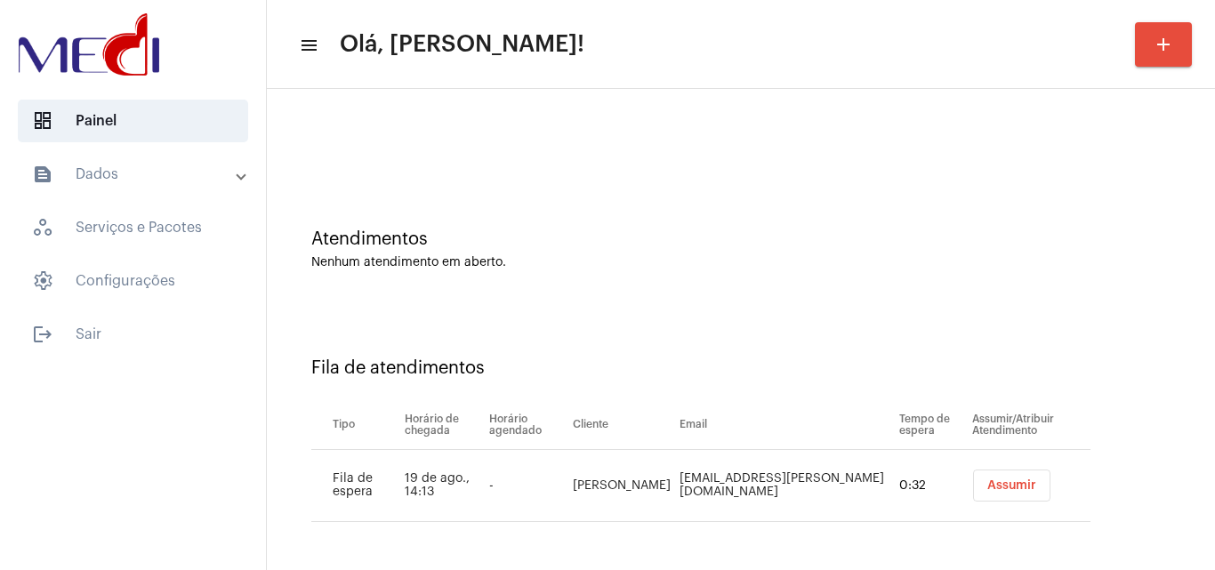
click at [987, 488] on span "Assumir" at bounding box center [1011, 485] width 49 height 12
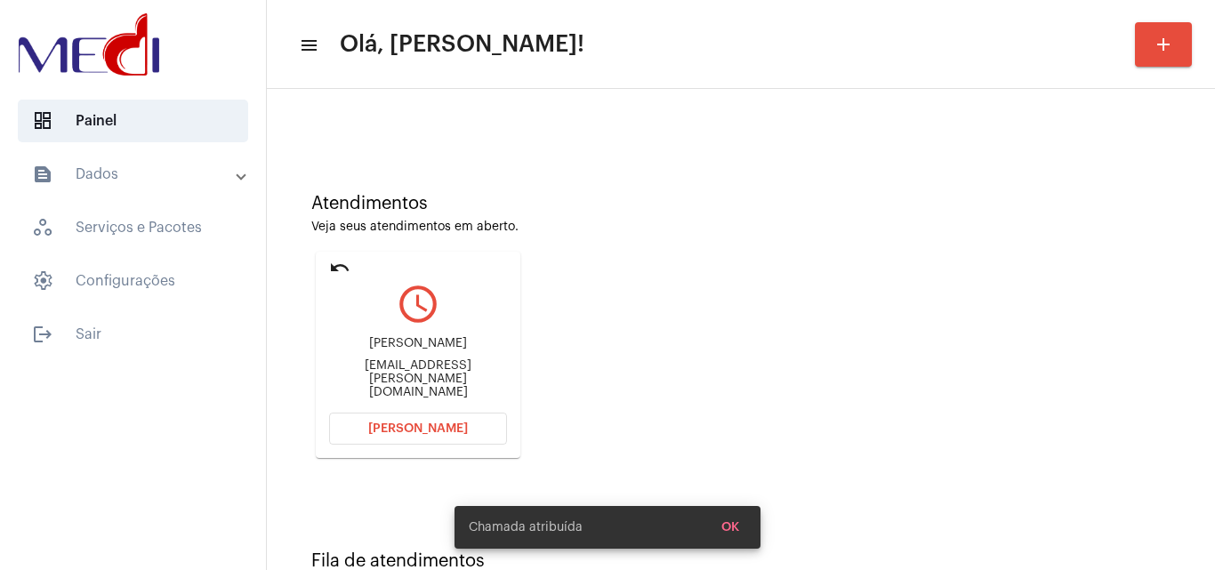
scroll to position [125, 0]
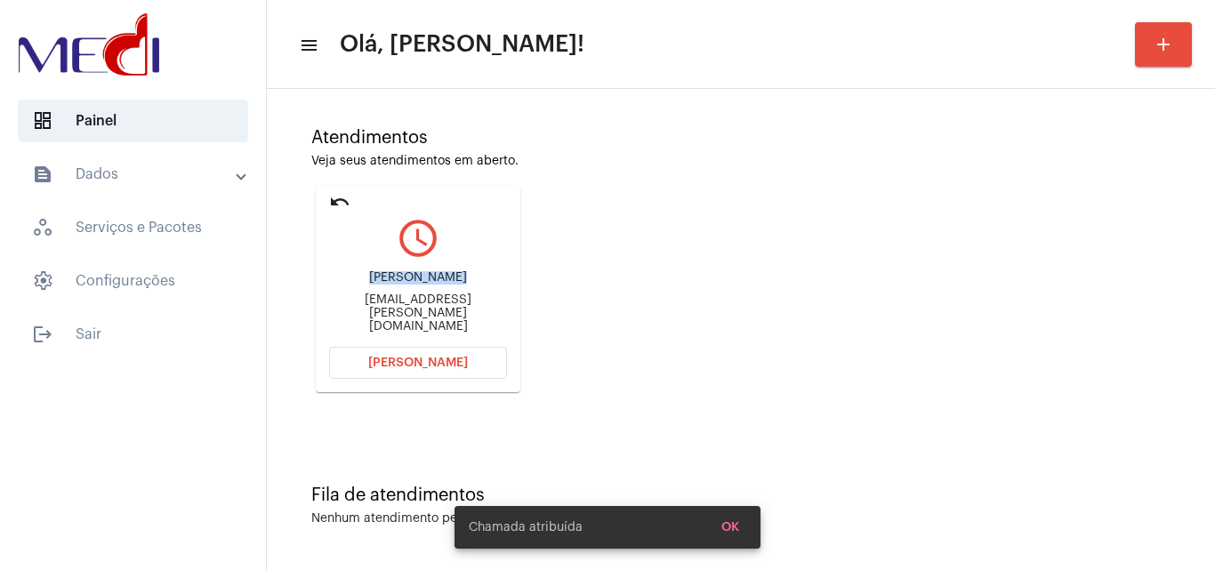
drag, startPoint x: 376, startPoint y: 287, endPoint x: 464, endPoint y: 283, distance: 88.2
click at [464, 283] on div "Régis Cestari franco.cestari@uol.com.br" at bounding box center [418, 302] width 178 height 80
copy div "Régis Cestari"
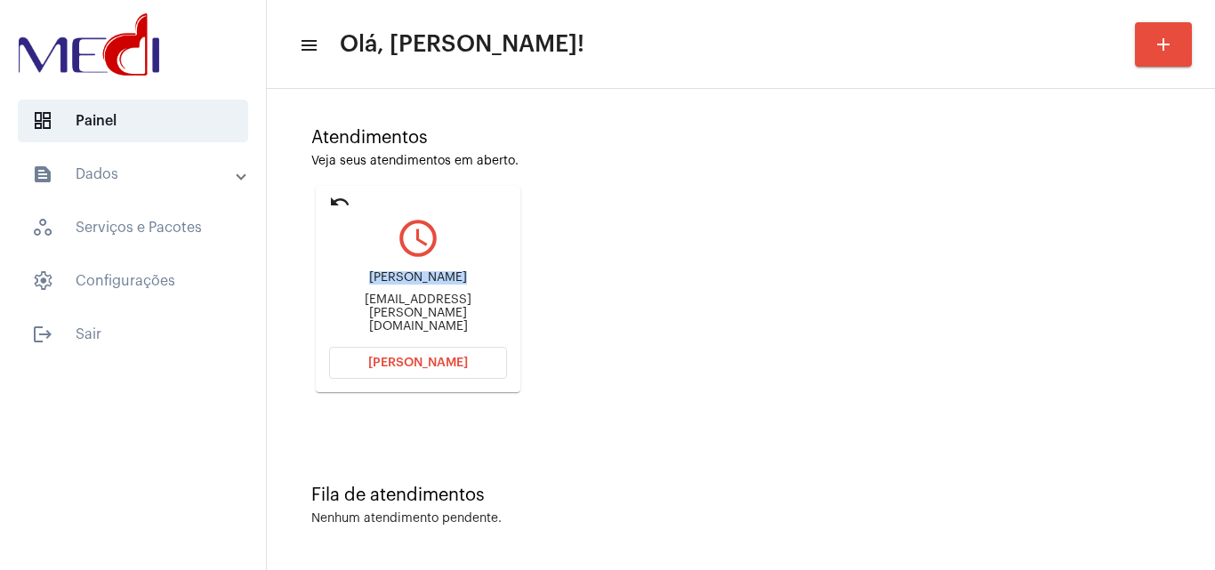
click at [430, 358] on span "Abrir Chamada" at bounding box center [418, 363] width 100 height 12
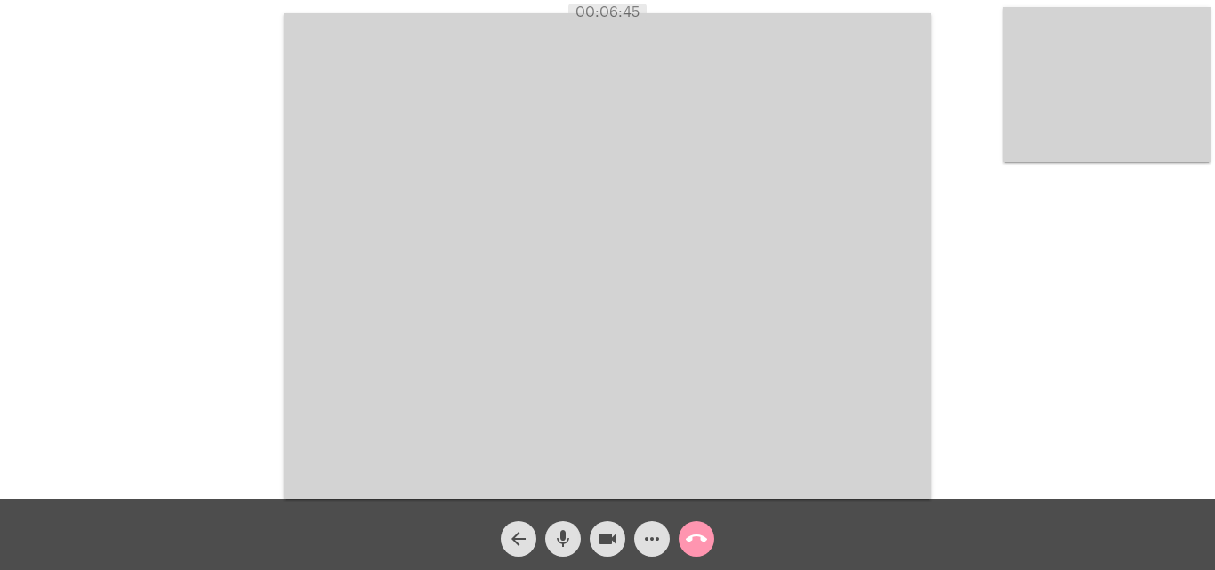
click at [694, 544] on mat-icon "call_end" at bounding box center [696, 538] width 21 height 21
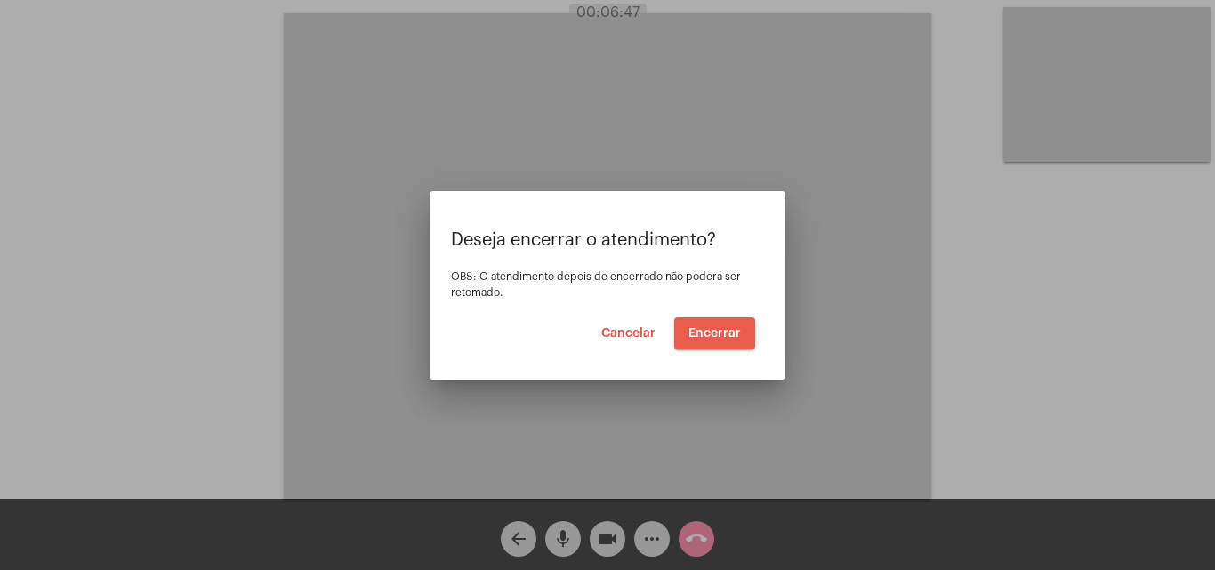
click at [713, 337] on span "Encerrar" at bounding box center [715, 333] width 52 height 12
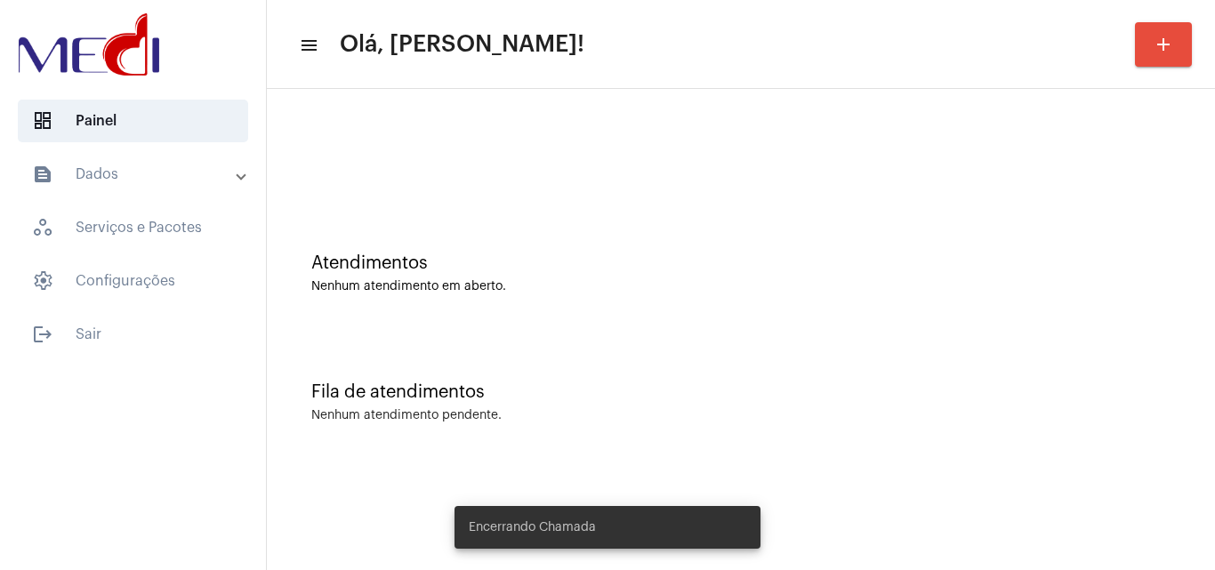
click at [703, 272] on div "Atendimentos" at bounding box center [740, 264] width 859 height 20
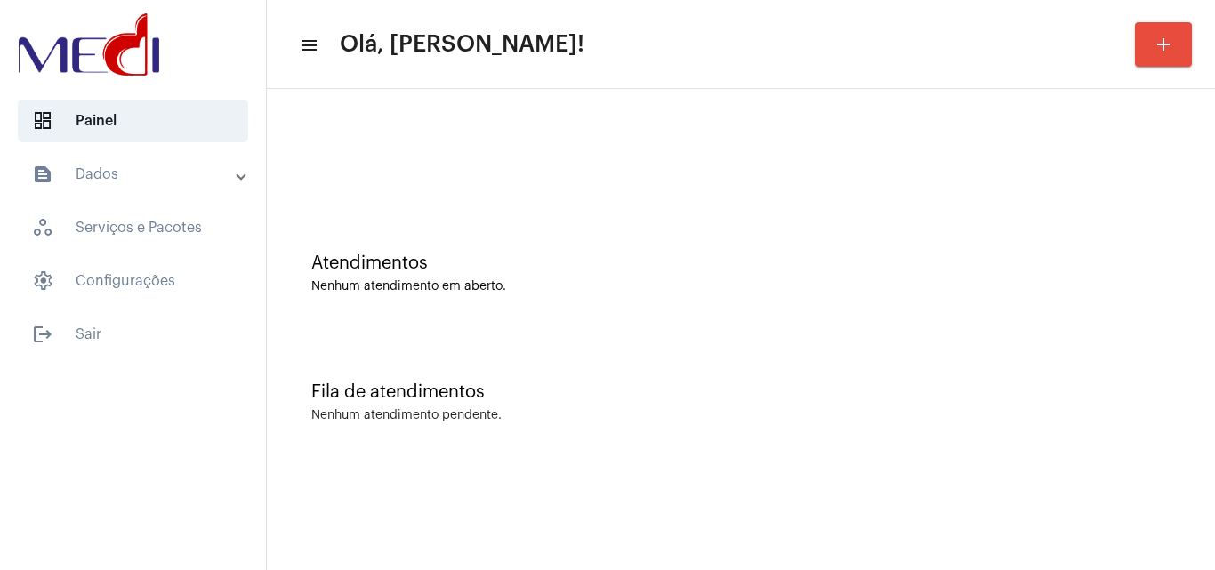
click at [564, 345] on div "Fila de atendimentos Nenhum atendimento pendente." at bounding box center [741, 393] width 930 height 129
click at [641, 466] on mat-sidenav-content "menu Olá, [PERSON_NAME]! add Atendimentos Nenhum atendimento em aberto. Fila de…" at bounding box center [741, 285] width 948 height 570
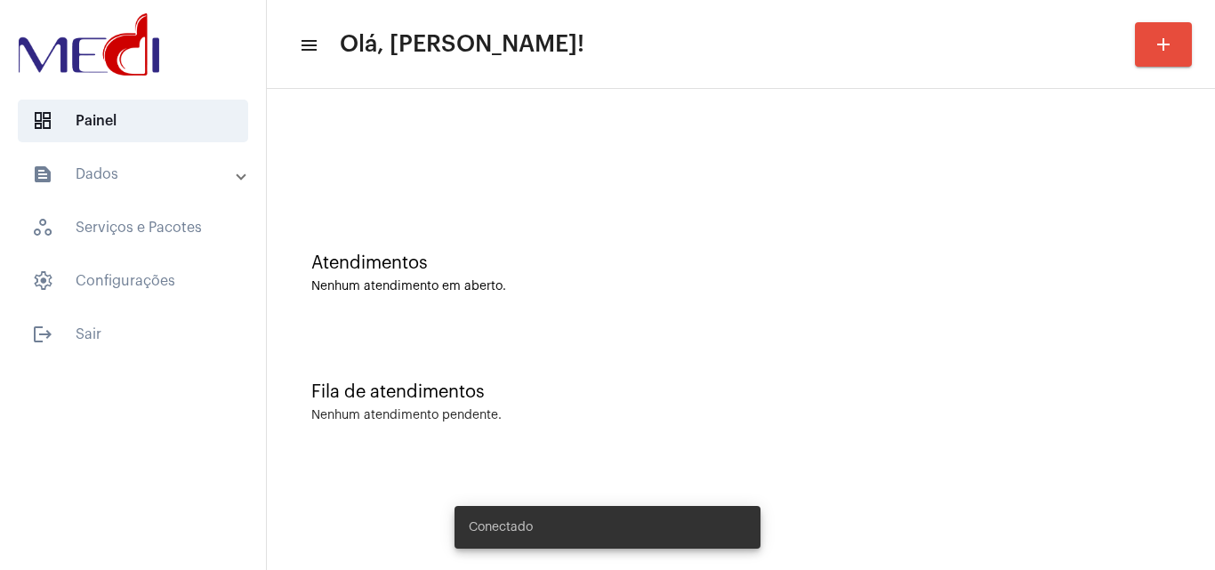
click at [682, 248] on div "Atendimentos Nenhum atendimento em aberto." at bounding box center [741, 264] width 930 height 129
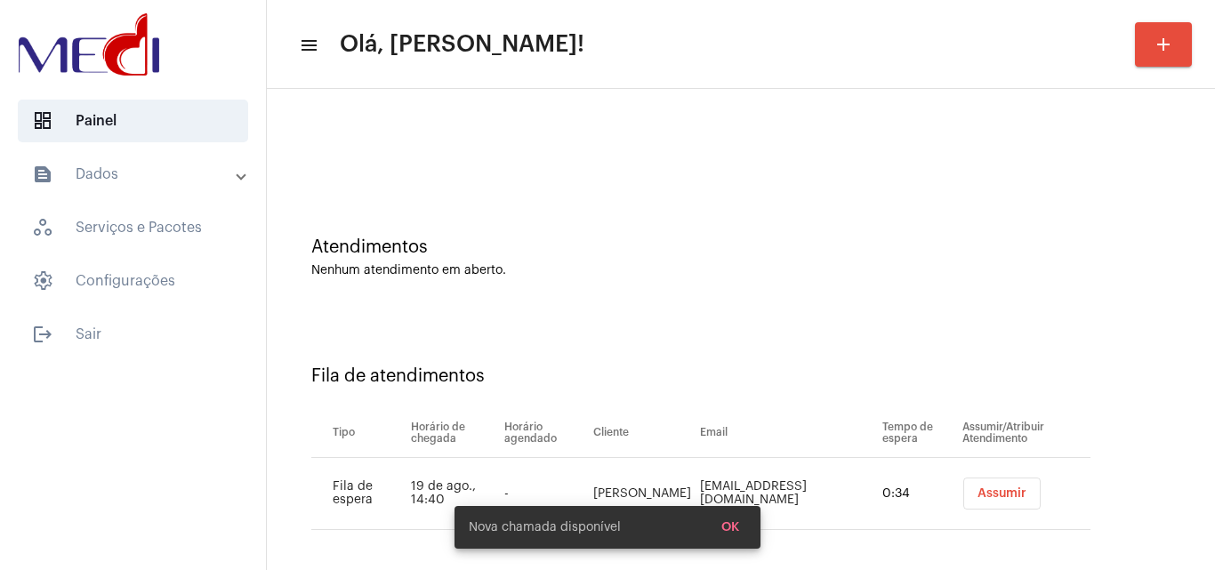
scroll to position [24, 0]
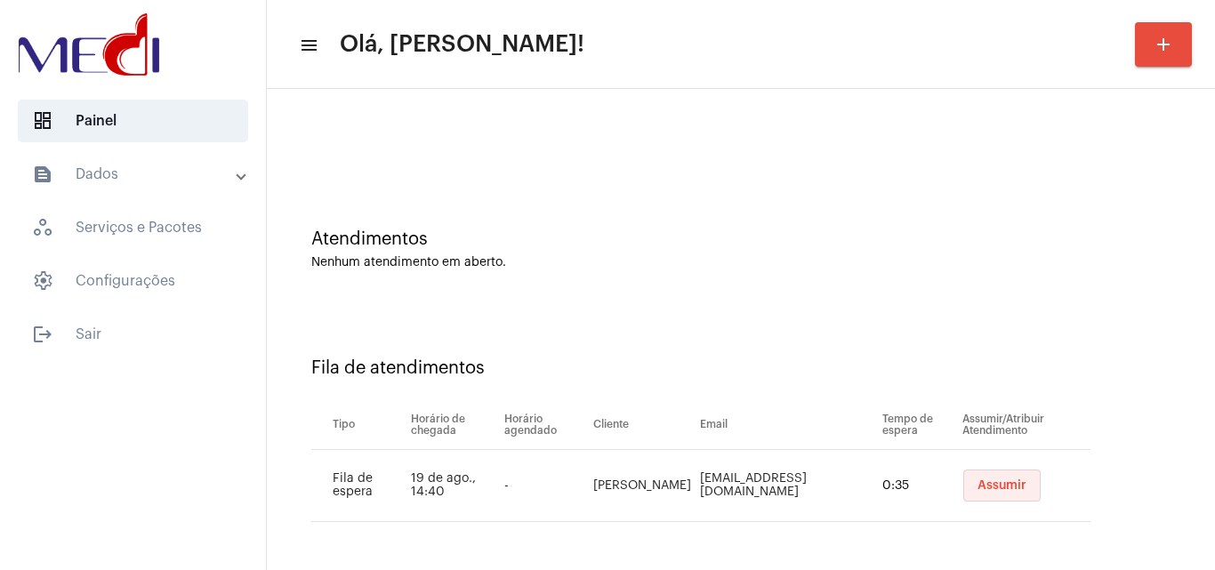
click at [978, 482] on span "Assumir" at bounding box center [1002, 485] width 49 height 12
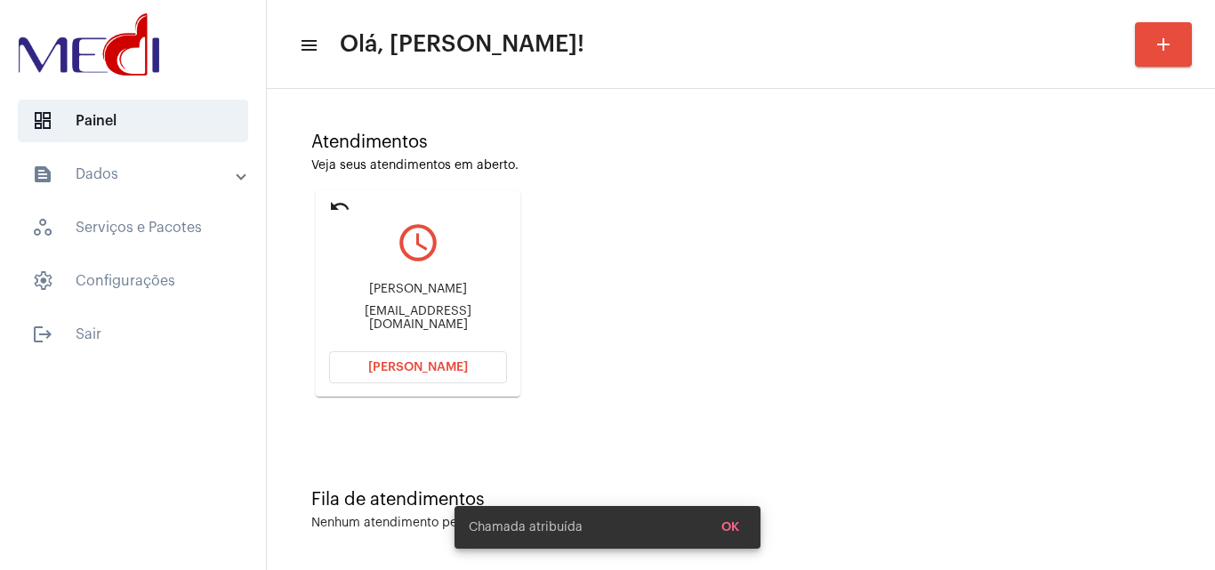
scroll to position [125, 0]
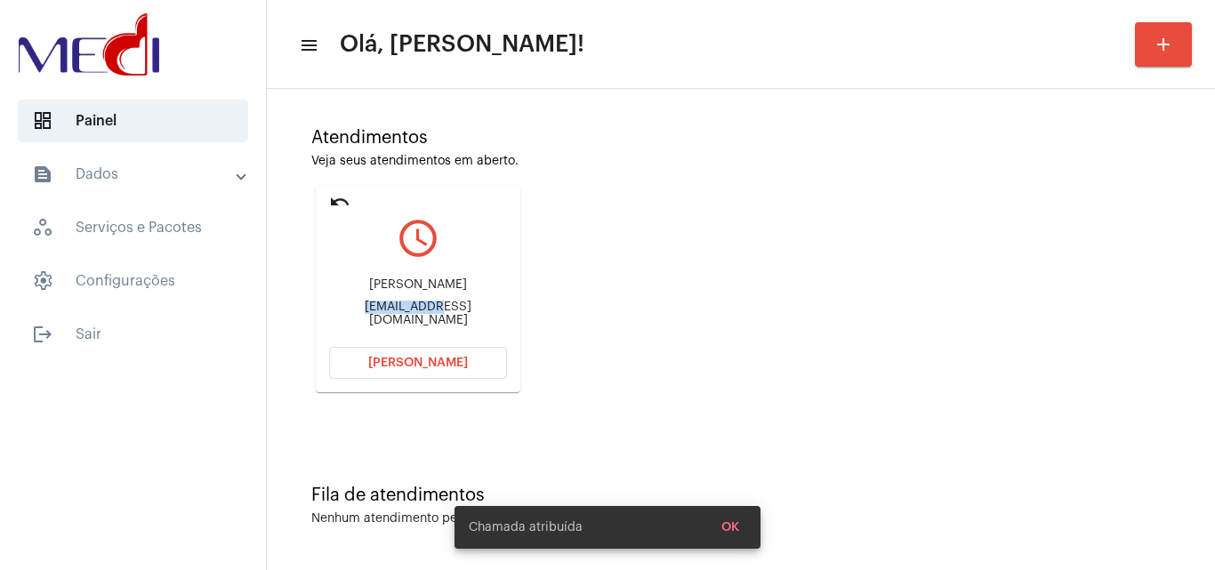
drag, startPoint x: 342, startPoint y: 309, endPoint x: 402, endPoint y: 317, distance: 60.1
click at [402, 317] on div "Katia.viana100@gmail.com" at bounding box center [418, 314] width 178 height 27
copy div "Katia.viana"
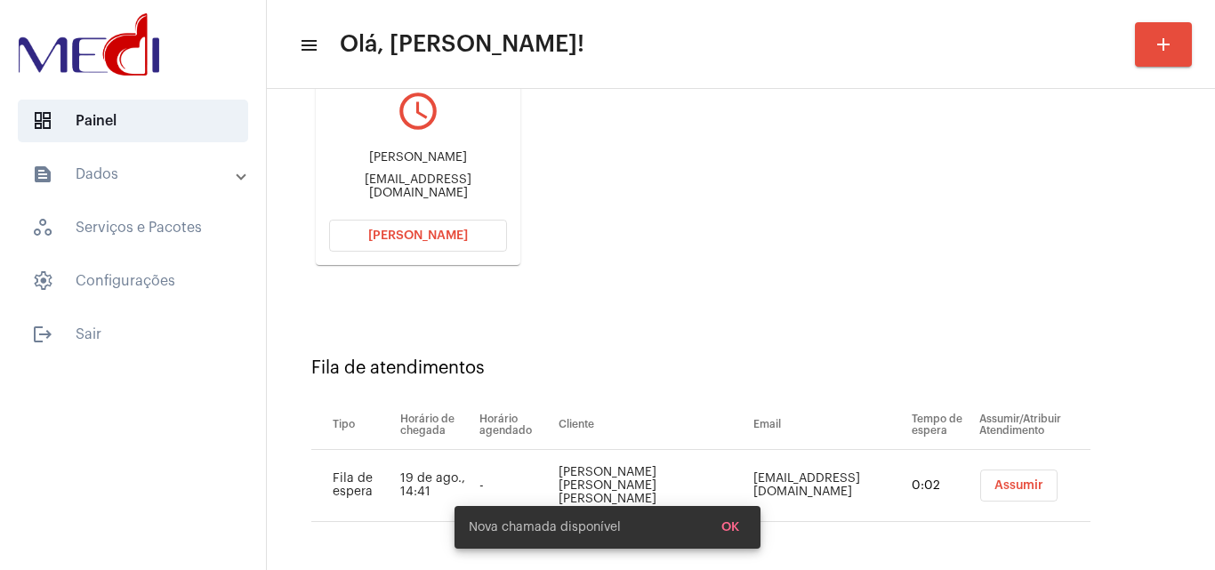
click at [1003, 483] on span "Assumir" at bounding box center [1019, 485] width 49 height 12
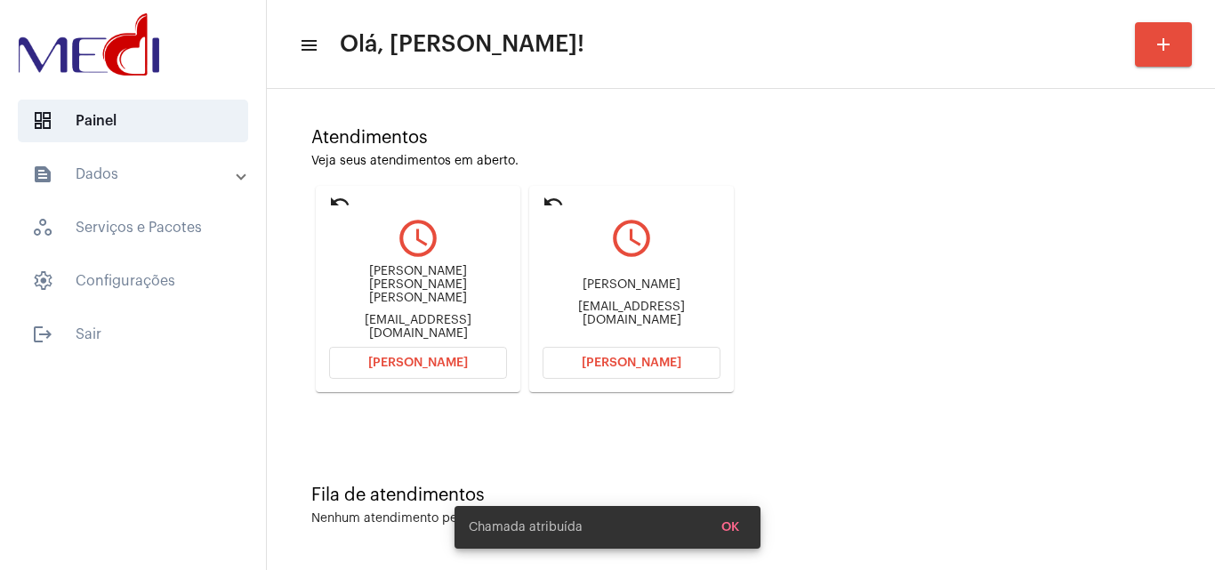
click at [576, 364] on button "Abrir Chamada" at bounding box center [632, 363] width 178 height 32
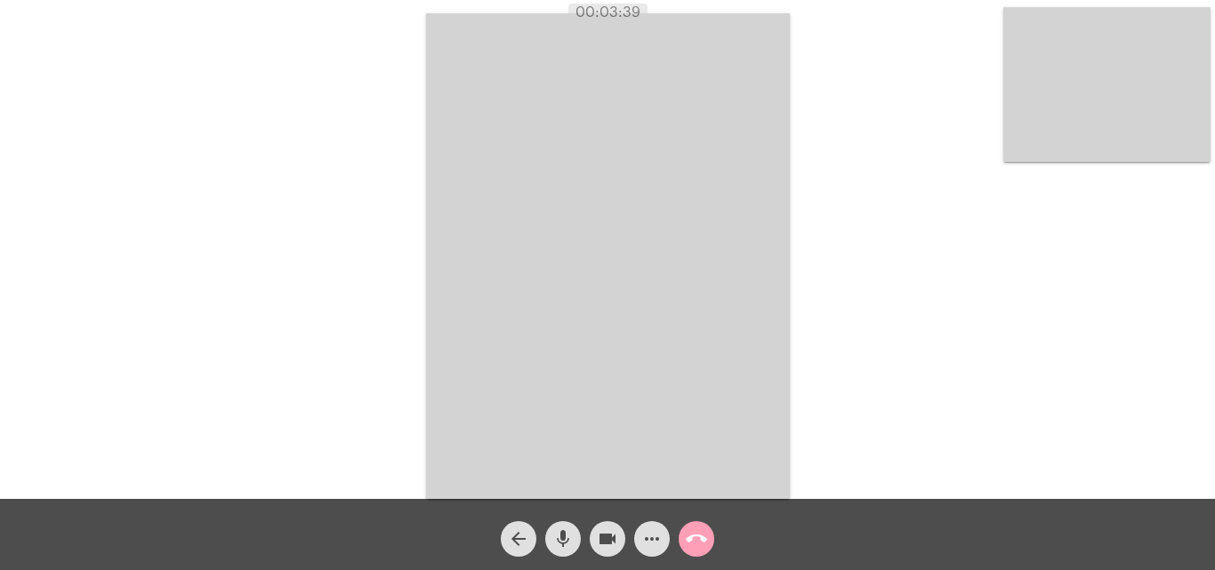
click at [694, 539] on mat-icon "call_end" at bounding box center [696, 538] width 21 height 21
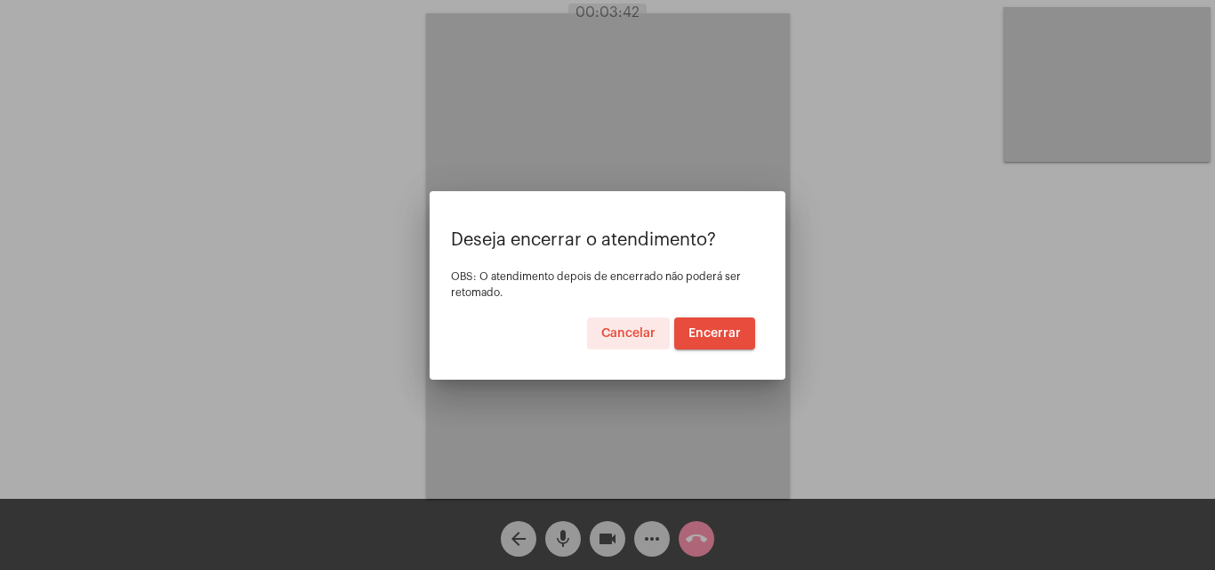
click at [722, 335] on span "Encerrar" at bounding box center [715, 333] width 52 height 12
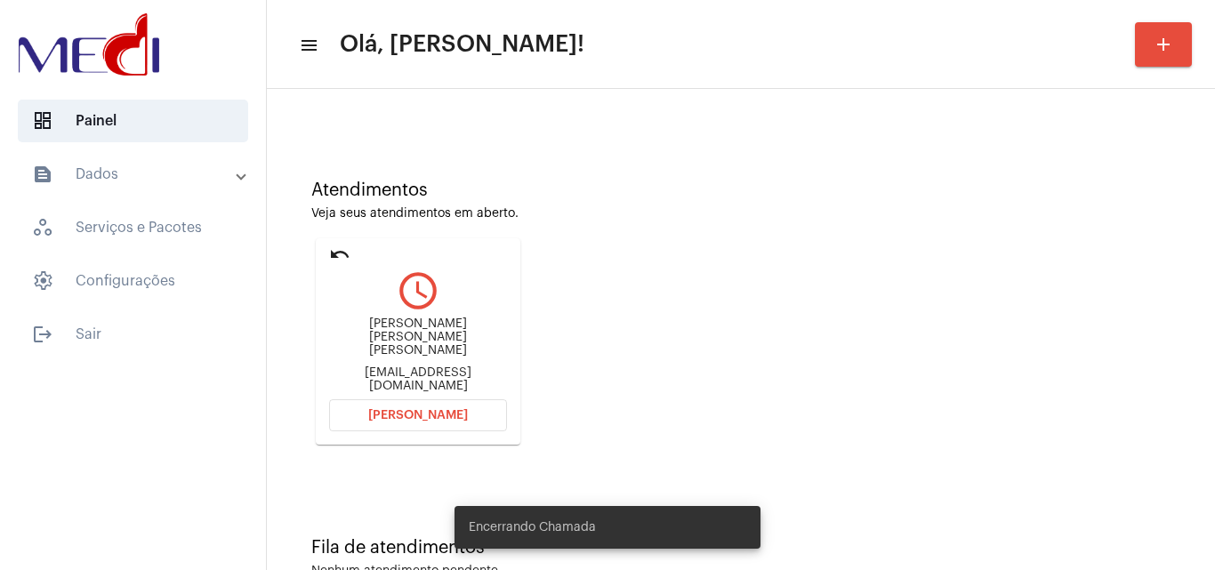
scroll to position [125, 0]
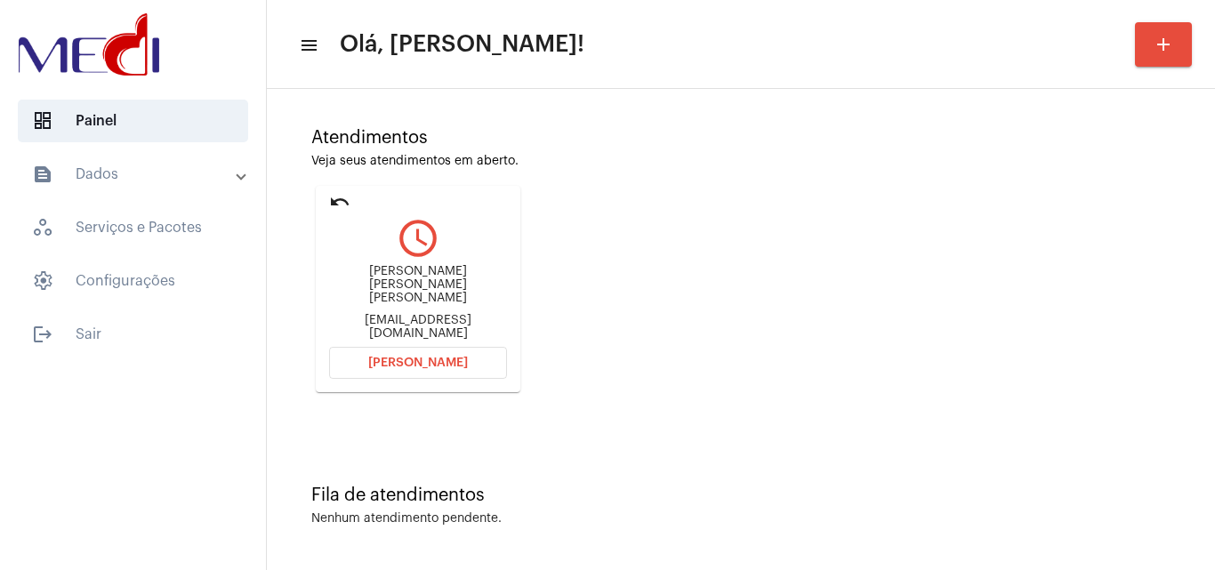
drag, startPoint x: 335, startPoint y: 279, endPoint x: 427, endPoint y: 291, distance: 92.4
click at [427, 291] on div "Fernanda Gabriele Filgueira Carvalho de Souza" at bounding box center [418, 285] width 178 height 40
click at [369, 371] on button "Abrir Chamada" at bounding box center [418, 363] width 178 height 32
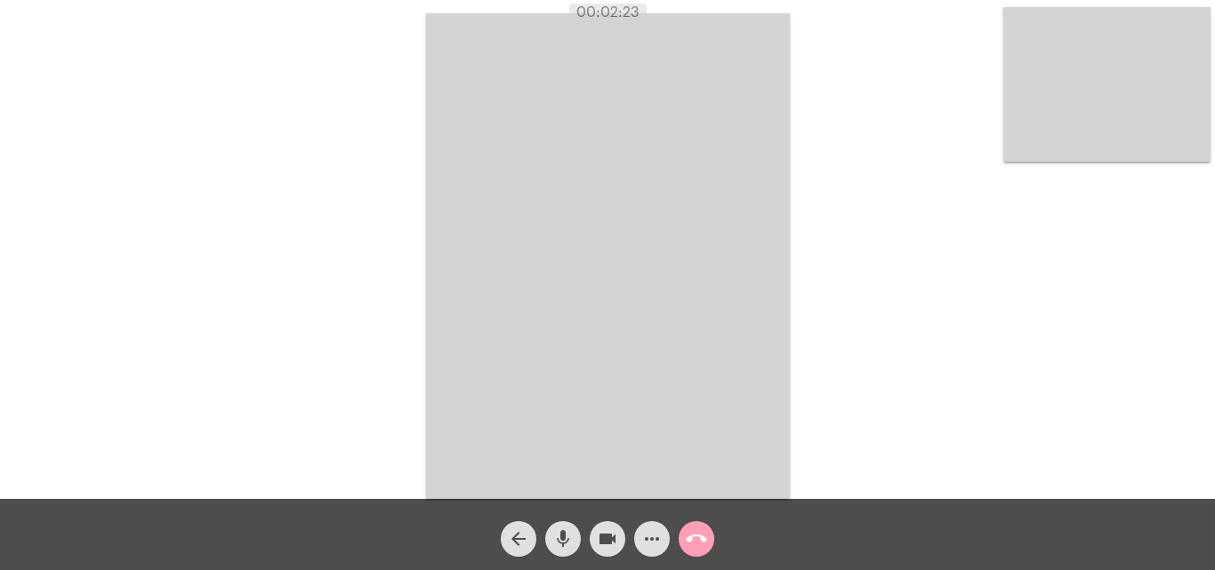
click at [705, 536] on mat-icon "call_end" at bounding box center [696, 538] width 21 height 21
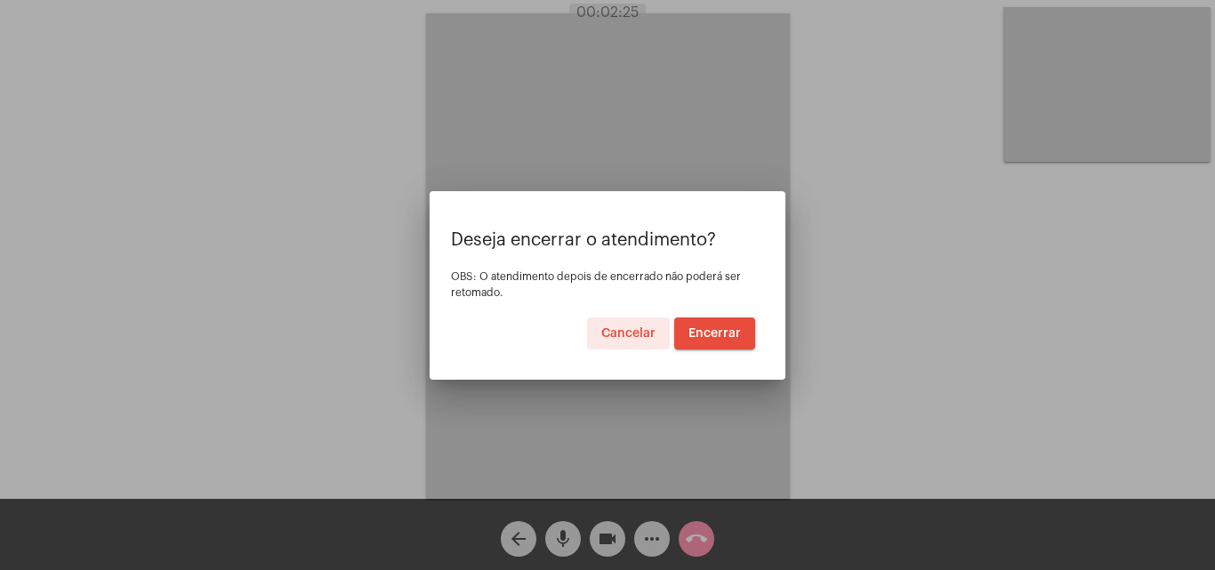
click at [712, 337] on span "Encerrar" at bounding box center [715, 333] width 52 height 12
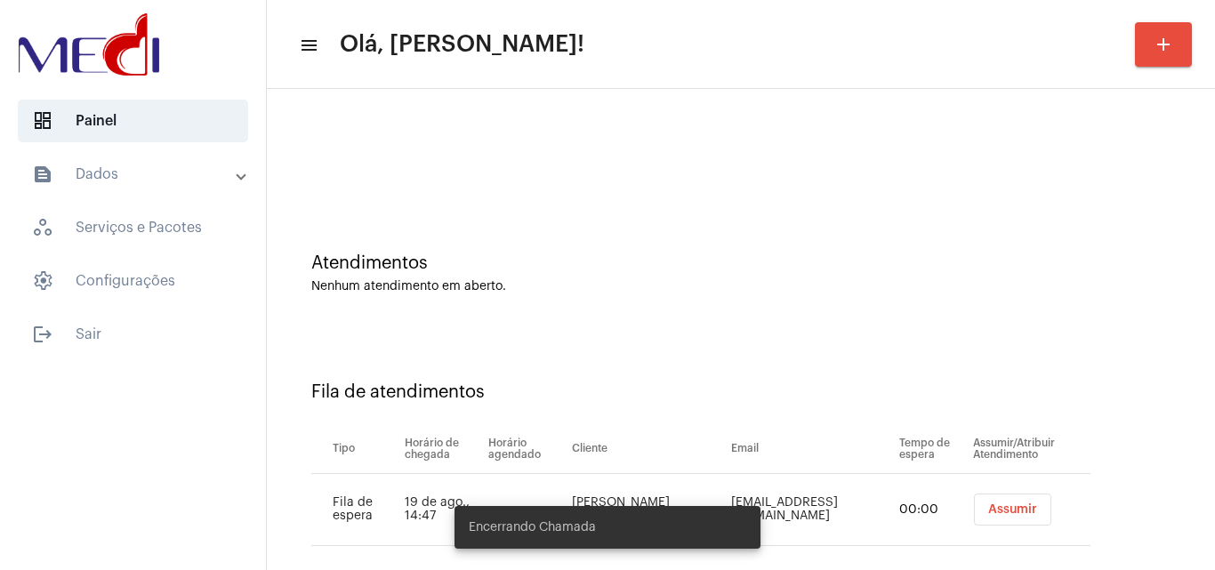
scroll to position [24, 0]
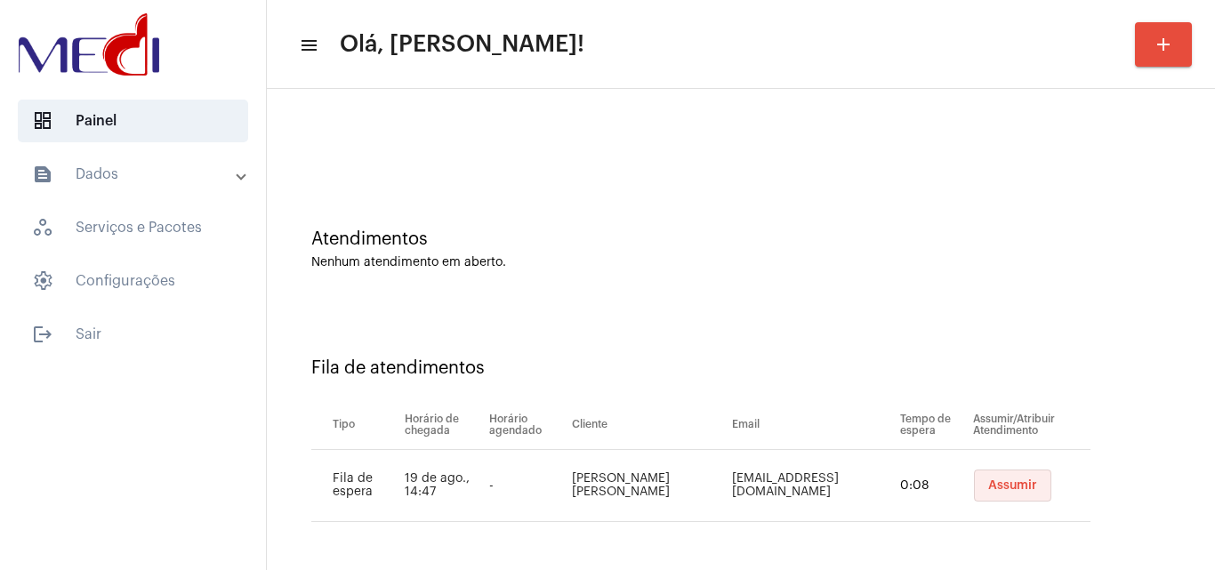
click at [990, 489] on span "Assumir" at bounding box center [1012, 485] width 49 height 12
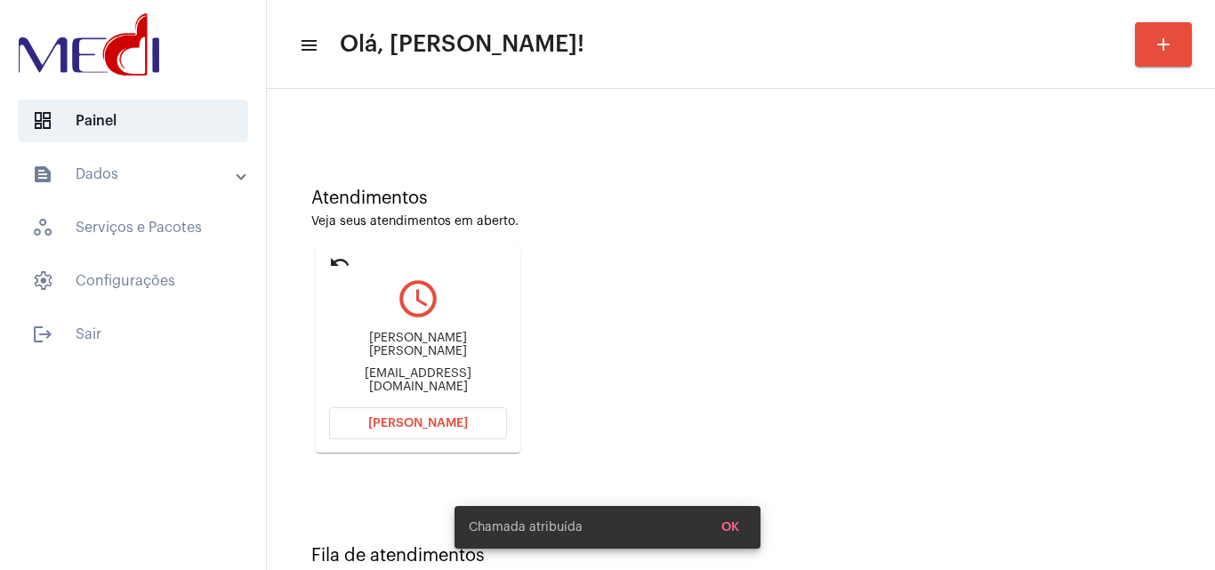
scroll to position [125, 0]
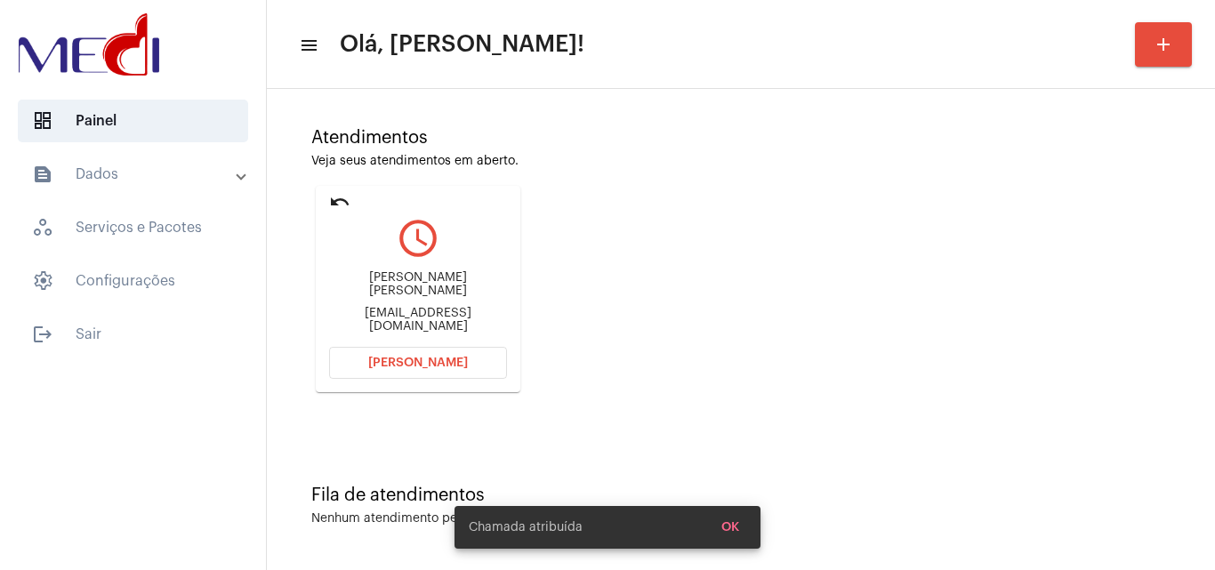
drag, startPoint x: 336, startPoint y: 285, endPoint x: 454, endPoint y: 278, distance: 117.6
click at [454, 278] on div "Vanessa Fidelis Andrade fidelis.vanessa@hotmail.com" at bounding box center [418, 302] width 178 height 80
copy div "Vanessa Fidelis An"
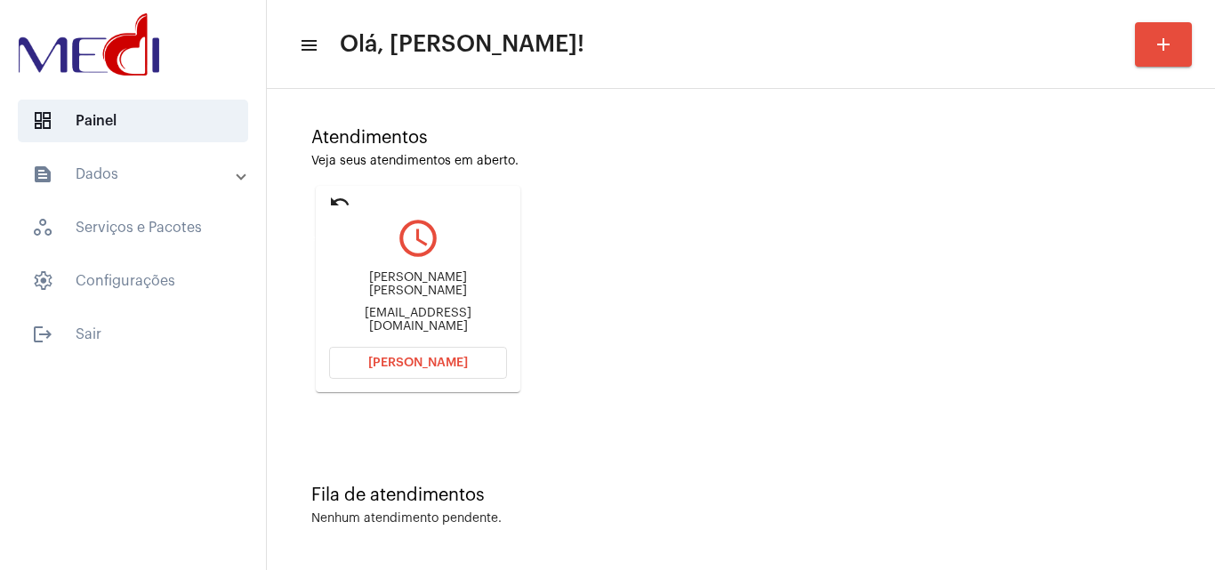
click at [337, 200] on mat-icon "undo" at bounding box center [339, 201] width 21 height 21
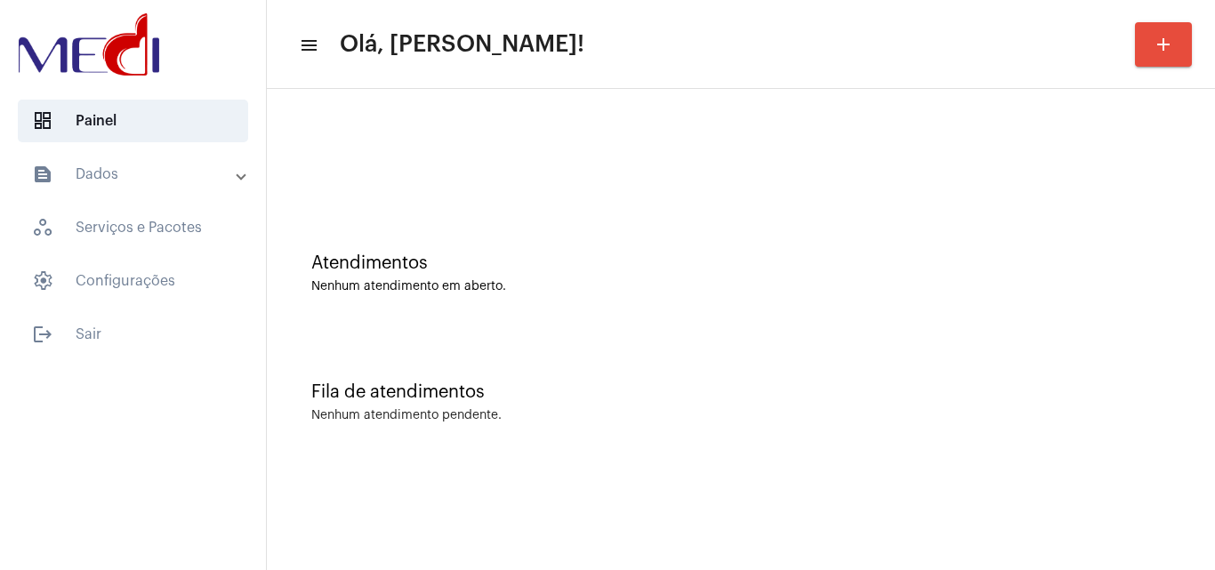
scroll to position [0, 0]
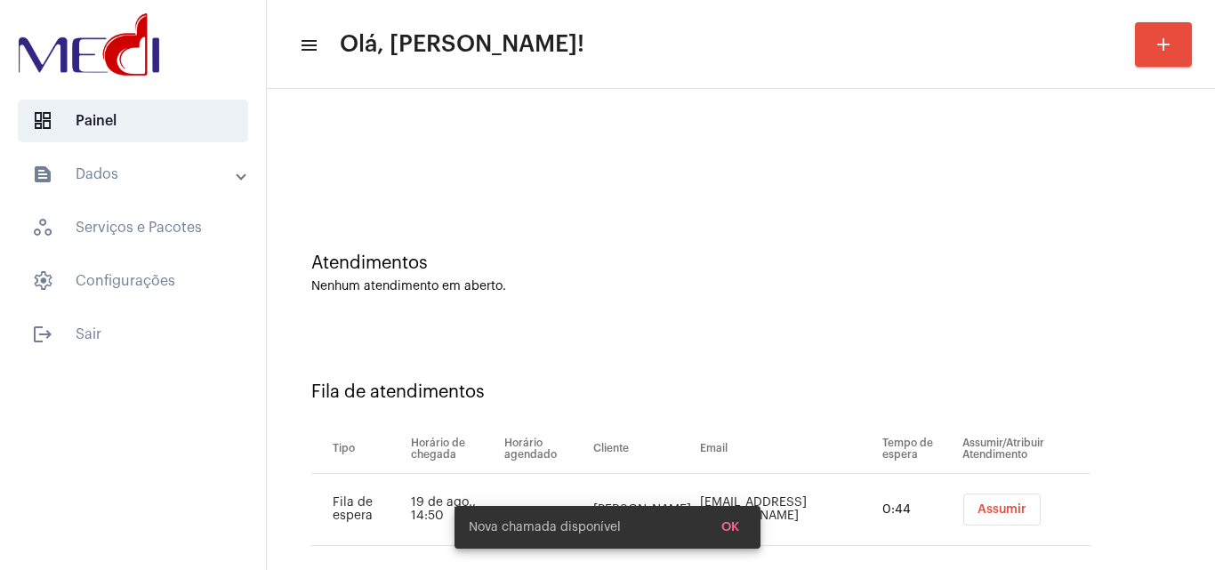
click at [978, 506] on span "Assumir" at bounding box center [1002, 509] width 49 height 12
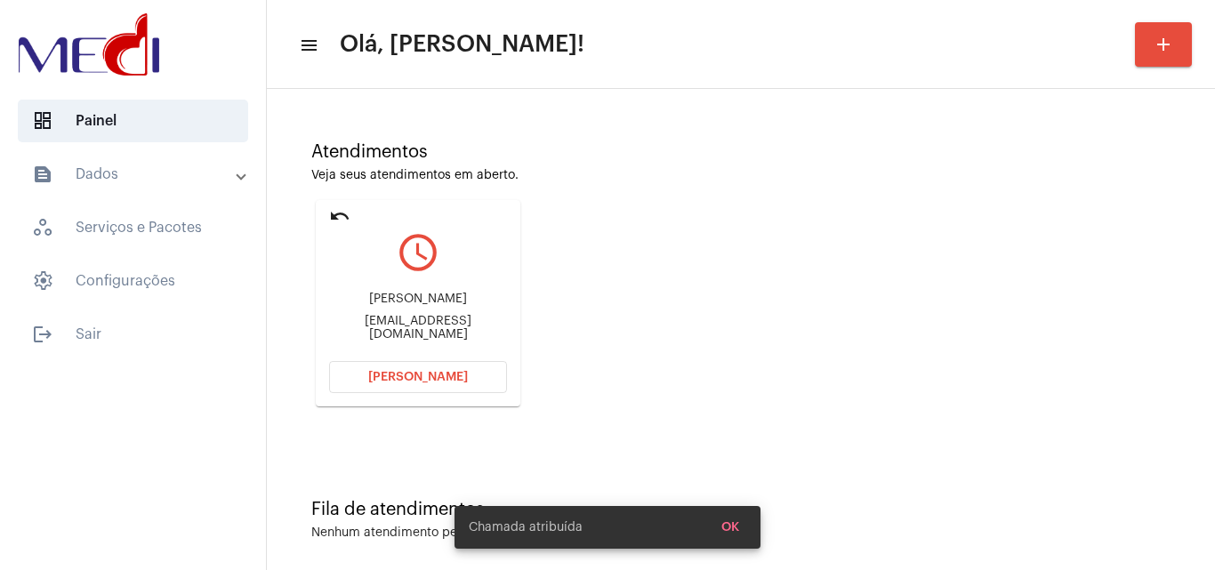
scroll to position [125, 0]
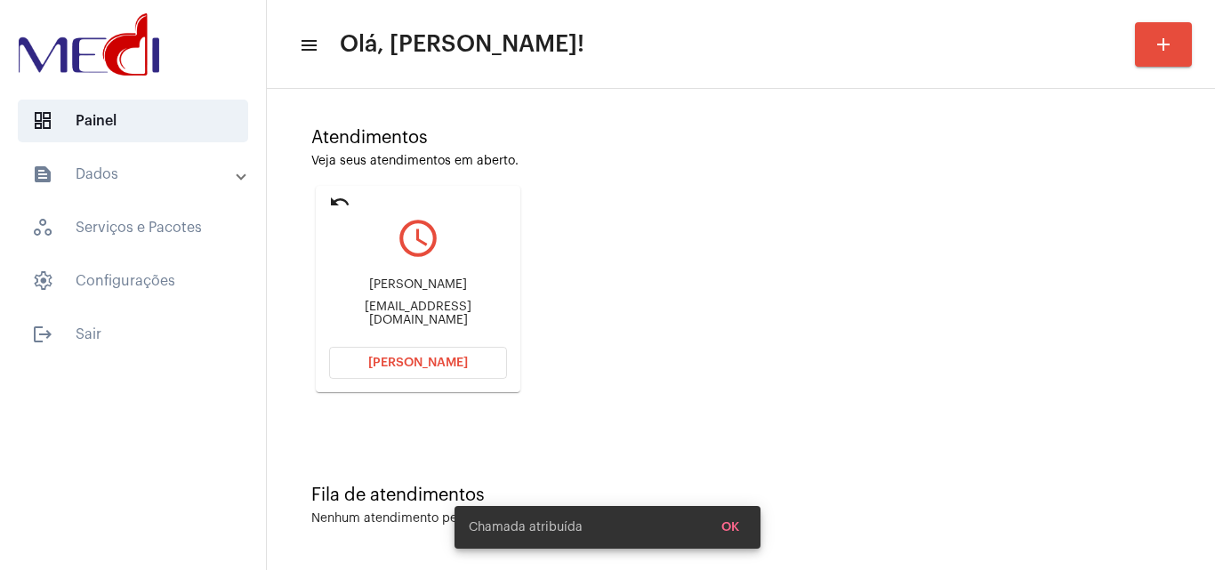
drag, startPoint x: 365, startPoint y: 288, endPoint x: 475, endPoint y: 298, distance: 110.7
click at [475, 298] on div "Carolina Goulart carolgoulartm@hotmail.com" at bounding box center [418, 302] width 178 height 80
copy div "Carolina Goulart"
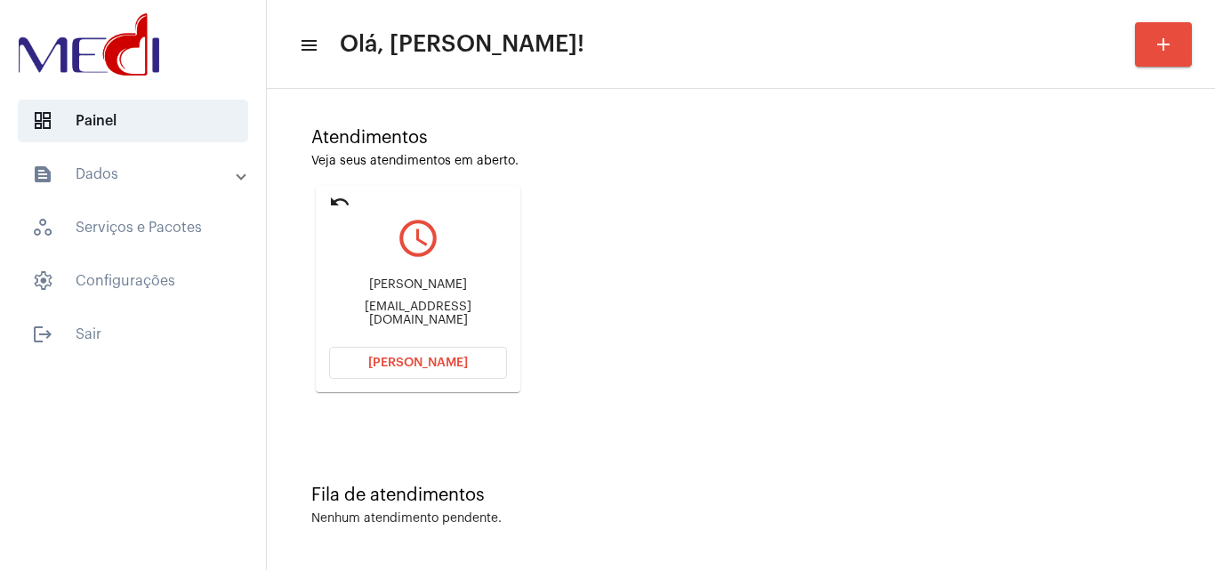
drag, startPoint x: 331, startPoint y: 310, endPoint x: 423, endPoint y: 309, distance: 91.6
click at [423, 309] on div "carolgoulartm@hotmail.com" at bounding box center [418, 314] width 178 height 27
copy div "carolgoulartm"
click at [366, 367] on button "Abrir Chamada" at bounding box center [418, 363] width 178 height 32
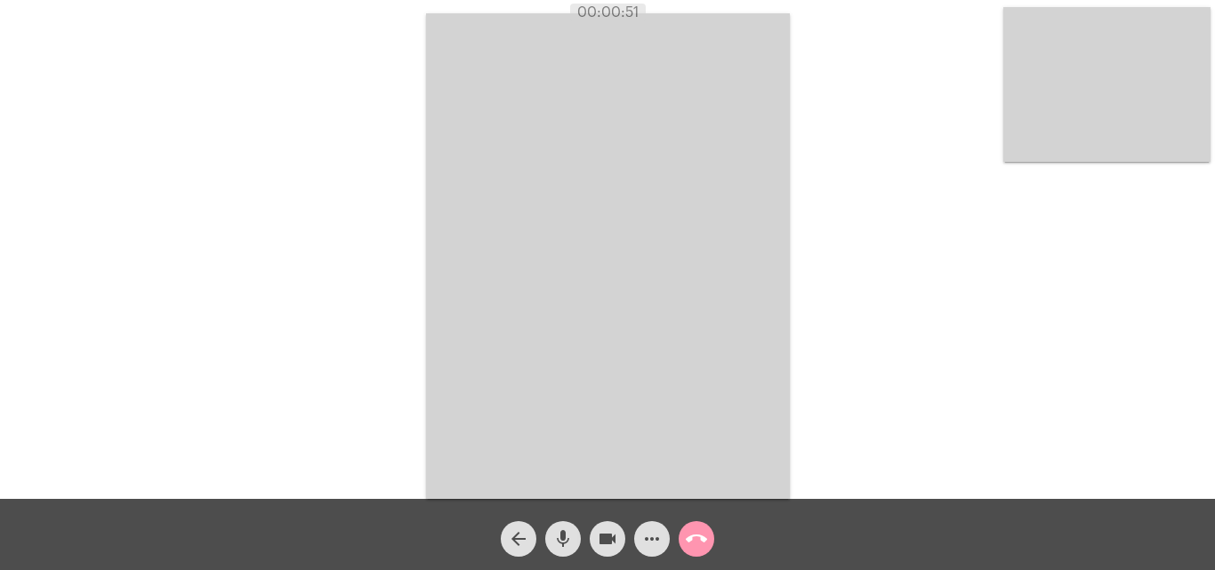
click at [560, 545] on mat-icon "mic" at bounding box center [562, 538] width 21 height 21
click at [562, 542] on mat-icon "mic_off" at bounding box center [562, 538] width 21 height 21
click at [563, 546] on mat-icon "mic" at bounding box center [562, 538] width 21 height 21
click at [613, 542] on mat-icon "videocam" at bounding box center [607, 538] width 21 height 21
click at [567, 538] on mat-icon "mic_off" at bounding box center [562, 538] width 21 height 21
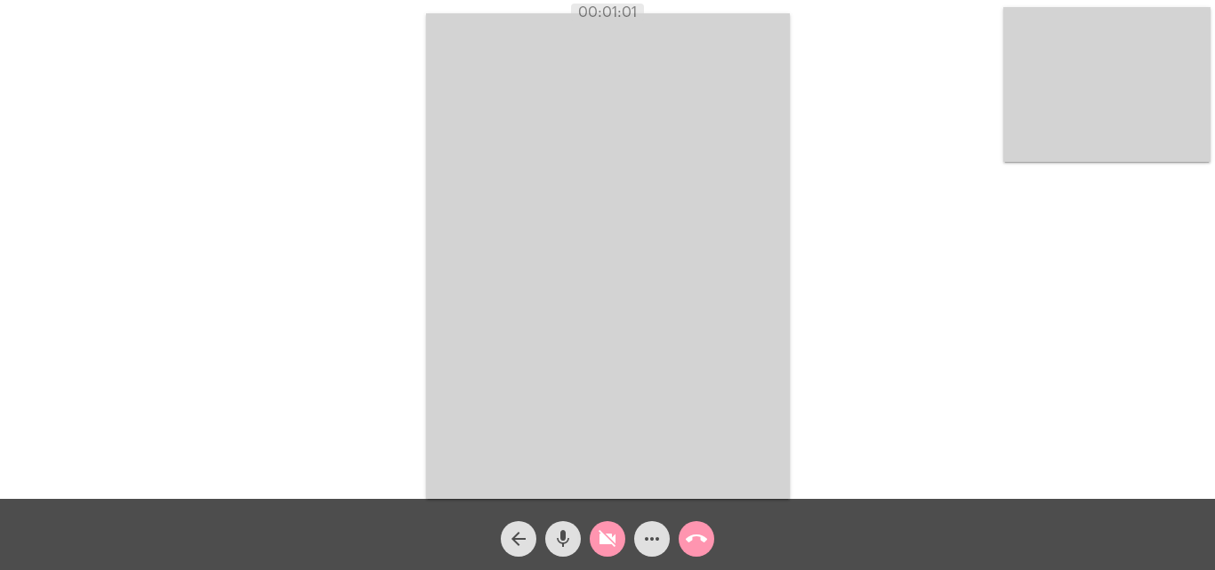
click at [567, 538] on mat-icon "mic" at bounding box center [562, 538] width 21 height 21
click at [560, 548] on mat-icon "mic_off" at bounding box center [562, 538] width 21 height 21
click at [602, 536] on mat-icon "videocam_off" at bounding box center [607, 538] width 21 height 21
click at [694, 534] on mat-icon "call_end" at bounding box center [696, 538] width 21 height 21
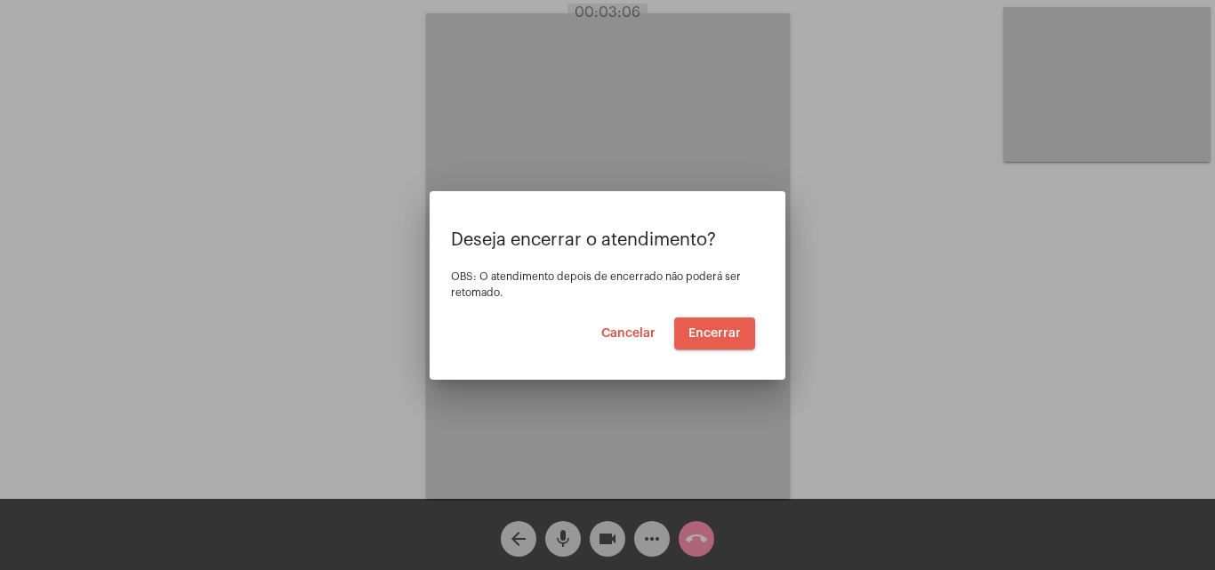
click at [717, 328] on span "Encerrar" at bounding box center [715, 333] width 52 height 12
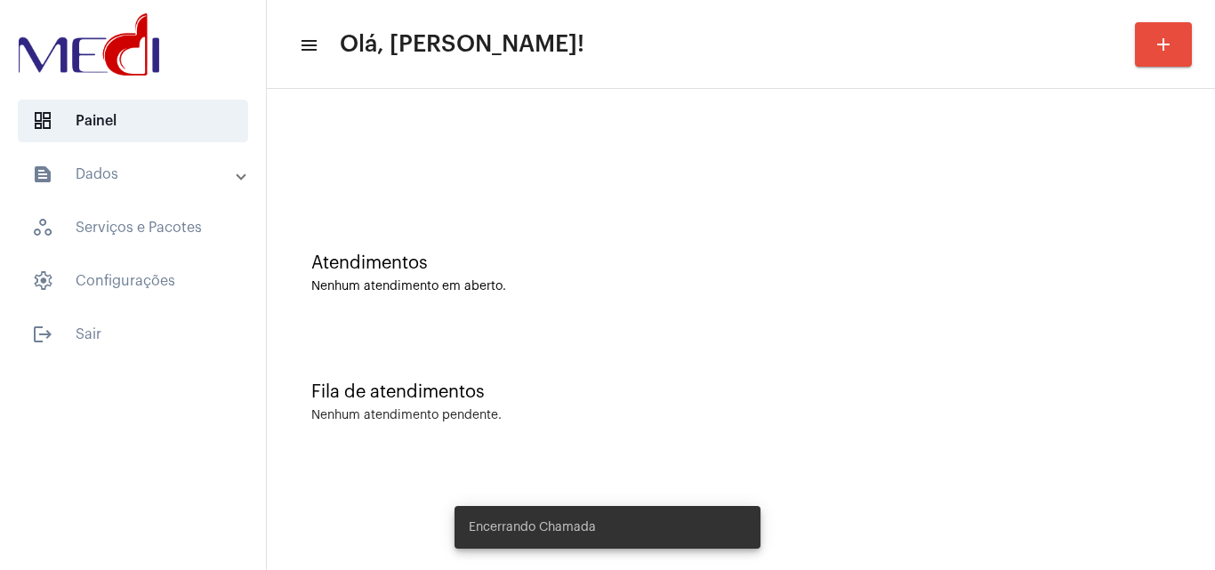
click at [716, 328] on div "Atendimentos Nenhum atendimento em aberto." at bounding box center [741, 264] width 930 height 129
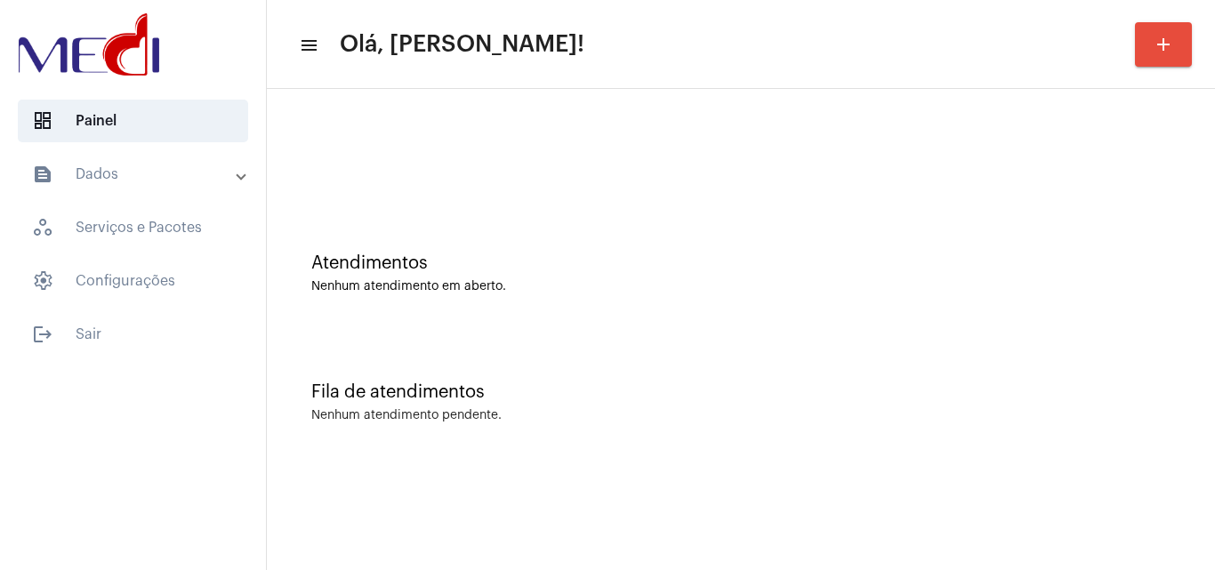
click at [680, 391] on div "Fila de atendimentos" at bounding box center [740, 393] width 859 height 20
click at [647, 327] on div "Atendimentos Nenhum atendimento em aberto." at bounding box center [741, 264] width 930 height 129
click at [628, 372] on div "Fila de atendimentos Nenhum atendimento pendente." at bounding box center [741, 393] width 930 height 129
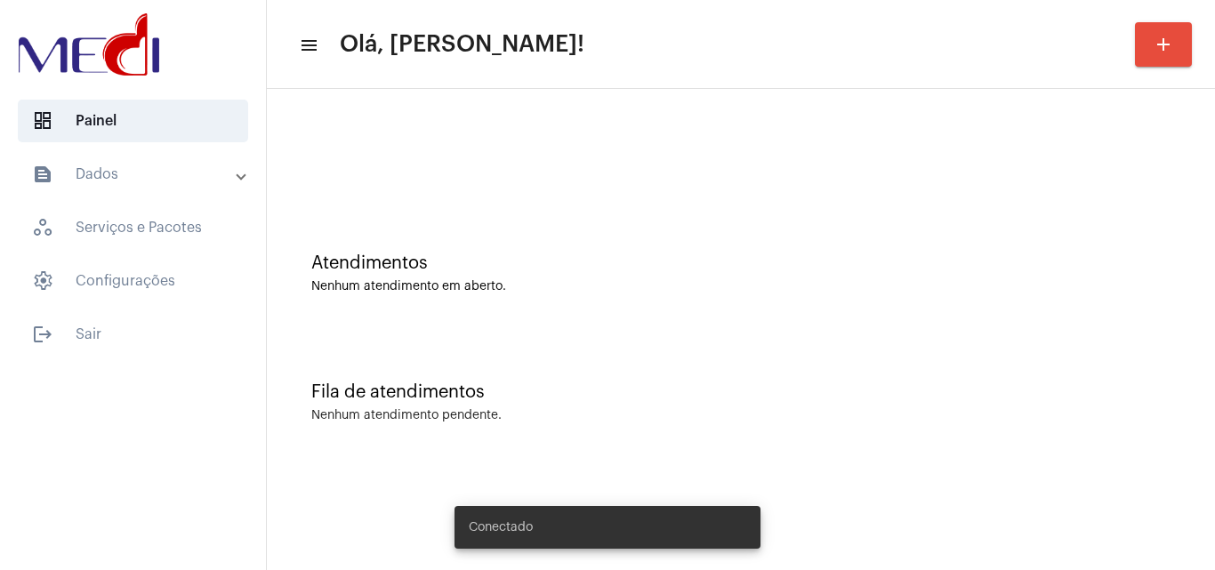
click at [739, 195] on div at bounding box center [741, 149] width 930 height 102
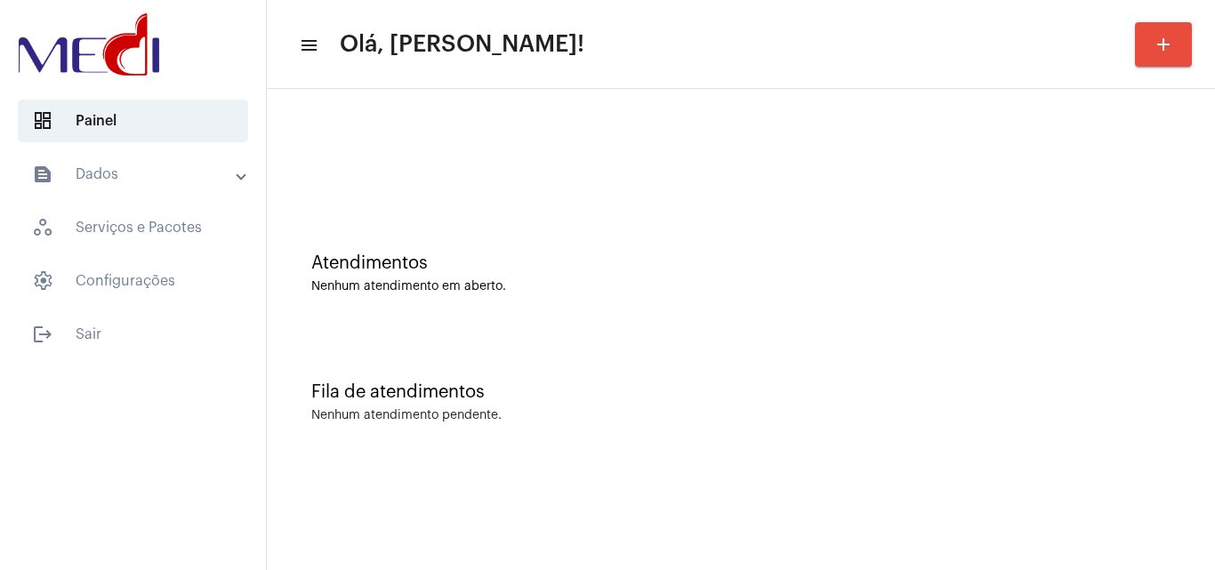
click at [550, 286] on div "Nenhum atendimento em aberto." at bounding box center [740, 286] width 859 height 13
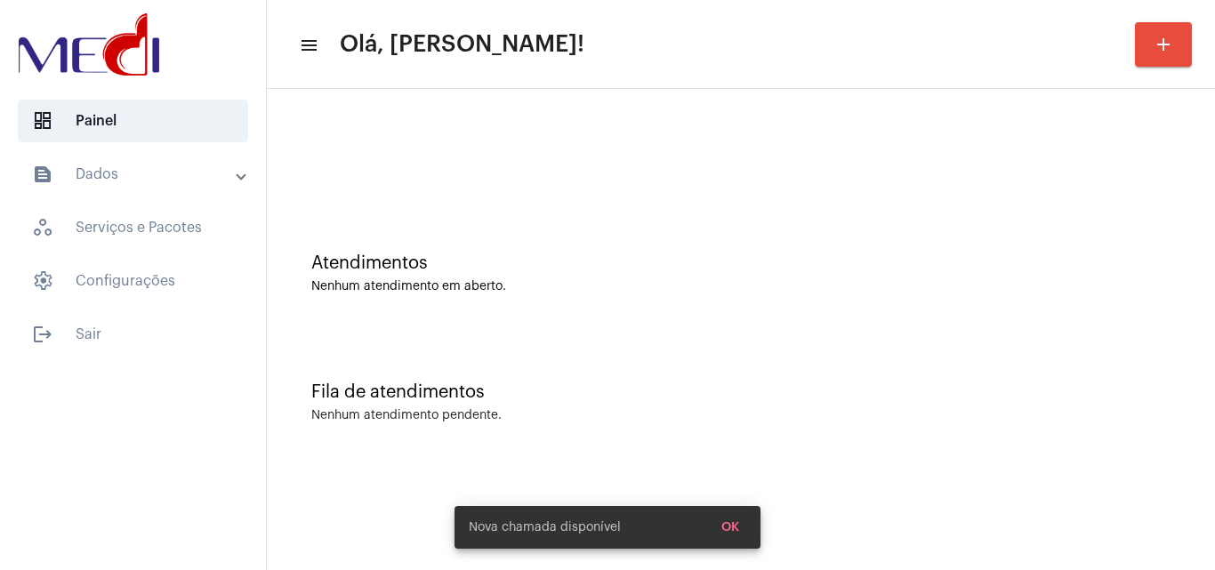
click at [646, 441] on div "Fila de atendimentos Nenhum atendimento pendente." at bounding box center [741, 393] width 930 height 129
